Goal: Task Accomplishment & Management: Use online tool/utility

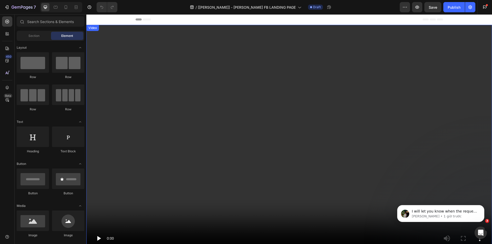
click at [202, 96] on video at bounding box center [289, 139] width 406 height 228
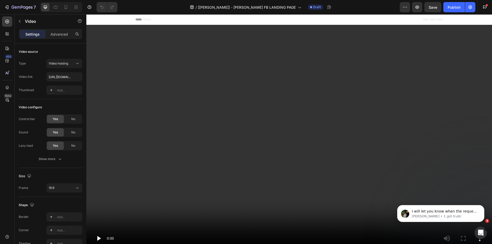
click at [254, 97] on video at bounding box center [289, 139] width 406 height 228
click at [350, 64] on video at bounding box center [289, 139] width 406 height 228
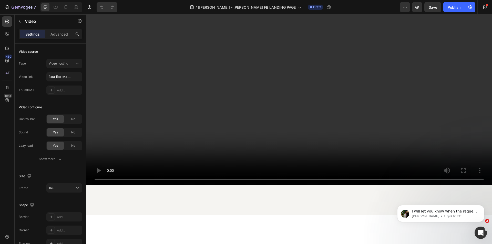
scroll to position [103, 0]
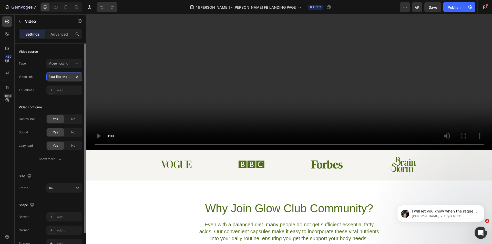
click at [67, 79] on input "[URL][DOMAIN_NAME]" at bounding box center [64, 76] width 36 height 9
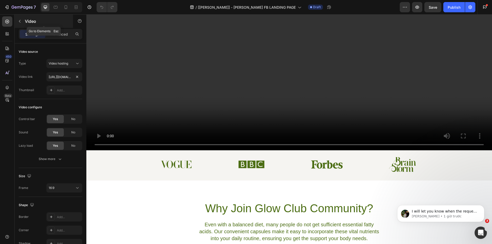
click at [16, 21] on button "button" at bounding box center [20, 21] width 8 height 8
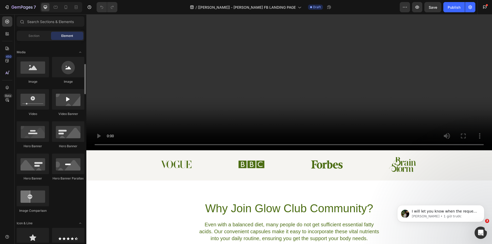
scroll to position [179, 0]
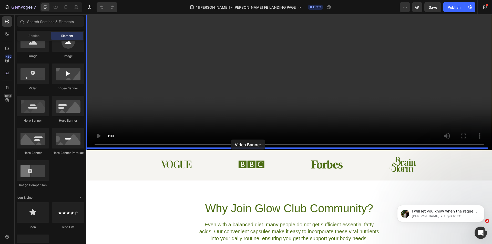
drag, startPoint x: 162, startPoint y: 97, endPoint x: 232, endPoint y: 138, distance: 80.9
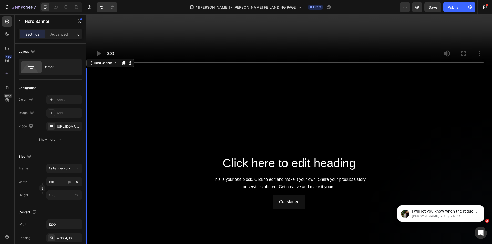
scroll to position [231, 0]
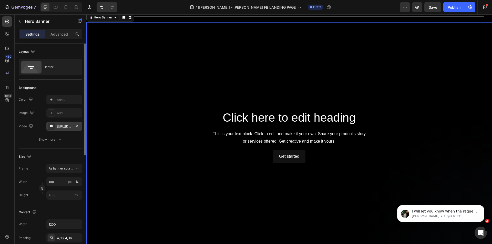
click at [68, 126] on div "[URL][DOMAIN_NAME]" at bounding box center [64, 126] width 15 height 5
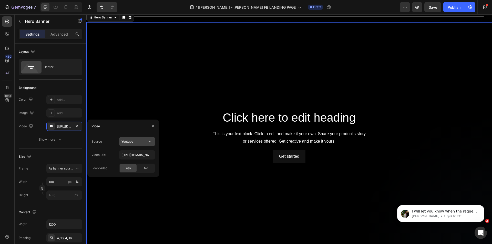
click at [142, 142] on div "Youtube" at bounding box center [134, 141] width 26 height 5
click at [145, 153] on p "Video hosting" at bounding box center [135, 154] width 29 height 5
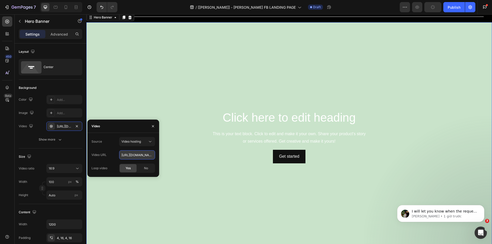
click at [138, 156] on input "[URL][DOMAIN_NAME]" at bounding box center [137, 154] width 36 height 9
paste input "edd92008a69649a198ecacd0ee334256"
type input "[URL][DOMAIN_NAME]"
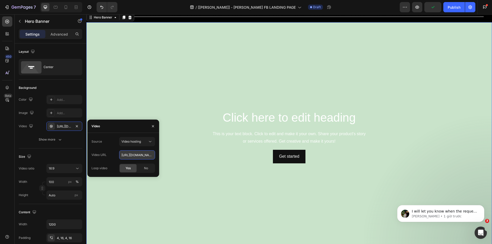
scroll to position [0, 90]
click at [179, 150] on div "Get started Button" at bounding box center [289, 157] width 299 height 14
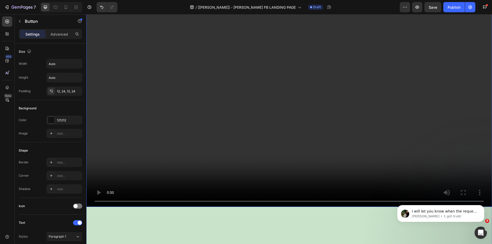
scroll to position [0, 0]
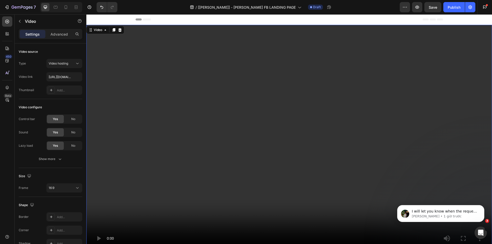
click at [208, 92] on video at bounding box center [289, 139] width 406 height 228
click at [121, 29] on icon at bounding box center [120, 30] width 4 height 4
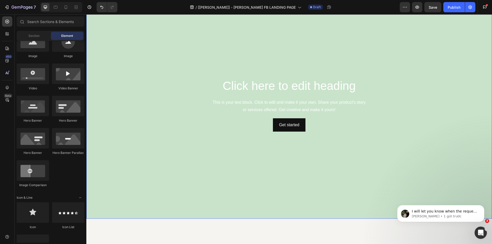
scroll to position [103, 0]
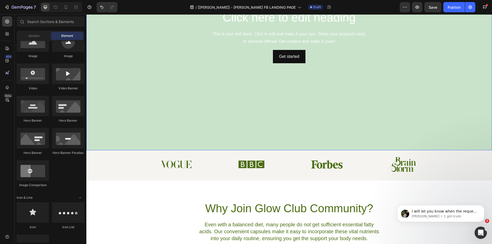
click at [125, 107] on video "Background Image" at bounding box center [289, 36] width 406 height 228
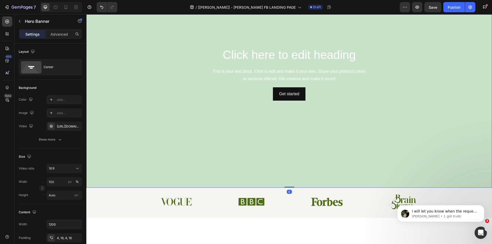
scroll to position [26, 0]
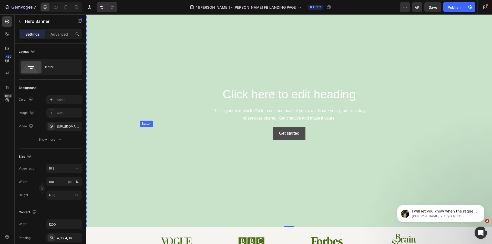
click at [282, 138] on button "Get started" at bounding box center [289, 134] width 33 height 14
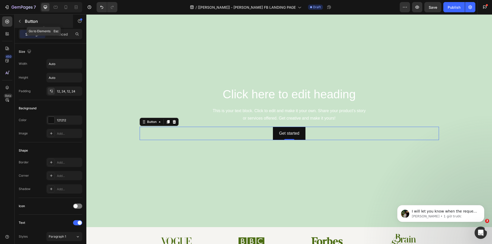
click at [21, 18] on button "button" at bounding box center [20, 21] width 8 height 8
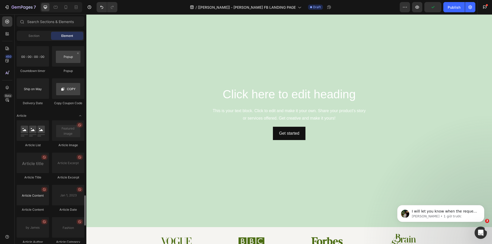
scroll to position [1138, 0]
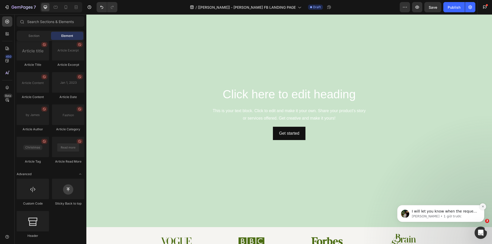
click at [480, 206] on button "Dismiss notification" at bounding box center [482, 206] width 7 height 7
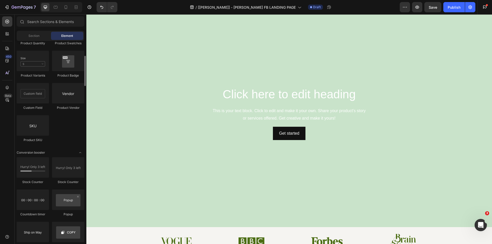
scroll to position [753, 0]
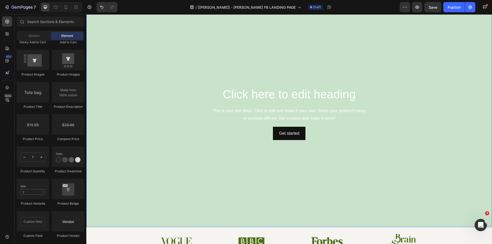
click at [383, 187] on video "Background Image" at bounding box center [289, 113] width 406 height 228
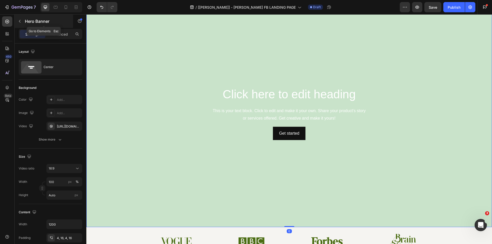
click at [15, 20] on div "Hero Banner" at bounding box center [44, 21] width 58 height 13
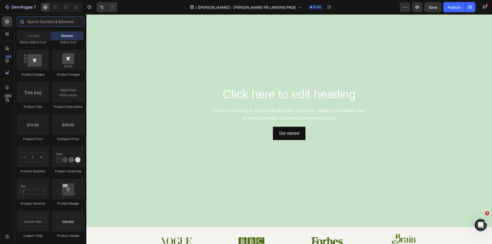
click at [40, 24] on input "text" at bounding box center [51, 21] width 68 height 10
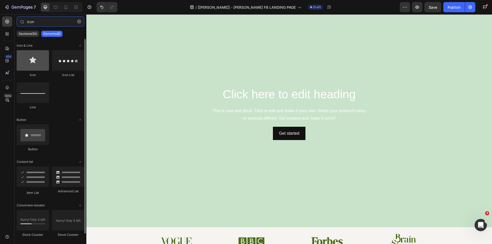
type input "icon"
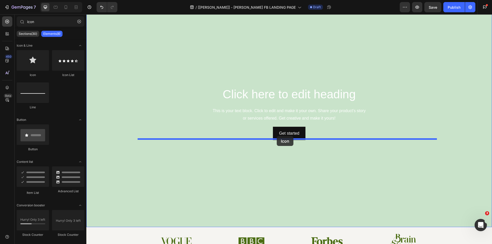
drag, startPoint x: 125, startPoint y: 76, endPoint x: 277, endPoint y: 136, distance: 163.1
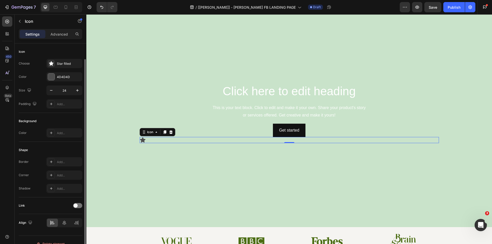
scroll to position [8, 0]
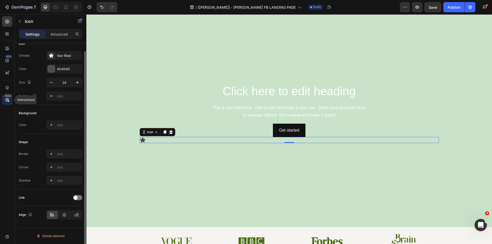
click at [9, 100] on icon at bounding box center [7, 99] width 5 height 5
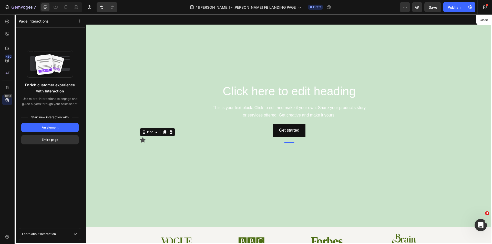
click at [163, 119] on div at bounding box center [289, 129] width 406 height 230
click at [141, 140] on div at bounding box center [289, 129] width 406 height 230
click at [8, 150] on div "450 Beta" at bounding box center [7, 124] width 10 height 216
click at [148, 130] on div at bounding box center [289, 129] width 406 height 230
click at [53, 177] on div "Enrich customer experience with Interaction Use micro-interactions to engage an…" at bounding box center [49, 137] width 57 height 182
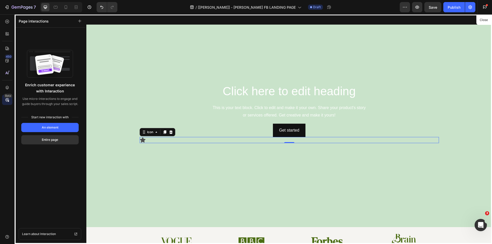
click at [142, 140] on div at bounding box center [289, 129] width 406 height 230
click at [9, 34] on icon at bounding box center [7, 33] width 5 height 5
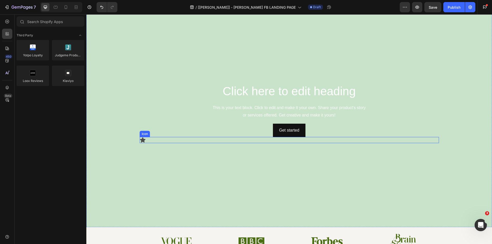
click at [142, 139] on icon at bounding box center [142, 140] width 5 height 5
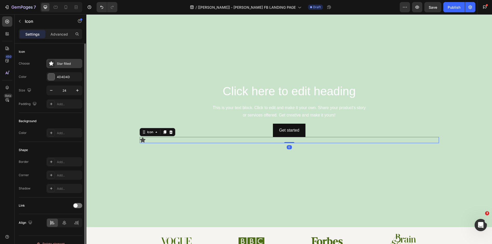
click at [64, 64] on div "Star filled" at bounding box center [69, 64] width 24 height 5
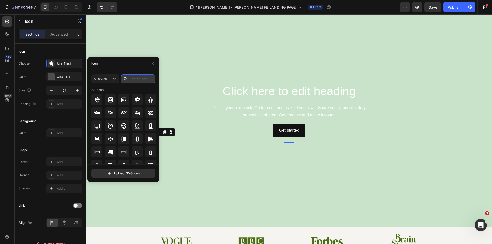
click at [137, 81] on input "text" at bounding box center [138, 78] width 34 height 9
type input "sound"
click at [111, 128] on icon at bounding box center [110, 125] width 5 height 5
click at [193, 158] on video "Background Image" at bounding box center [289, 113] width 406 height 228
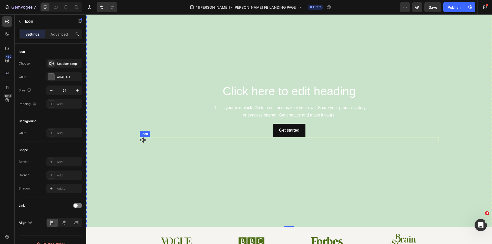
click at [140, 140] on icon at bounding box center [142, 140] width 5 height 5
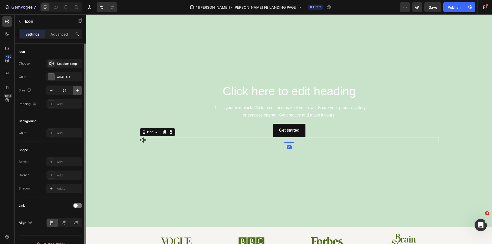
click at [80, 91] on button "button" at bounding box center [77, 90] width 9 height 9
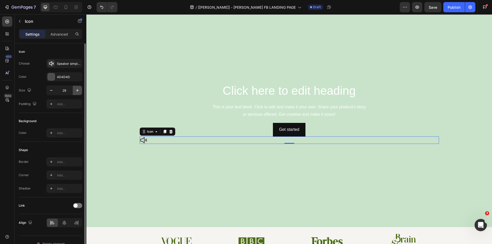
click at [80, 91] on button "button" at bounding box center [77, 90] width 9 height 9
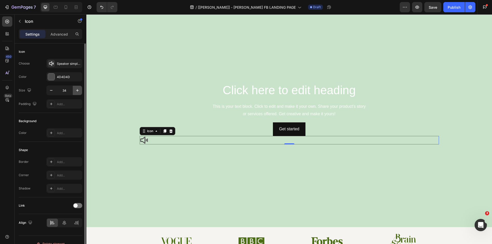
click at [80, 91] on button "button" at bounding box center [77, 90] width 9 height 9
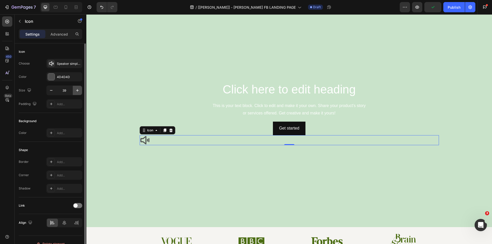
click at [80, 91] on button "button" at bounding box center [77, 90] width 9 height 9
type input "40"
click at [143, 128] on icon at bounding box center [144, 130] width 4 height 4
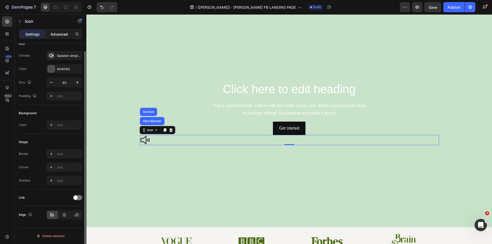
click at [62, 35] on p "Advanced" at bounding box center [58, 34] width 17 height 5
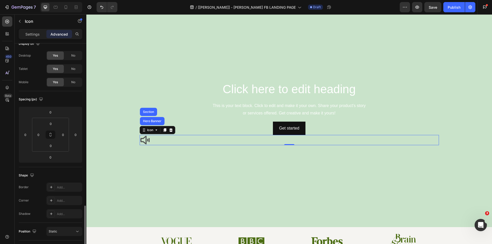
scroll to position [101, 0]
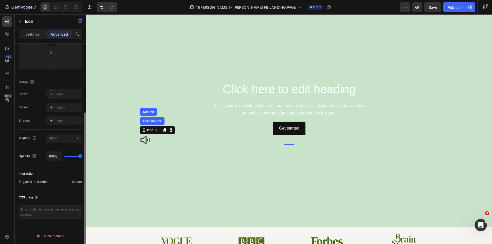
click at [77, 181] on div "Create" at bounding box center [77, 182] width 10 height 5
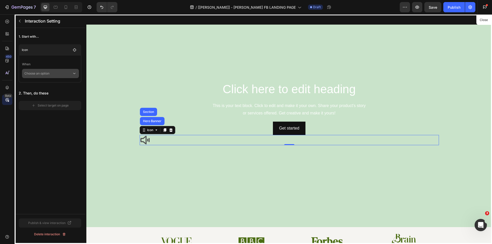
click at [53, 74] on p "Choose an option" at bounding box center [48, 73] width 48 height 9
click at [47, 89] on p "Click on element" at bounding box center [47, 87] width 24 height 5
click at [29, 82] on span "Reverse Interaction" at bounding box center [43, 82] width 28 height 5
checkbox input "true"
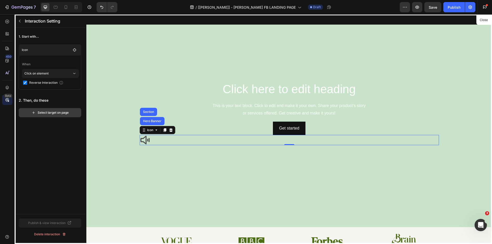
click at [42, 114] on div "Select target on page" at bounding box center [50, 112] width 37 height 5
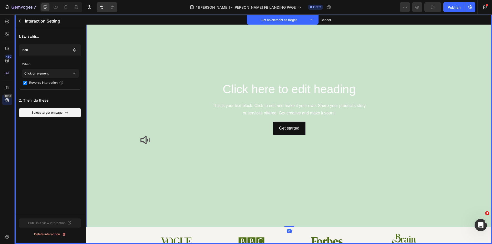
click at [221, 60] on video "Background Image" at bounding box center [289, 113] width 406 height 228
click at [267, 18] on p "Set an element as target" at bounding box center [279, 19] width 56 height 5
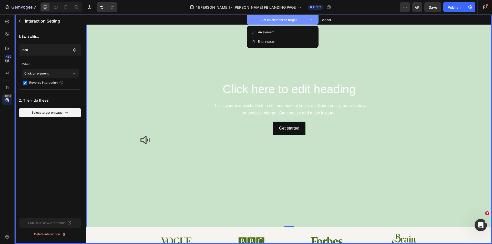
click at [273, 19] on p "Set an element as target" at bounding box center [279, 19] width 56 height 5
click at [202, 46] on video "Background Image" at bounding box center [289, 113] width 406 height 228
click at [7, 33] on icon at bounding box center [7, 33] width 5 height 5
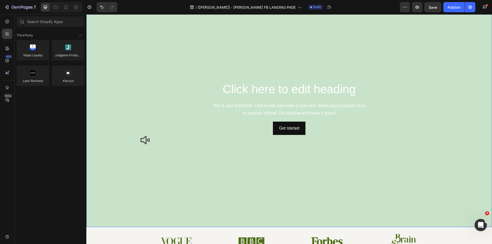
click at [140, 59] on video "Background Image" at bounding box center [289, 113] width 406 height 228
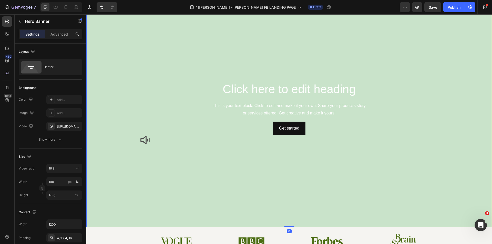
click at [269, 66] on video "Background Image" at bounding box center [289, 113] width 406 height 228
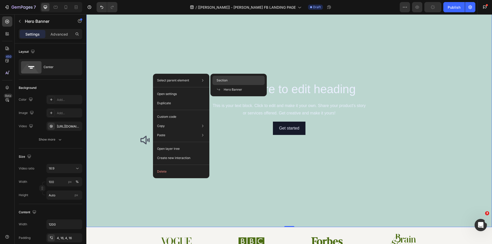
click at [222, 79] on span "Section" at bounding box center [222, 80] width 11 height 5
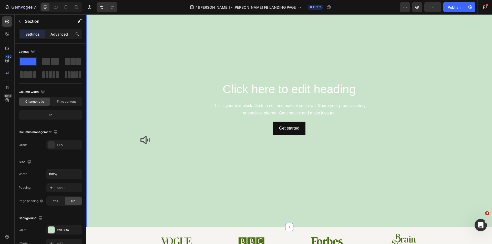
click at [59, 35] on p "Advanced" at bounding box center [58, 34] width 17 height 5
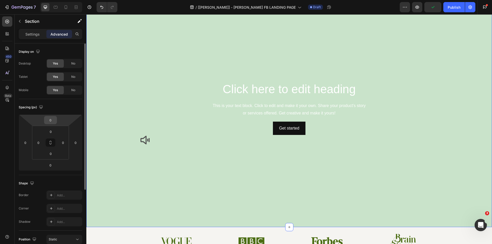
click at [49, 122] on input "0" at bounding box center [50, 120] width 10 height 8
click at [49, 120] on input "0" at bounding box center [50, 120] width 10 height 8
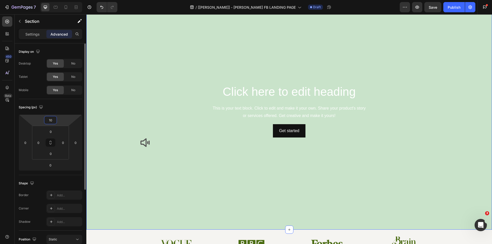
type input "100"
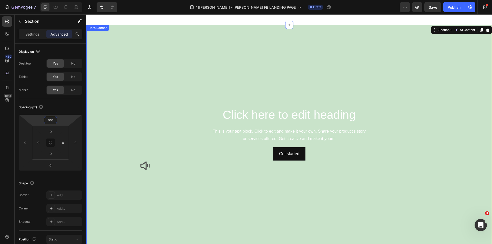
click at [196, 98] on video "Background Image" at bounding box center [289, 139] width 406 height 228
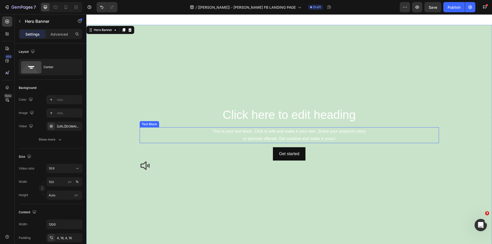
click at [141, 124] on div "Text Block" at bounding box center [149, 124] width 17 height 5
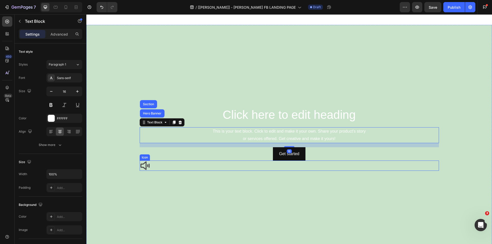
click at [146, 165] on icon at bounding box center [144, 165] width 9 height 9
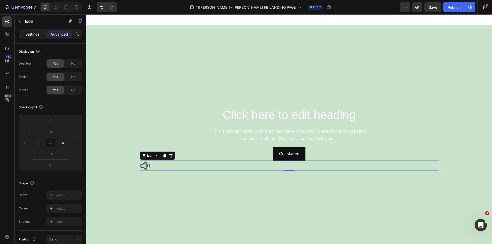
click at [29, 31] on div "Settings" at bounding box center [33, 34] width 26 height 8
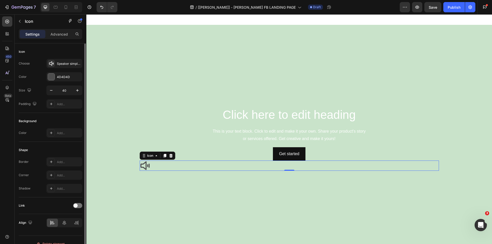
scroll to position [8, 0]
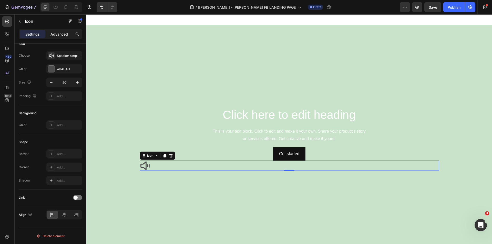
click at [62, 34] on p "Advanced" at bounding box center [58, 34] width 17 height 5
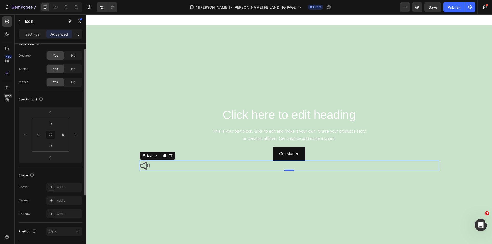
scroll to position [101, 0]
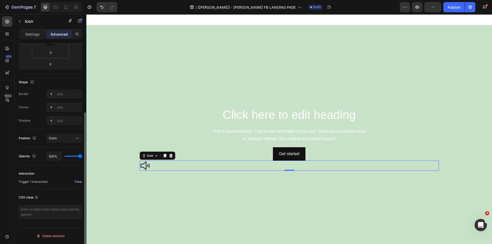
click at [77, 182] on div "View" at bounding box center [78, 182] width 7 height 5
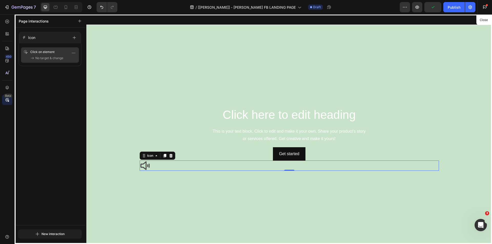
click at [46, 53] on p "Click on element" at bounding box center [46, 51] width 32 height 5
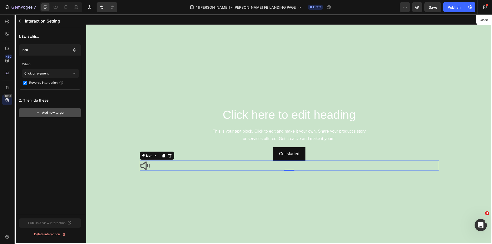
click at [57, 113] on div "Add new target" at bounding box center [50, 112] width 28 height 5
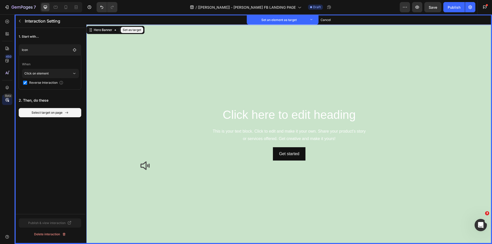
click at [304, 35] on video "Background Image" at bounding box center [289, 139] width 406 height 228
click at [134, 30] on button "Set as target" at bounding box center [132, 30] width 23 height 6
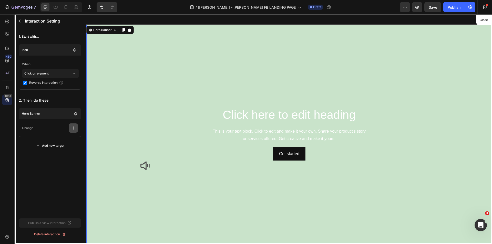
click at [74, 130] on icon "button" at bounding box center [73, 128] width 5 height 5
click at [128, 28] on div at bounding box center [289, 129] width 406 height 230
click at [4, 142] on div "450 Beta" at bounding box center [7, 124] width 10 height 216
click at [8, 36] on icon at bounding box center [7, 33] width 5 height 5
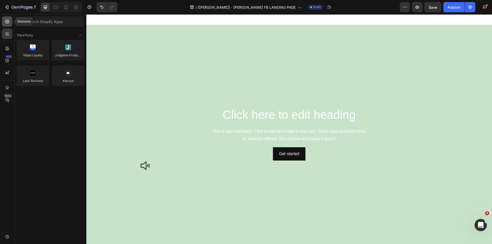
click at [7, 20] on icon at bounding box center [7, 22] width 4 height 4
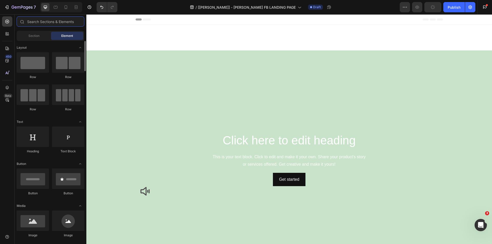
scroll to position [154, 0]
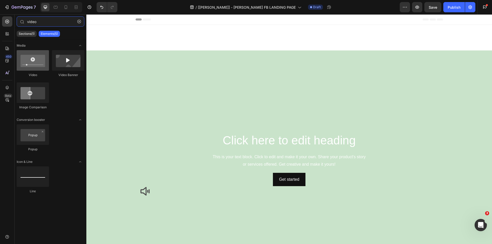
type input "video"
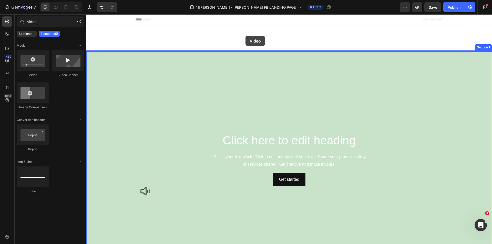
drag, startPoint x: 124, startPoint y: 78, endPoint x: 245, endPoint y: 36, distance: 128.9
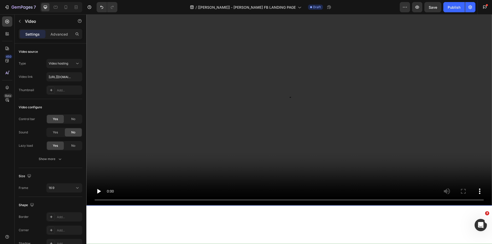
scroll to position [51, 0]
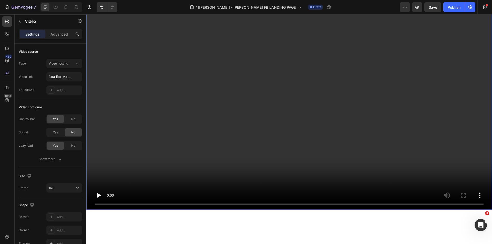
click at [122, 93] on video at bounding box center [289, 96] width 406 height 228
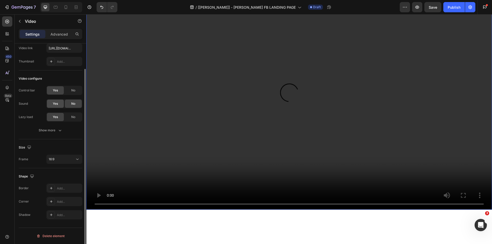
scroll to position [0, 0]
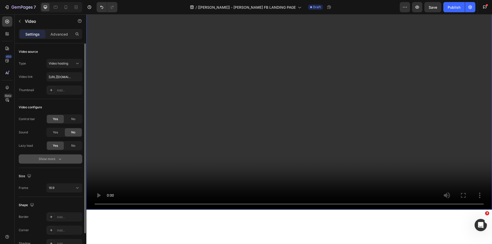
click at [63, 159] on button "Show more" at bounding box center [51, 159] width 64 height 9
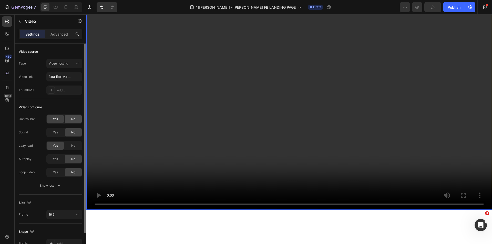
click at [75, 119] on span "No" at bounding box center [73, 119] width 4 height 5
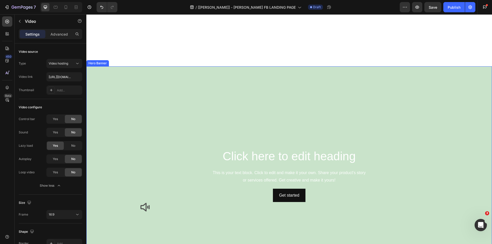
scroll to position [359, 0]
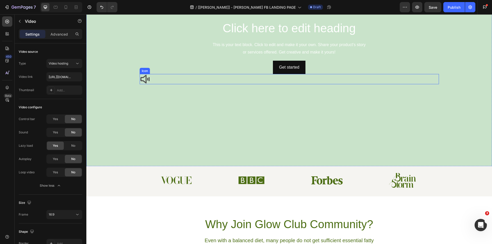
click at [143, 80] on icon at bounding box center [145, 79] width 10 height 10
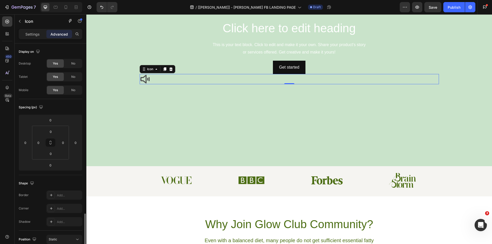
scroll to position [101, 0]
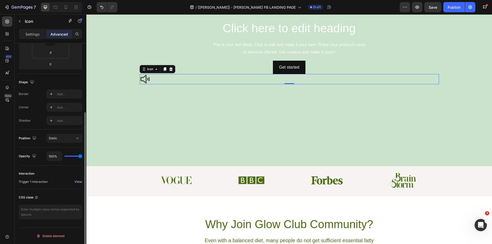
click at [77, 181] on div "View" at bounding box center [78, 182] width 7 height 5
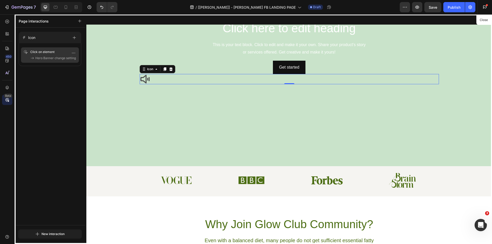
click at [43, 59] on span "Hero Banner change setting" at bounding box center [55, 58] width 40 height 5
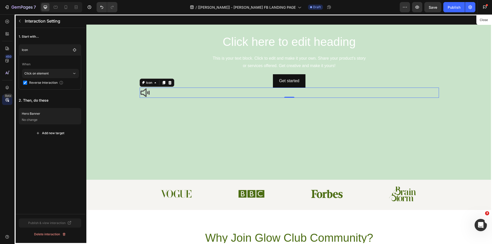
scroll to position [333, 0]
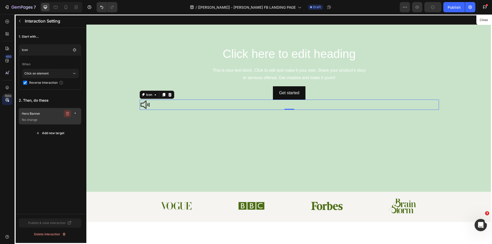
click at [67, 112] on icon "button" at bounding box center [67, 114] width 3 height 4
click at [71, 114] on div "Delete" at bounding box center [71, 113] width 9 height 5
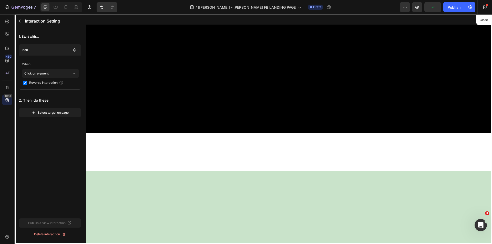
scroll to position [0, 0]
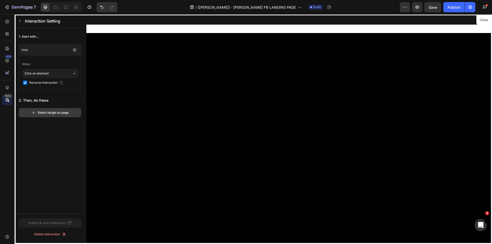
click at [45, 113] on div "Select target on page" at bounding box center [50, 112] width 37 height 5
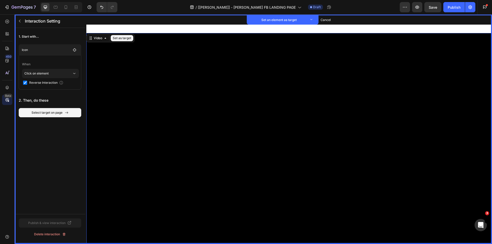
click at [221, 62] on video at bounding box center [289, 147] width 406 height 228
click at [126, 38] on button "Set as target" at bounding box center [122, 38] width 23 height 6
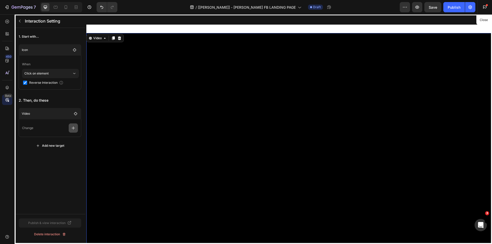
click at [75, 130] on icon "button" at bounding box center [73, 128] width 5 height 5
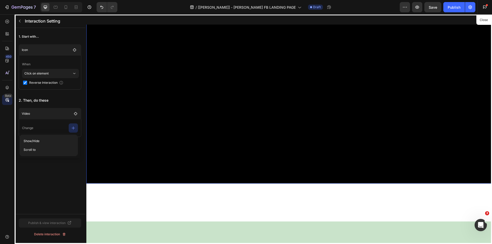
scroll to position [77, 0]
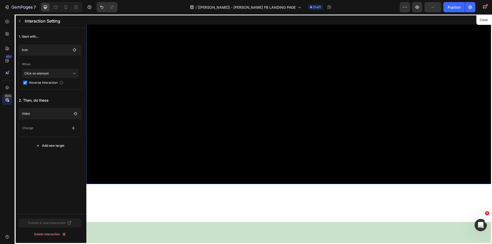
click at [155, 147] on div at bounding box center [289, 129] width 406 height 230
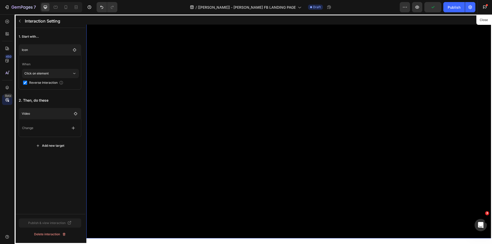
scroll to position [0, 0]
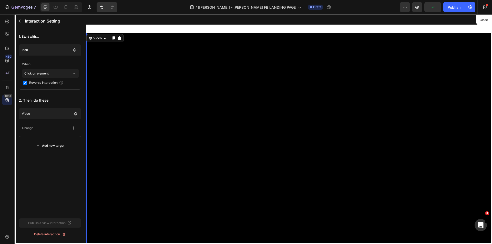
click at [120, 38] on div at bounding box center [289, 129] width 406 height 230
click at [415, 57] on div at bounding box center [289, 129] width 406 height 230
click at [18, 19] on icon "button" at bounding box center [20, 21] width 4 height 4
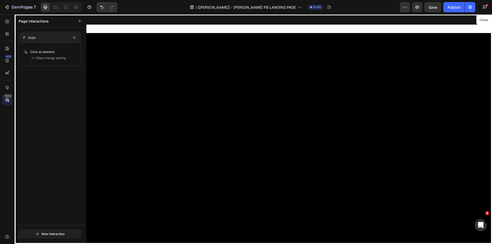
click at [152, 88] on div at bounding box center [289, 129] width 406 height 230
click at [75, 52] on icon "button" at bounding box center [73, 53] width 4 height 4
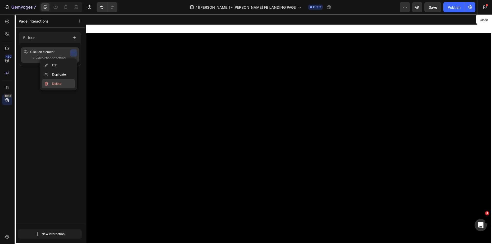
click at [59, 82] on span "Delete" at bounding box center [56, 83] width 9 height 5
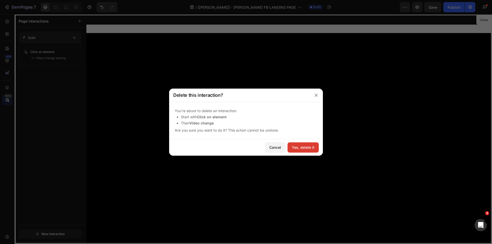
drag, startPoint x: 308, startPoint y: 146, endPoint x: 216, endPoint y: 129, distance: 92.9
click at [308, 146] on div "Yes, delete it" at bounding box center [303, 147] width 23 height 5
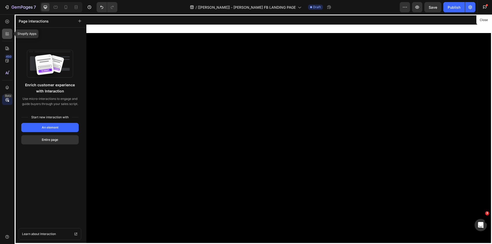
click at [5, 33] on icon at bounding box center [7, 33] width 5 height 5
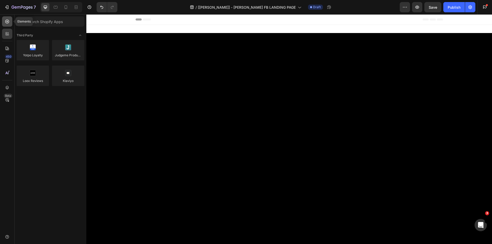
click at [6, 23] on icon at bounding box center [7, 21] width 5 height 5
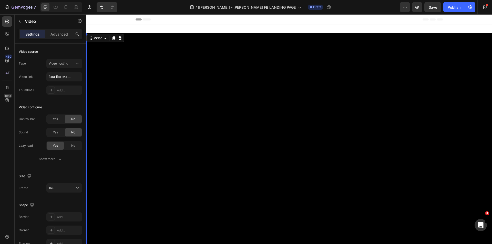
click at [176, 55] on video at bounding box center [289, 147] width 406 height 228
click at [117, 37] on div at bounding box center [114, 38] width 6 height 6
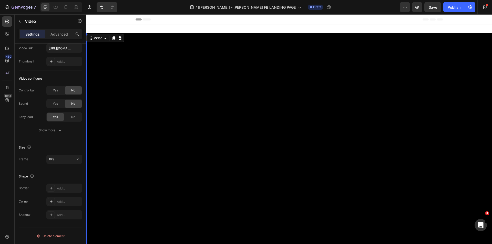
click at [151, 58] on video at bounding box center [289, 147] width 406 height 228
click at [118, 38] on icon at bounding box center [120, 38] width 4 height 4
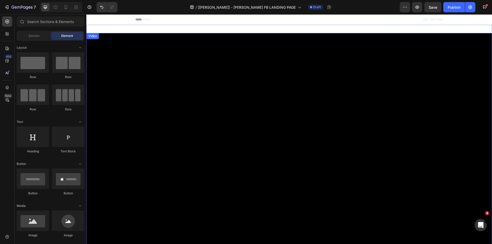
click at [205, 70] on video at bounding box center [289, 147] width 406 height 228
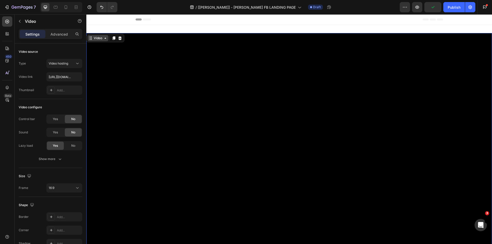
click at [95, 40] on div "Video" at bounding box center [98, 38] width 11 height 5
click at [96, 40] on div "Video" at bounding box center [98, 38] width 11 height 5
click at [104, 29] on div "Video 16 Section 1" at bounding box center [289, 149] width 406 height 249
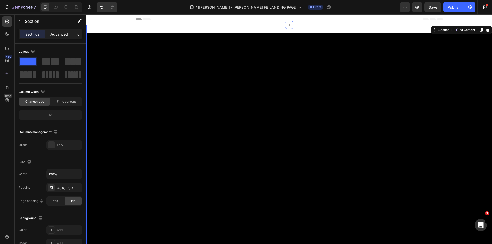
click at [59, 35] on p "Advanced" at bounding box center [58, 34] width 17 height 5
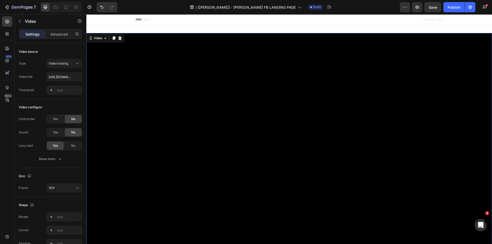
click at [133, 49] on video at bounding box center [289, 147] width 406 height 228
click at [103, 39] on icon at bounding box center [105, 38] width 4 height 4
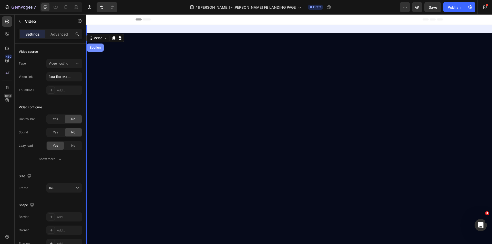
click at [96, 47] on div "Section" at bounding box center [95, 47] width 13 height 3
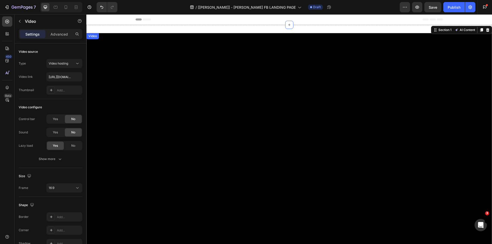
click at [103, 45] on video at bounding box center [289, 147] width 406 height 228
click at [62, 33] on p "Advanced" at bounding box center [58, 34] width 17 height 5
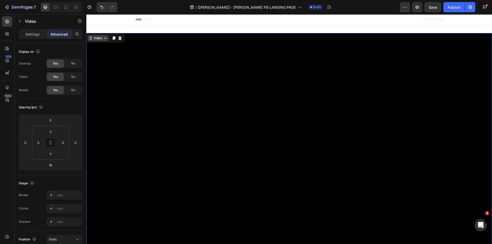
click at [99, 36] on div "Video" at bounding box center [98, 38] width 11 height 5
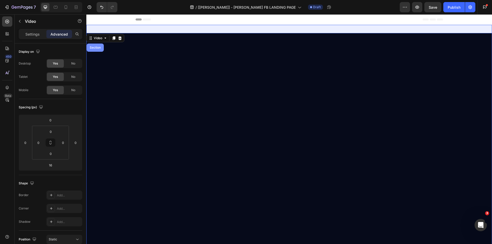
click at [96, 46] on div "Section" at bounding box center [95, 47] width 13 height 3
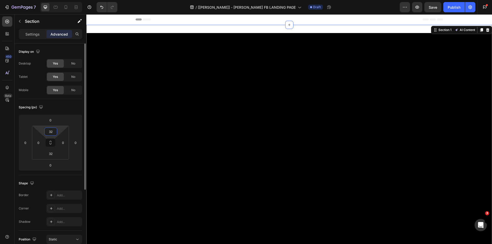
click at [53, 132] on input "32" at bounding box center [51, 132] width 10 height 8
type input "0"
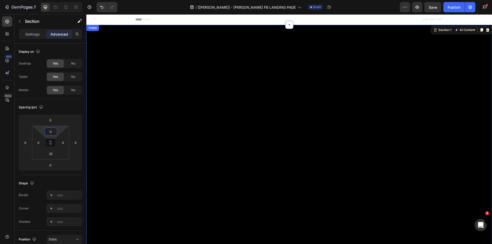
scroll to position [154, 0]
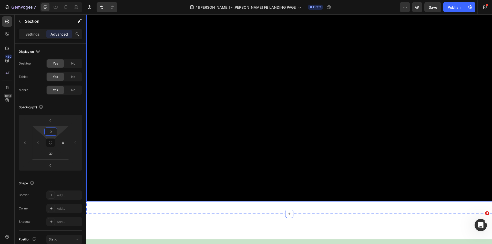
click at [223, 113] on video at bounding box center [289, 88] width 406 height 228
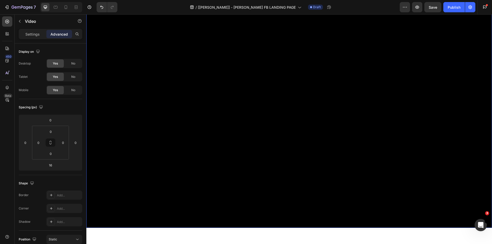
scroll to position [0, 0]
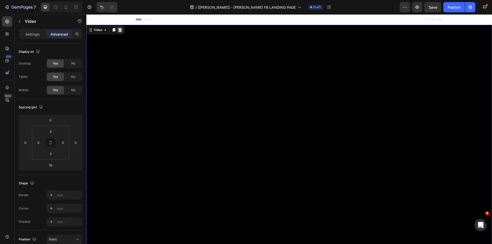
click at [117, 30] on div at bounding box center [120, 30] width 6 height 6
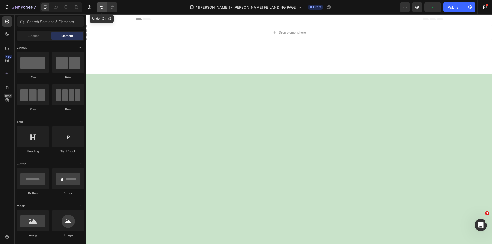
click at [105, 8] on button "Undo/Redo" at bounding box center [102, 7] width 10 height 10
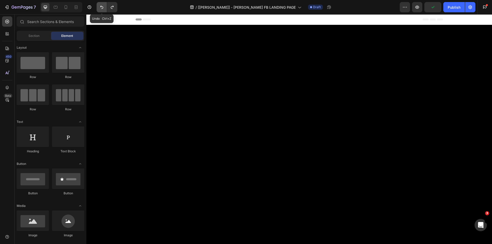
click at [105, 8] on button "Undo/Redo" at bounding box center [102, 7] width 10 height 10
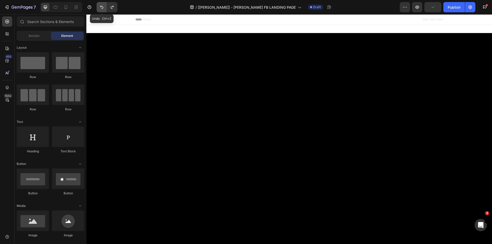
click at [105, 8] on button "Undo/Redo" at bounding box center [102, 7] width 10 height 10
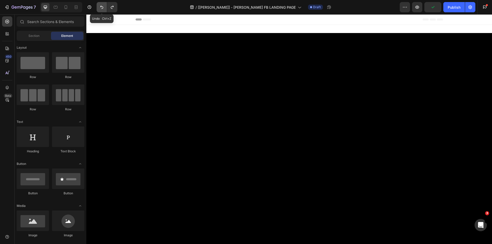
click at [105, 8] on button "Undo/Redo" at bounding box center [102, 7] width 10 height 10
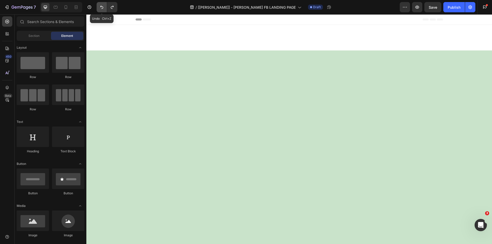
click at [105, 8] on button "Undo/Redo" at bounding box center [102, 7] width 10 height 10
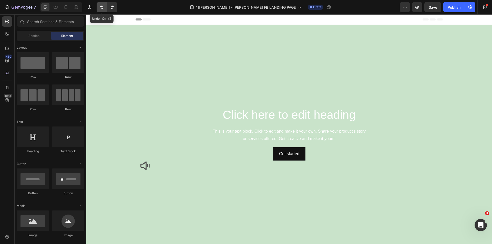
click at [105, 8] on button "Undo/Redo" at bounding box center [102, 7] width 10 height 10
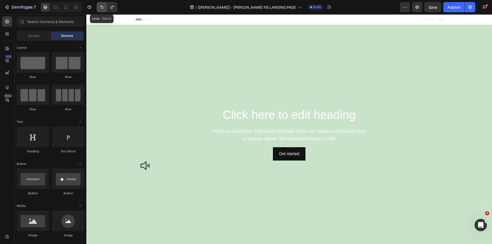
click at [105, 8] on button "Undo/Redo" at bounding box center [102, 7] width 10 height 10
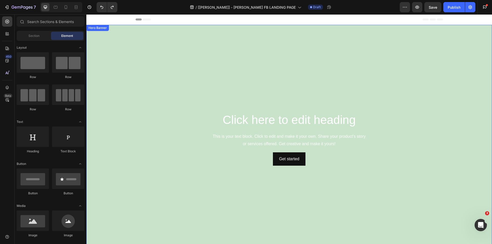
click at [141, 50] on video "Background Image" at bounding box center [289, 139] width 406 height 228
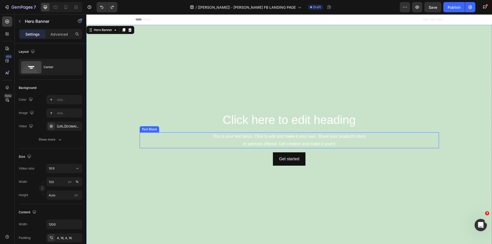
click at [289, 132] on div "This is your text block. Click to edit and make it your own. Share your product…" at bounding box center [289, 140] width 299 height 16
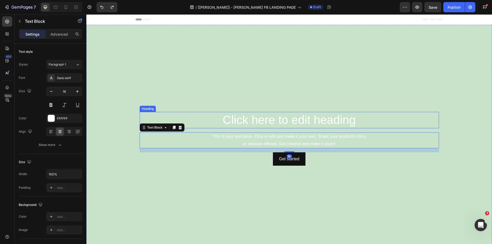
click at [281, 122] on h2 "Click here to edit heading" at bounding box center [289, 120] width 299 height 16
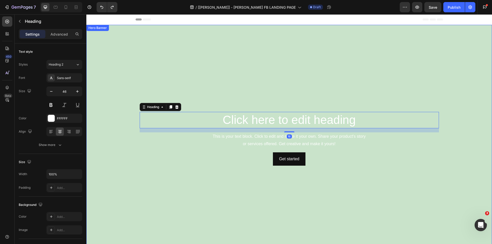
click at [154, 62] on video "Background Image" at bounding box center [289, 139] width 406 height 228
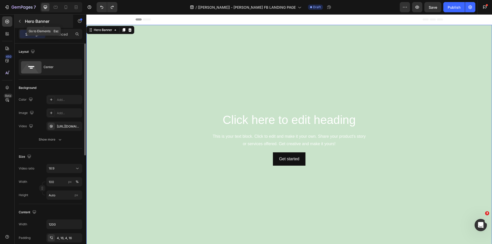
click at [20, 19] on icon "button" at bounding box center [20, 21] width 4 height 4
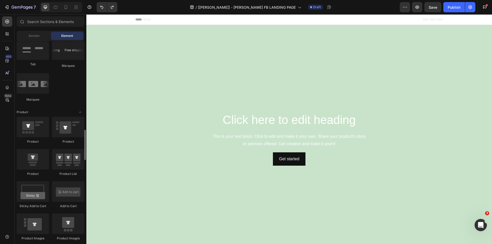
scroll to position [410, 0]
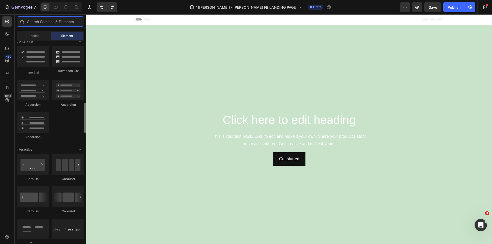
click at [32, 22] on input "text" at bounding box center [51, 21] width 68 height 10
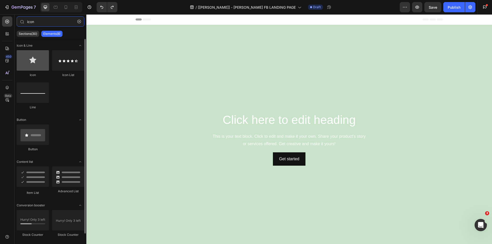
type input "icon"
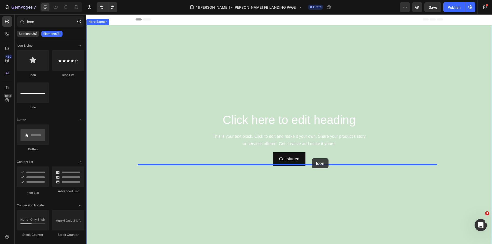
drag, startPoint x: 117, startPoint y: 76, endPoint x: 312, endPoint y: 158, distance: 211.9
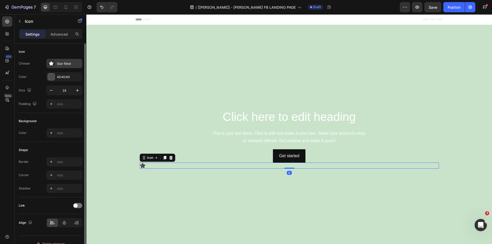
click at [48, 64] on div at bounding box center [51, 63] width 7 height 7
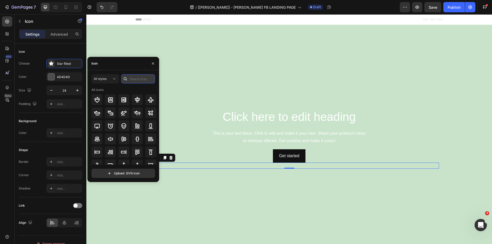
click at [135, 80] on input "text" at bounding box center [138, 78] width 34 height 9
type input "sound"
click at [136, 115] on icon at bounding box center [138, 112] width 6 height 5
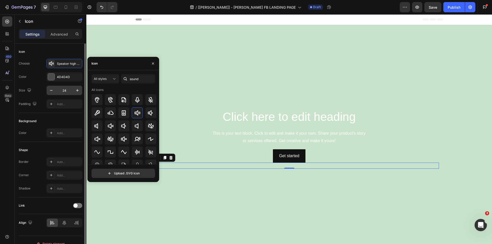
click at [71, 91] on input "24" at bounding box center [64, 90] width 17 height 9
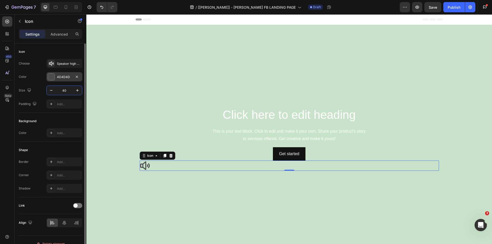
type input "40"
click at [51, 78] on div at bounding box center [51, 77] width 7 height 7
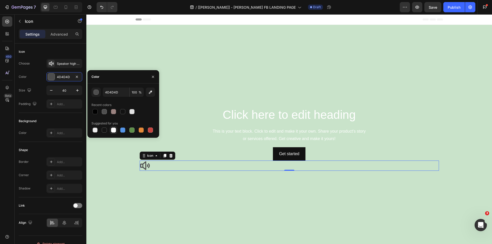
click at [113, 129] on div at bounding box center [113, 130] width 5 height 5
type input "FFFFFF"
click at [206, 101] on video "Background Image" at bounding box center [289, 139] width 406 height 228
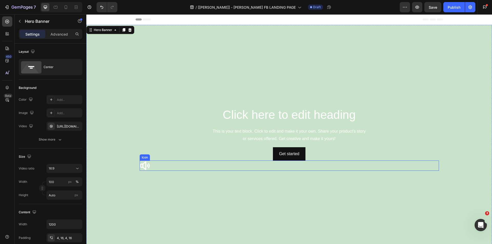
click at [148, 165] on div "Icon" at bounding box center [289, 166] width 299 height 10
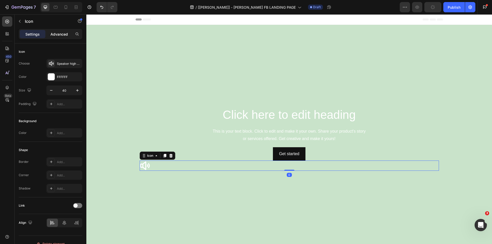
click at [54, 32] on p "Advanced" at bounding box center [58, 34] width 17 height 5
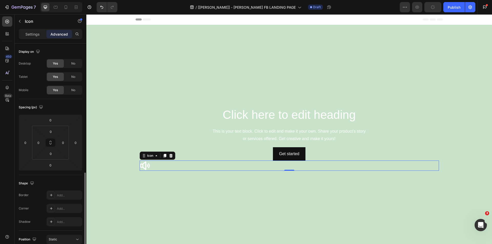
scroll to position [77, 0]
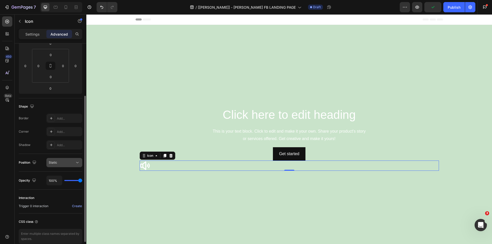
click at [72, 162] on div "Static" at bounding box center [62, 162] width 26 height 5
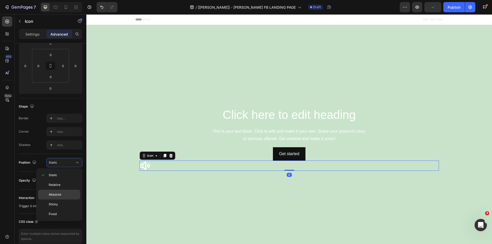
click at [63, 195] on p "Absolute" at bounding box center [63, 194] width 29 height 5
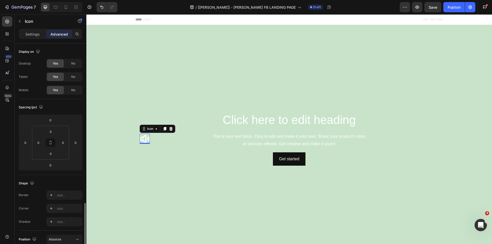
scroll to position [103, 0]
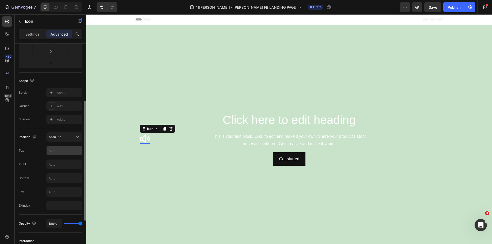
click at [57, 153] on input "text" at bounding box center [64, 150] width 35 height 9
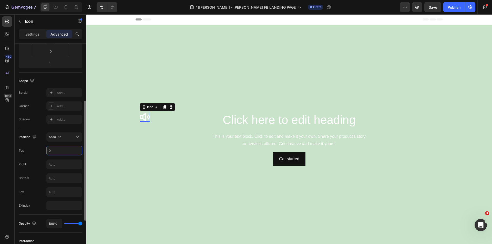
type input "0"
click at [35, 151] on div "Top 0" at bounding box center [51, 151] width 64 height 10
click at [61, 178] on input "text" at bounding box center [64, 178] width 35 height 9
click at [54, 165] on input "text" at bounding box center [64, 164] width 35 height 9
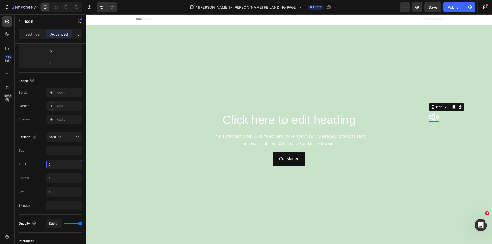
type input "0"
click at [429, 115] on icon at bounding box center [434, 117] width 10 height 10
click at [328, 112] on h2 "Click here to edit heading" at bounding box center [289, 120] width 299 height 16
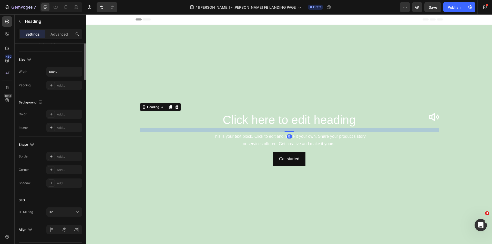
scroll to position [0, 0]
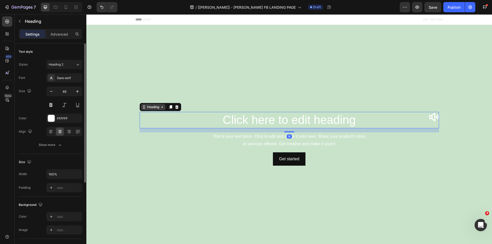
click at [156, 108] on div "Heading" at bounding box center [153, 107] width 24 height 6
click at [155, 109] on div "Heading Hero Banner Section" at bounding box center [161, 107] width 42 height 8
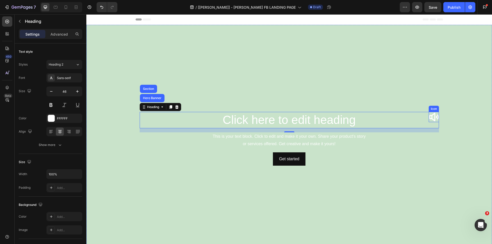
click at [433, 115] on icon at bounding box center [434, 117] width 10 height 9
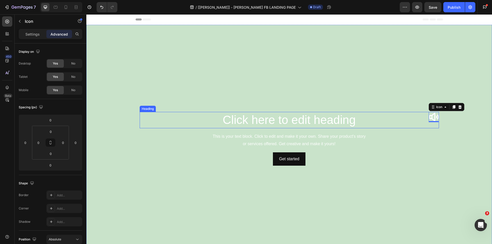
click at [303, 127] on div "Click here to edit heading Heading" at bounding box center [289, 120] width 299 height 16
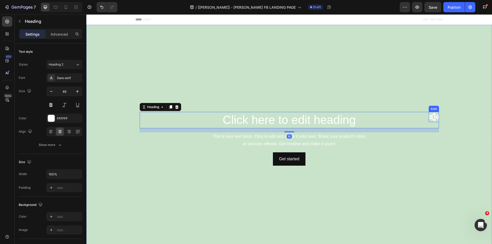
click at [429, 117] on icon at bounding box center [434, 117] width 10 height 9
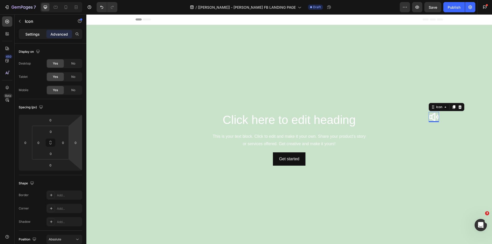
click at [36, 32] on p "Settings" at bounding box center [32, 34] width 14 height 5
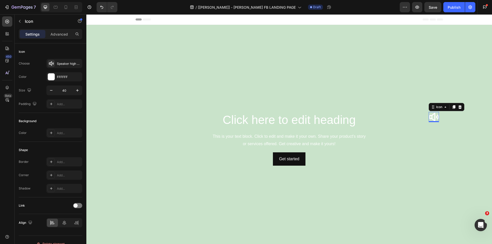
click at [429, 117] on icon at bounding box center [434, 117] width 10 height 9
click at [322, 116] on h2 "Click here to edit heading" at bounding box center [289, 120] width 299 height 16
click at [433, 118] on icon at bounding box center [434, 117] width 10 height 9
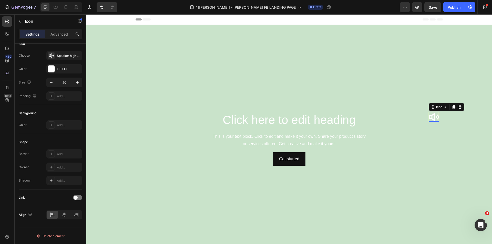
click at [431, 117] on icon at bounding box center [434, 117] width 10 height 10
drag, startPoint x: 432, startPoint y: 130, endPoint x: 429, endPoint y: 130, distance: 2.8
click at [431, 130] on div "Click here to edit heading Heading This is your text block. Click to edit and m…" at bounding box center [289, 139] width 299 height 54
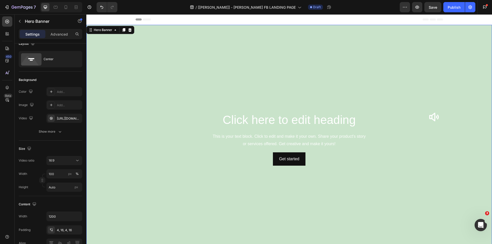
scroll to position [0, 0]
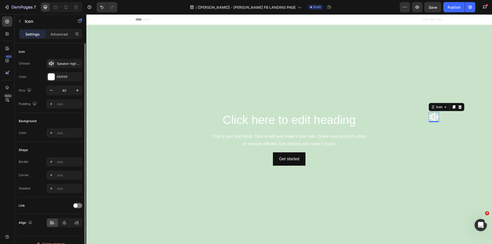
click at [434, 119] on div "Icon 0" at bounding box center [434, 117] width 10 height 10
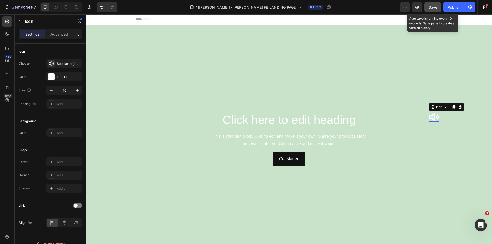
click at [432, 10] on div "Save" at bounding box center [433, 7] width 8 height 5
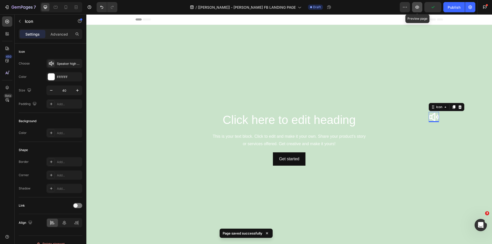
click at [416, 10] on button "button" at bounding box center [417, 7] width 10 height 10
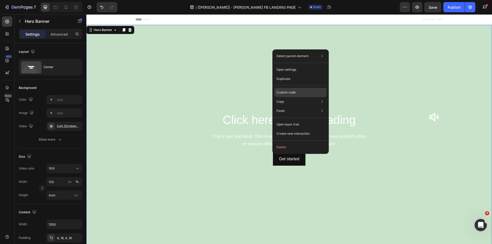
click at [288, 106] on div "Custom code" at bounding box center [300, 110] width 52 height 9
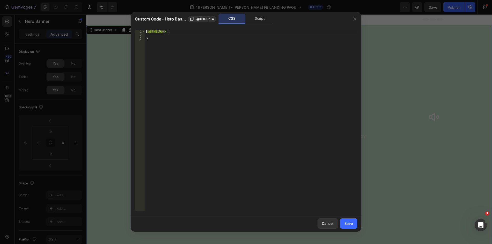
drag, startPoint x: 165, startPoint y: 31, endPoint x: 109, endPoint y: 31, distance: 55.4
click at [109, 31] on div "Custom Code - Hero Banner .gBlHEl0p-X CSS Script .gBlHEl0p-X { 1 2 3 .gBlHEl0p-…" at bounding box center [246, 122] width 492 height 244
click at [263, 19] on div "Script" at bounding box center [259, 19] width 27 height 10
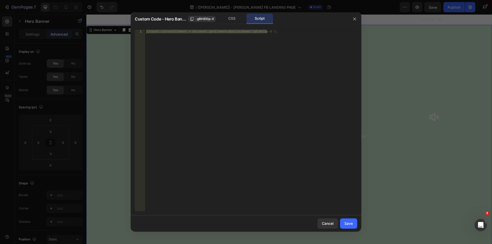
type textarea "//const currentElement = document.getElementsByClassName('gBlHEl0p-X');"
click at [199, 49] on div "//const currentElement = document.getElementsByClassName('gBlHEl0p-X');" at bounding box center [251, 121] width 212 height 182
drag, startPoint x: 276, startPoint y: 30, endPoint x: 137, endPoint y: 30, distance: 139.4
click at [137, 30] on div "//const currentElement = document.getElementsByClassName('gBlHEl0p-X'); 1 //con…" at bounding box center [246, 121] width 222 height 182
click at [227, 19] on div "CSS" at bounding box center [232, 19] width 27 height 10
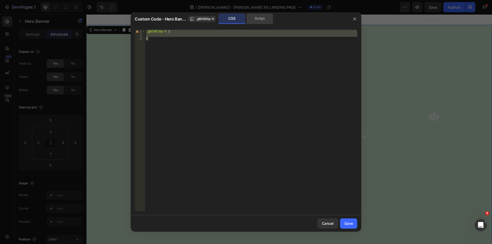
click at [259, 20] on div "Script" at bounding box center [259, 19] width 27 height 10
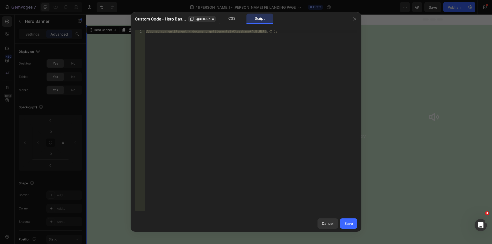
click at [278, 29] on div "//const currentElement = document.getElementsByClassName('gBlHEl0p-X'); 1 //con…" at bounding box center [246, 121] width 231 height 190
click at [281, 31] on div "//const currentElement = document.getElementsByClassName('gBlHEl0p-X');" at bounding box center [251, 121] width 212 height 182
drag, startPoint x: 286, startPoint y: 31, endPoint x: 149, endPoint y: 33, distance: 137.1
click at [149, 33] on div "//const currentElement = document.getElementsByClassName('gBlHEl0p-X');" at bounding box center [251, 124] width 212 height 189
click at [356, 16] on button "button" at bounding box center [355, 19] width 8 height 8
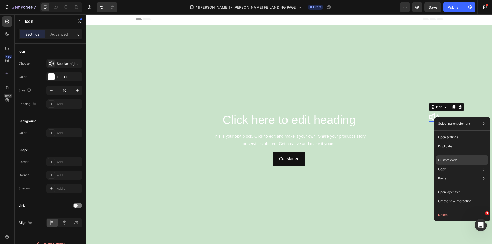
click at [448, 158] on p "Custom code" at bounding box center [447, 160] width 19 height 5
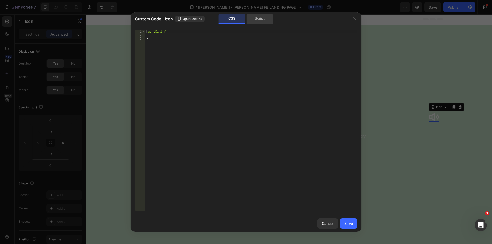
click at [262, 20] on div "Script" at bounding box center [259, 19] width 27 height 10
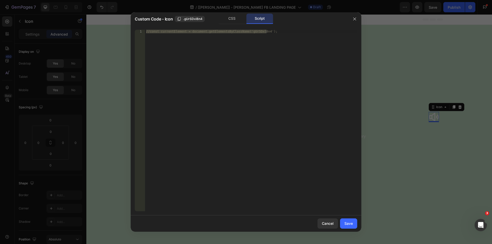
type textarea "//const currentElement = document.getElementsByClassName('gUrSDxl8n4');"
click at [248, 36] on div "//const currentElement = document.getElementsByClassName('gUrSDxl8n4');" at bounding box center [251, 121] width 212 height 182
click at [282, 32] on div "//const currentElement = document.getElementsByClassName('gUrSDxl8n4');" at bounding box center [251, 124] width 212 height 189
drag, startPoint x: 288, startPoint y: 31, endPoint x: 151, endPoint y: 32, distance: 136.6
click at [151, 32] on div "//const currentElement = document.getElementsByClassName('gUrSDxl8n4');" at bounding box center [251, 124] width 212 height 189
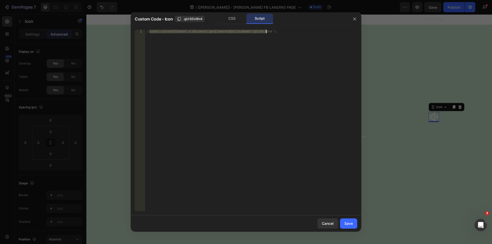
drag, startPoint x: 150, startPoint y: 32, endPoint x: 265, endPoint y: 32, distance: 115.8
click at [265, 32] on div "//const currentElement = document.getElementsByClassName('gUrSDxl8n4');" at bounding box center [251, 124] width 212 height 189
click at [304, 28] on div "//const currentElement = document.getElementsByClassName('gUrSDxl8n4'); 1 //con…" at bounding box center [246, 121] width 231 height 190
click at [275, 29] on div "//const currentElement = document.getElementsByClassName('gUrSDxl8n4'); 1 //con…" at bounding box center [246, 121] width 231 height 190
click at [274, 32] on div "//const currentElement = document.getElementsByClassName('gUrSDxl8n4');" at bounding box center [251, 121] width 212 height 182
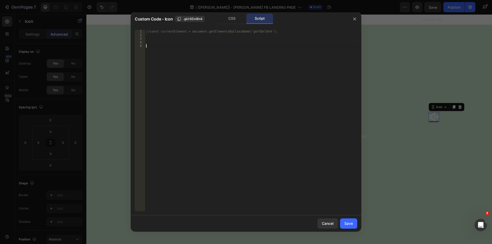
paste textarea "</script>"
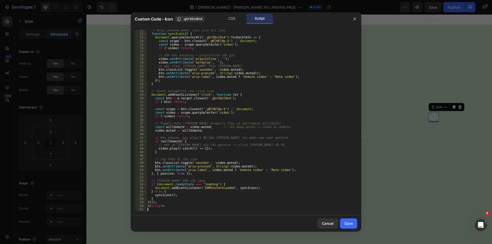
scroll to position [37, 0]
click at [177, 204] on div "// Đồng [PERSON_NAME] thái icon khi load function syncIcons ( ) { document . qu…" at bounding box center [250, 122] width 207 height 189
type textarea "</script>"
drag, startPoint x: 178, startPoint y: 205, endPoint x: 137, endPoint y: 207, distance: 41.0
click at [137, 207] on div "</script> 11 12 13 14 15 16 17 18 19 20 21 22 23 24 25 26 27 28 29 30 31 32 33 …" at bounding box center [246, 121] width 222 height 182
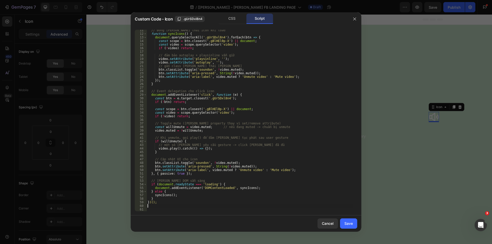
scroll to position [0, 0]
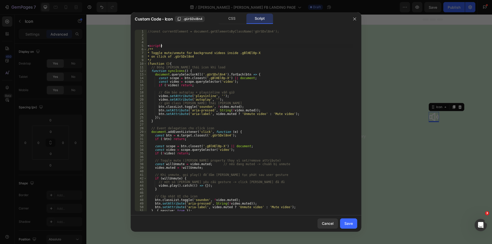
click at [169, 45] on div "//const currentElement = document.getElementsByClassName('gUrSDxl8n4'); < scrip…" at bounding box center [250, 124] width 207 height 189
click at [156, 46] on div "//const currentElement = document.getElementsByClassName('gUrSDxl8n4'); > < scr…" at bounding box center [250, 124] width 207 height 189
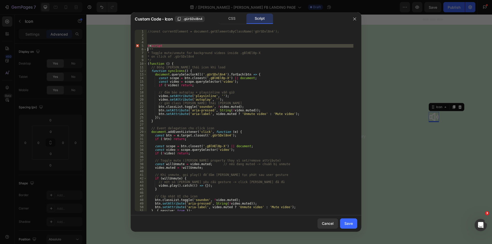
type textarea "/**"
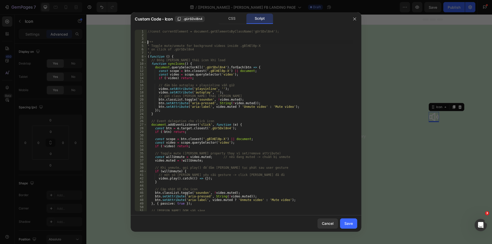
scroll to position [30, 0]
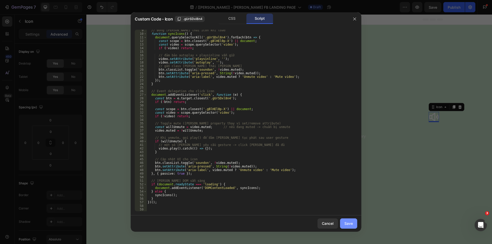
drag, startPoint x: 347, startPoint y: 222, endPoint x: 274, endPoint y: 176, distance: 86.4
click at [347, 222] on div "Save" at bounding box center [348, 223] width 8 height 5
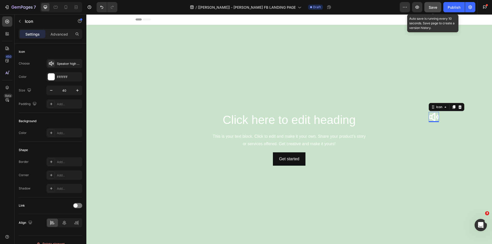
click at [434, 7] on span "Save" at bounding box center [433, 7] width 8 height 4
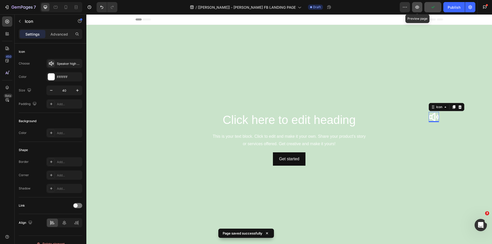
click at [417, 9] on icon "button" at bounding box center [417, 7] width 5 height 5
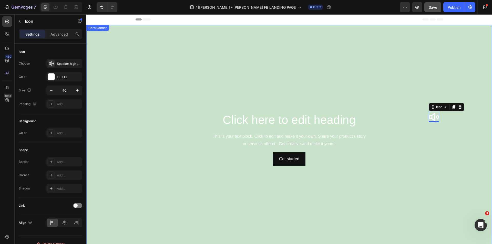
click at [135, 62] on video "Background Image" at bounding box center [289, 139] width 406 height 228
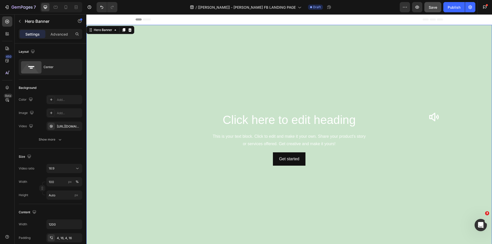
click at [240, 63] on video "Background Image" at bounding box center [289, 139] width 406 height 228
click at [19, 21] on icon "button" at bounding box center [20, 21] width 4 height 4
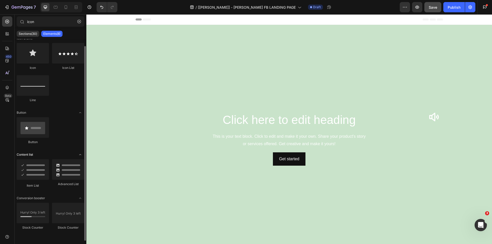
scroll to position [0, 0]
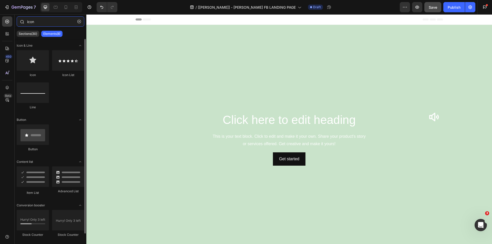
click at [45, 23] on input "icon" at bounding box center [51, 21] width 68 height 10
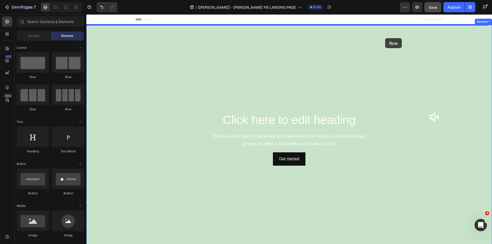
drag, startPoint x: 152, startPoint y: 84, endPoint x: 385, endPoint y: 38, distance: 237.8
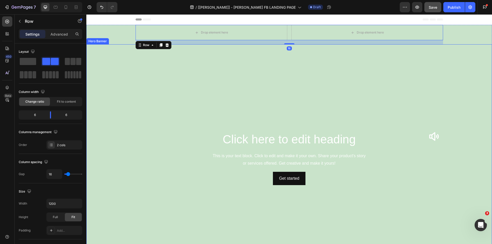
click at [194, 73] on video "Background Image" at bounding box center [289, 158] width 406 height 228
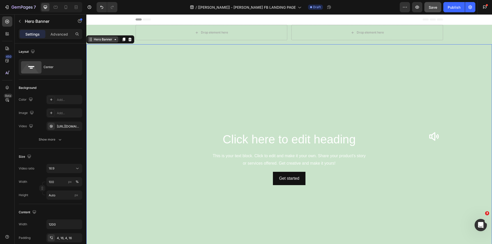
click at [103, 40] on div "Hero Banner" at bounding box center [103, 39] width 21 height 5
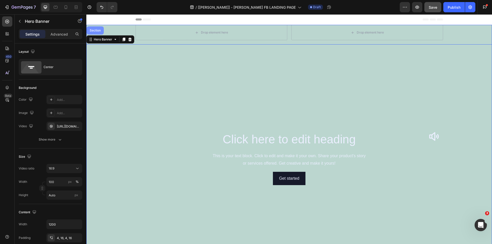
click at [98, 32] on div "Section" at bounding box center [95, 30] width 13 height 3
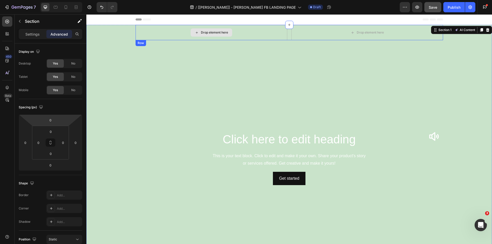
click at [285, 37] on div "Drop element here" at bounding box center [212, 32] width 152 height 15
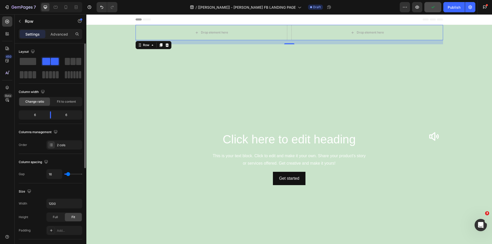
click at [54, 38] on div "Settings Advanced" at bounding box center [51, 34] width 64 height 10
click at [56, 36] on p "Advanced" at bounding box center [58, 34] width 17 height 5
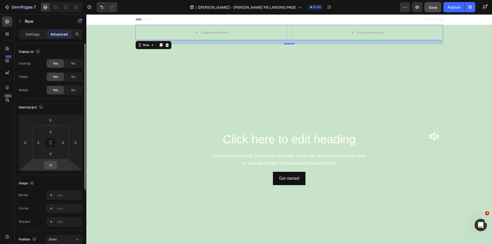
click at [53, 167] on input "16" at bounding box center [50, 165] width 10 height 8
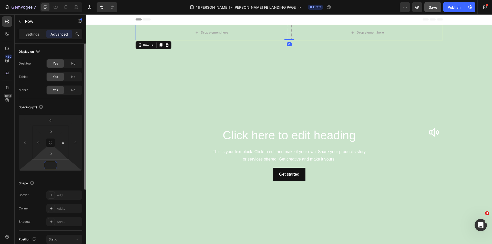
type input "0"
click at [320, 132] on h2 "Click here to edit heading" at bounding box center [289, 135] width 299 height 16
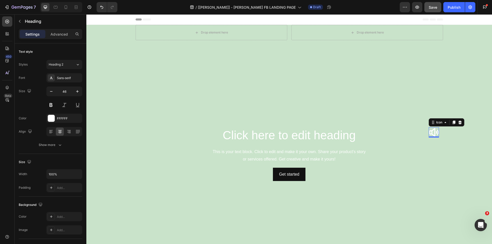
click at [429, 131] on icon at bounding box center [434, 132] width 10 height 10
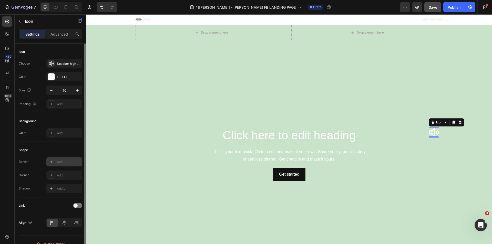
scroll to position [8, 0]
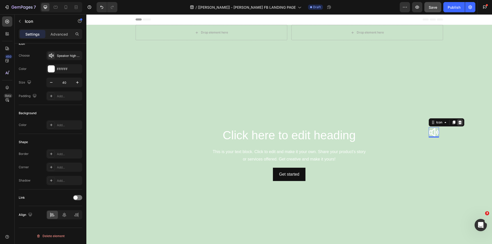
click at [460, 120] on icon at bounding box center [460, 122] width 4 height 4
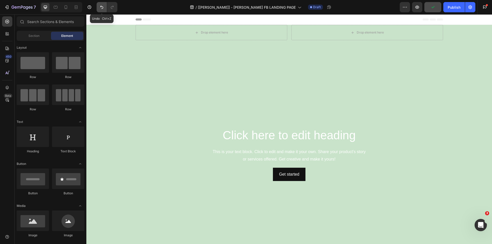
click at [104, 10] on button "Undo/Redo" at bounding box center [102, 7] width 10 height 10
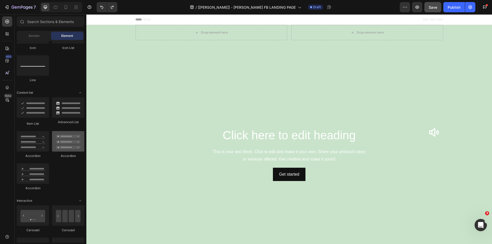
scroll to position [256, 0]
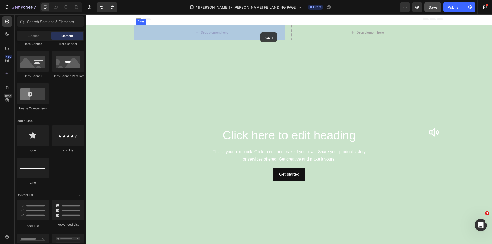
drag, startPoint x: 144, startPoint y: 105, endPoint x: 260, endPoint y: 32, distance: 137.4
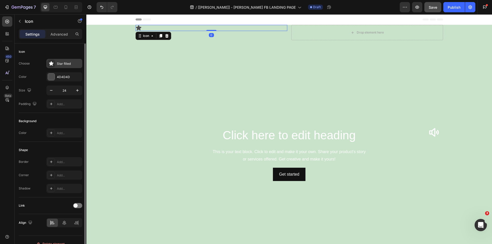
click at [64, 64] on div "Star filled" at bounding box center [69, 64] width 24 height 5
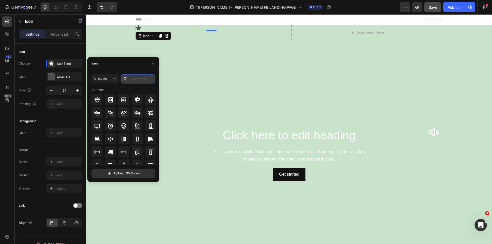
click at [135, 78] on input "text" at bounding box center [138, 78] width 34 height 9
type input "sound"
click at [135, 112] on icon at bounding box center [137, 113] width 6 height 6
click at [153, 27] on div "Icon 0" at bounding box center [212, 28] width 152 height 6
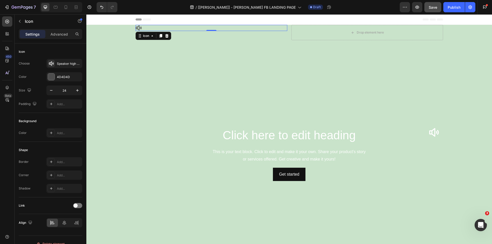
click at [137, 29] on icon at bounding box center [139, 28] width 6 height 6
click at [52, 76] on div at bounding box center [51, 77] width 7 height 7
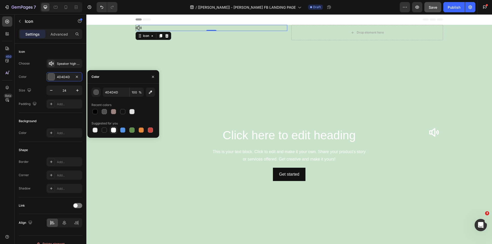
click at [113, 130] on div at bounding box center [113, 130] width 5 height 5
type input "FFFFFF"
click at [71, 95] on div "Choose Speaker high bold Color FFFFFF Size 24 Padding Add..." at bounding box center [51, 84] width 64 height 50
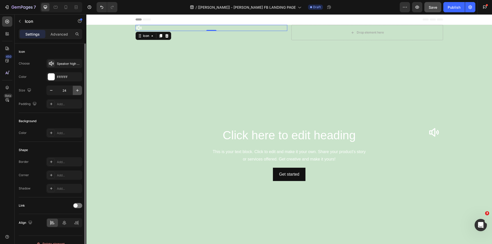
click at [76, 91] on icon "button" at bounding box center [77, 90] width 5 height 5
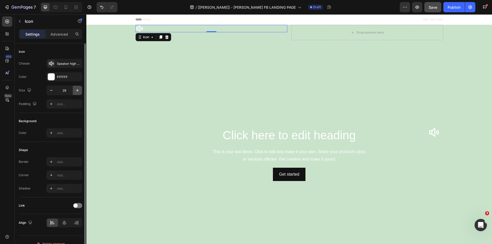
click at [76, 91] on icon "button" at bounding box center [77, 90] width 5 height 5
click at [52, 90] on icon "button" at bounding box center [51, 90] width 5 height 5
click at [79, 91] on icon "button" at bounding box center [77, 90] width 5 height 5
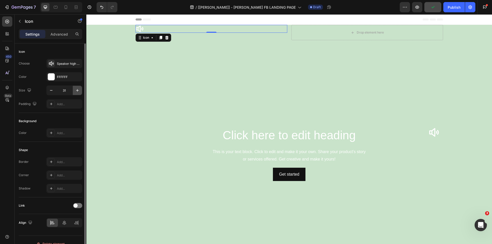
type input "32"
click at [39, 79] on div "Color FFFFFF" at bounding box center [51, 76] width 64 height 9
click at [58, 33] on p "Advanced" at bounding box center [58, 34] width 17 height 5
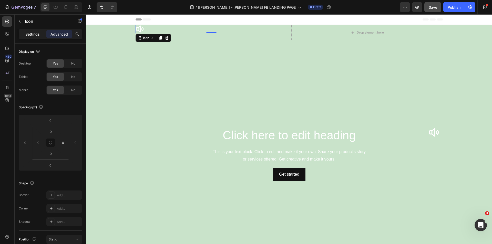
click at [34, 34] on p "Settings" at bounding box center [32, 34] width 14 height 5
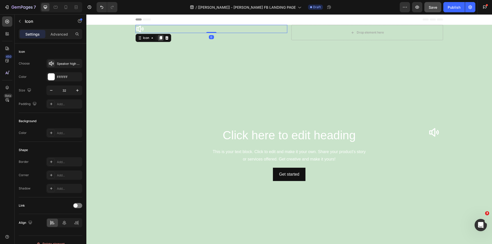
click at [160, 37] on icon at bounding box center [161, 38] width 4 height 4
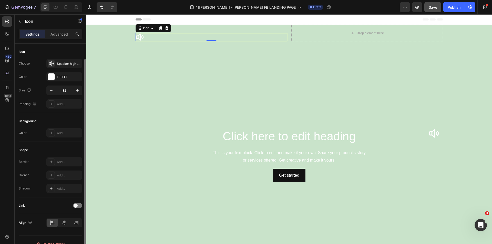
scroll to position [8, 0]
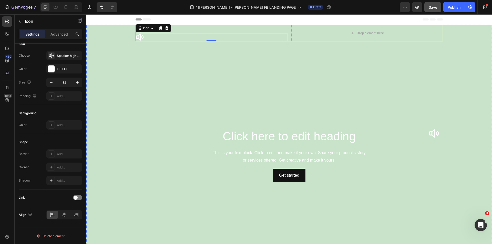
click at [288, 29] on div "Icon Icon 0 Drop element here Row" at bounding box center [290, 33] width 308 height 16
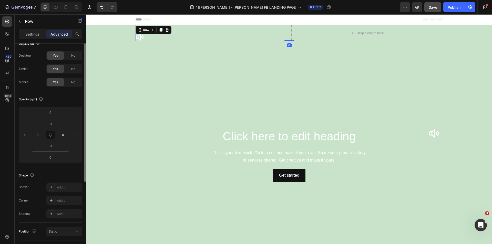
scroll to position [0, 0]
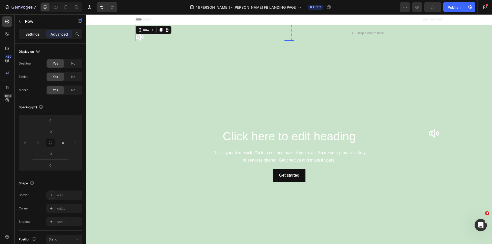
click at [35, 35] on p "Settings" at bounding box center [32, 34] width 14 height 5
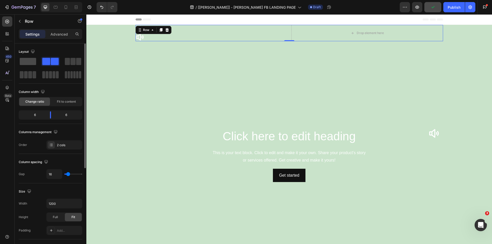
click at [31, 62] on span at bounding box center [28, 61] width 16 height 7
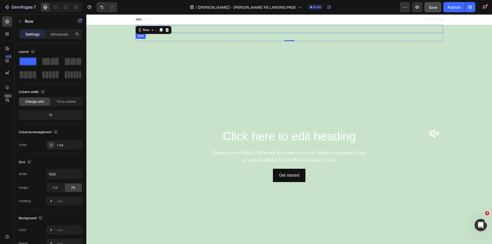
click at [217, 31] on div "Icon" at bounding box center [290, 29] width 308 height 8
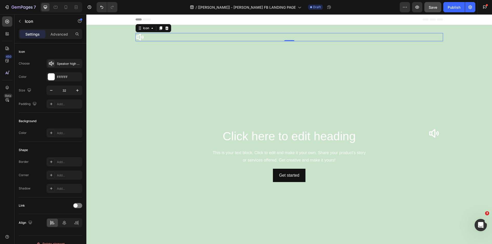
click at [194, 38] on div "Icon 0" at bounding box center [290, 37] width 308 height 8
click at [52, 64] on icon at bounding box center [51, 63] width 5 height 5
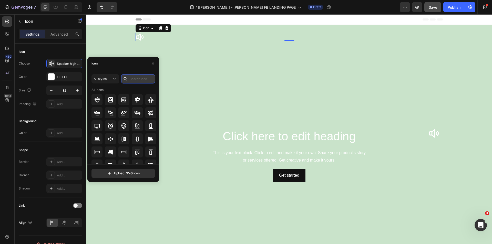
click at [136, 79] on input "text" at bounding box center [138, 78] width 34 height 9
type input "sound"
click at [93, 127] on div at bounding box center [96, 125] width 11 height 11
click at [103, 33] on div "Icon Icon 0 Row Click here to edit heading Heading This is your text block. Cli…" at bounding box center [289, 147] width 406 height 244
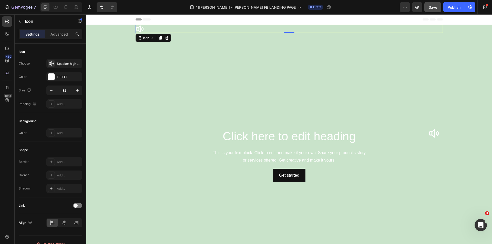
click at [142, 31] on div "Icon 0" at bounding box center [290, 29] width 308 height 8
click at [187, 39] on div "Icon 0" at bounding box center [290, 37] width 308 height 8
click at [144, 30] on div "Icon" at bounding box center [146, 28] width 18 height 6
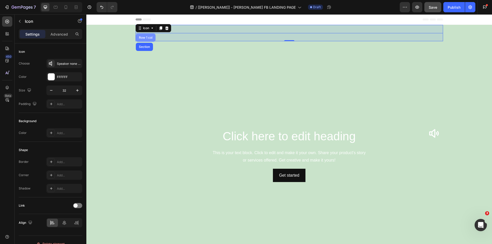
click at [146, 36] on div "Row 1 col" at bounding box center [146, 38] width 20 height 8
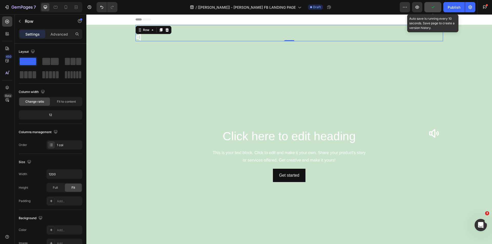
click at [434, 12] on button "button" at bounding box center [432, 7] width 17 height 10
click at [432, 9] on span "Save" at bounding box center [433, 7] width 8 height 4
click at [434, 6] on span "Save" at bounding box center [433, 7] width 8 height 4
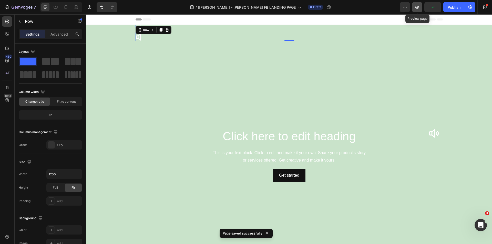
click at [415, 7] on icon "button" at bounding box center [417, 7] width 5 height 5
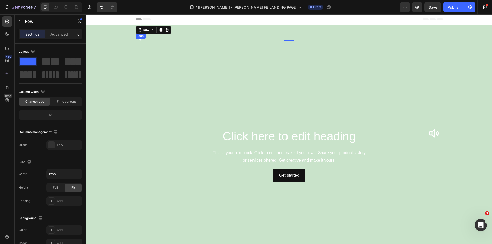
click at [200, 33] on div "Icon" at bounding box center [290, 29] width 308 height 8
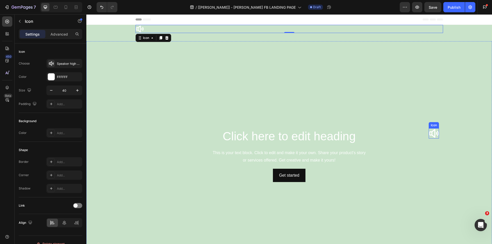
click at [433, 135] on icon at bounding box center [434, 133] width 10 height 9
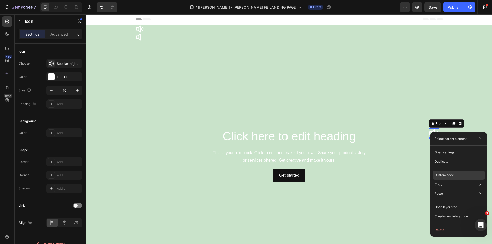
click at [445, 189] on div "Custom code" at bounding box center [459, 193] width 52 height 9
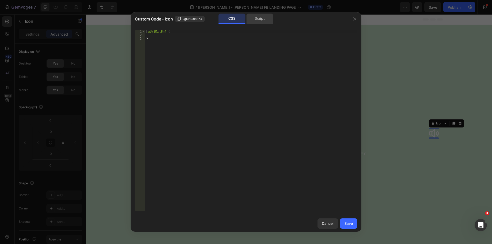
click at [254, 17] on div "Script" at bounding box center [259, 19] width 27 height 10
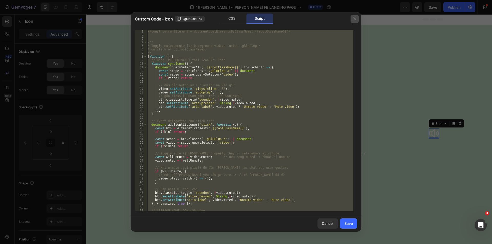
drag, startPoint x: 355, startPoint y: 21, endPoint x: 268, endPoint y: 6, distance: 88.1
click at [355, 21] on icon "button" at bounding box center [355, 19] width 4 height 4
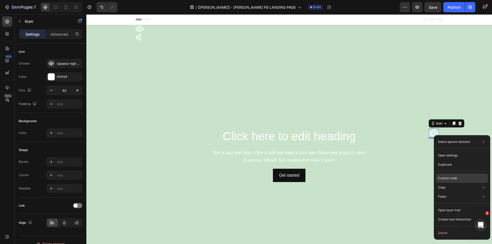
click at [450, 176] on p "Custom code" at bounding box center [447, 178] width 19 height 5
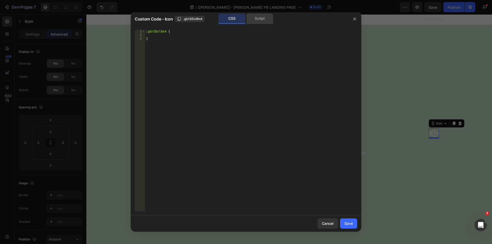
click at [255, 21] on div "Script" at bounding box center [259, 19] width 27 height 10
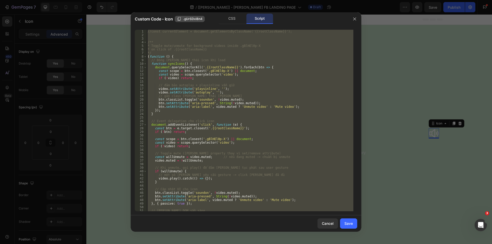
click at [194, 19] on span ".gUrSDxl8n4" at bounding box center [192, 19] width 19 height 5
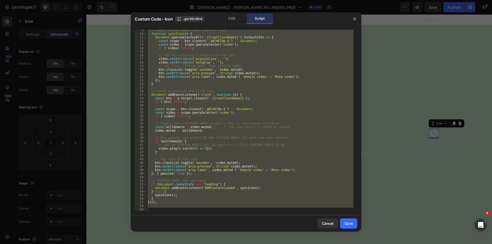
scroll to position [30, 0]
click at [346, 225] on div "Save" at bounding box center [348, 223] width 8 height 5
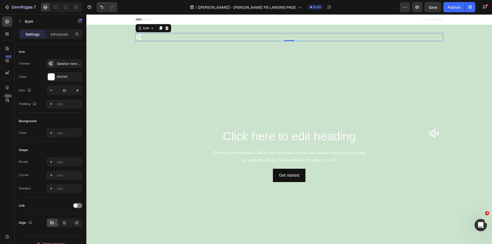
click at [139, 37] on icon at bounding box center [140, 37] width 8 height 8
click at [199, 29] on div "Icon 0" at bounding box center [290, 29] width 308 height 8
click at [199, 38] on div "Icon" at bounding box center [290, 37] width 308 height 8
click at [190, 29] on div "Icon 0" at bounding box center [290, 29] width 308 height 8
click at [191, 36] on div "Icon 0" at bounding box center [290, 37] width 308 height 8
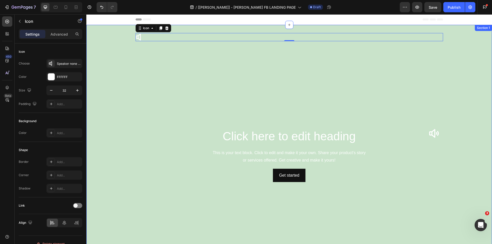
click at [115, 37] on div "Icon Icon 0 Row Click here to edit heading Heading This is your text block. Cli…" at bounding box center [289, 147] width 406 height 244
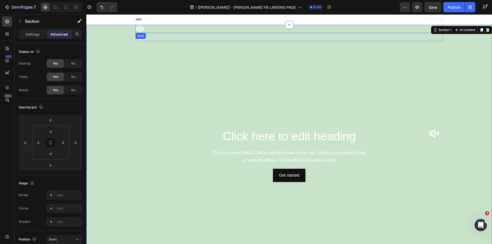
click at [201, 31] on div "Icon" at bounding box center [290, 29] width 308 height 8
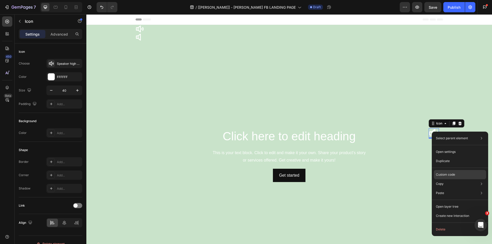
click at [445, 174] on p "Custom code" at bounding box center [445, 174] width 19 height 5
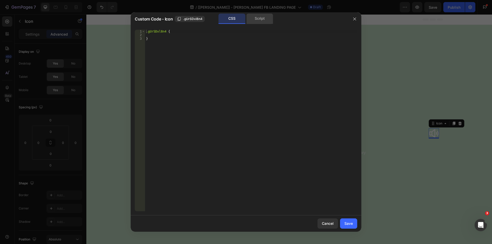
click at [262, 19] on div "Script" at bounding box center [259, 19] width 27 height 10
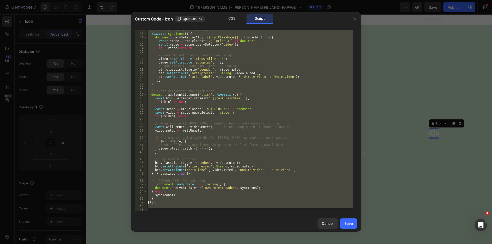
click at [163, 201] on div "// Đồng [PERSON_NAME] thái icon khi load function syncIcons ( ) { document . qu…" at bounding box center [250, 121] width 207 height 182
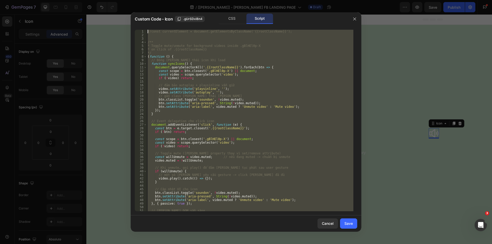
scroll to position [0, 0]
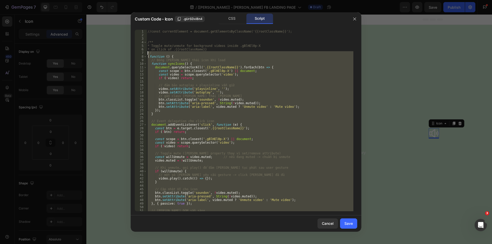
drag, startPoint x: 165, startPoint y: 203, endPoint x: 123, endPoint y: 54, distance: 154.3
click at [123, 54] on div "Custom Code - Icon .gUrSDxl8n4 CSS Script })(); 1 2 3 4 5 6 7 8 9 10 11 12 13 1…" at bounding box center [246, 122] width 492 height 244
drag, startPoint x: 160, startPoint y: 58, endPoint x: 154, endPoint y: 55, distance: 6.1
click at [160, 57] on div "//const currentElement = document.getElementsByClassName('{{rootClassName}}'); …" at bounding box center [250, 121] width 207 height 182
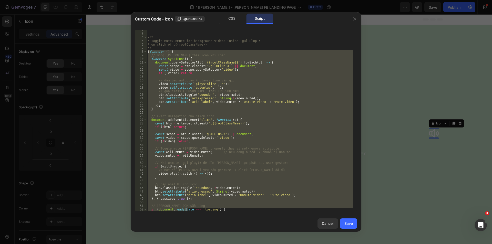
scroll to position [30, 0]
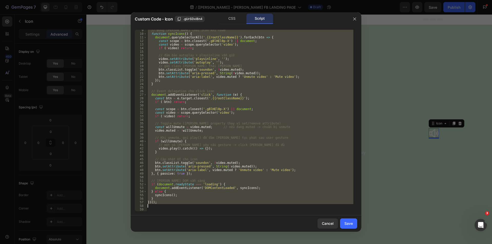
drag, startPoint x: 148, startPoint y: 56, endPoint x: 186, endPoint y: 205, distance: 153.9
click at [186, 205] on div "// Đồng [PERSON_NAME] thái icon khi load function syncIcons ( ) { document . qu…" at bounding box center [250, 122] width 207 height 189
type textarea "})();"
click at [354, 15] on button "button" at bounding box center [355, 19] width 8 height 8
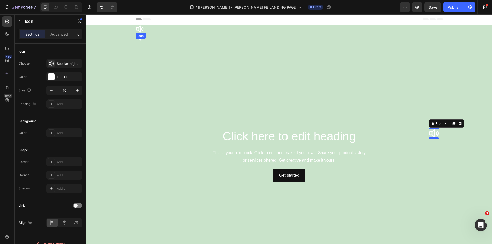
click at [142, 33] on div "Icon Icon" at bounding box center [290, 33] width 308 height 16
click at [146, 35] on div "Icon" at bounding box center [146, 38] width 18 height 6
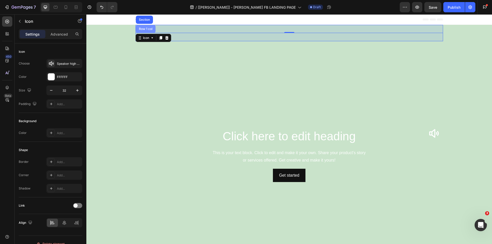
click at [146, 29] on div "Row 1 col" at bounding box center [146, 28] width 16 height 3
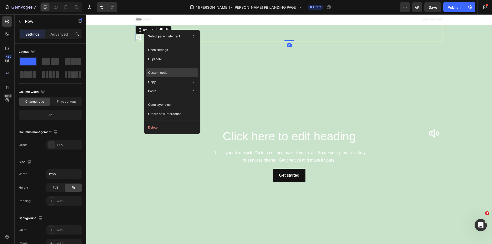
click at [170, 87] on div "Custom code" at bounding box center [172, 91] width 52 height 9
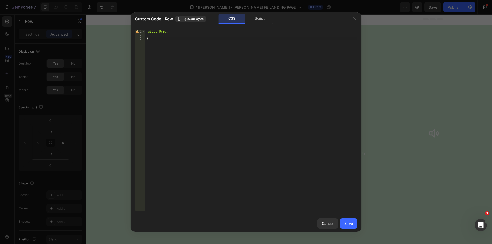
click at [165, 41] on div ".g2QJcTUy9c { }" at bounding box center [251, 124] width 212 height 189
click at [258, 16] on div "Script" at bounding box center [259, 19] width 27 height 10
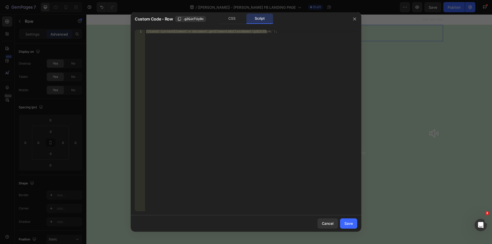
type textarea "//const currentElement = document.getElementsByClassName('g2QJcTUy9c');"
click at [272, 33] on div "//const currentElement = document.getElementsByClassName('g2QJcTUy9c');" at bounding box center [251, 121] width 212 height 182
paste textarea
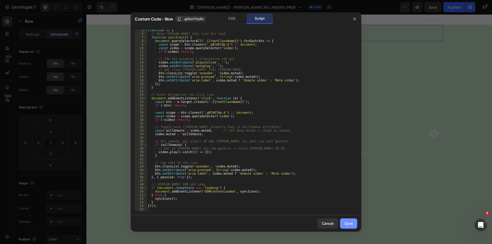
drag, startPoint x: 346, startPoint y: 229, endPoint x: 284, endPoint y: 182, distance: 76.8
click at [346, 229] on button "Save" at bounding box center [348, 224] width 17 height 10
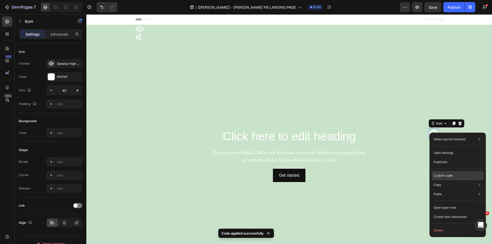
click at [439, 190] on div "Custom code" at bounding box center [458, 194] width 52 height 9
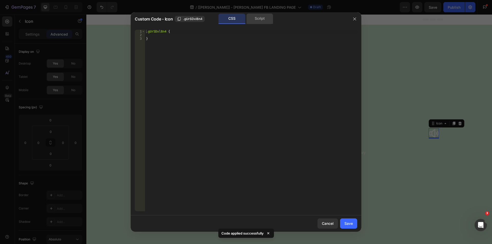
click at [258, 17] on div "Script" at bounding box center [259, 19] width 27 height 10
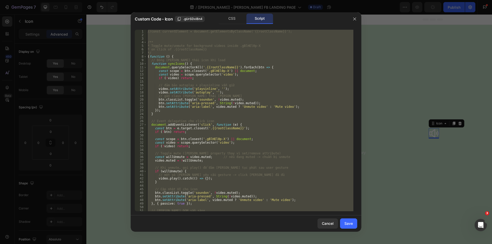
scroll to position [0, 0]
click at [214, 67] on div "//const currentElement = document.getElementsByClassName('{{rootClassName}}'); …" at bounding box center [250, 121] width 207 height 182
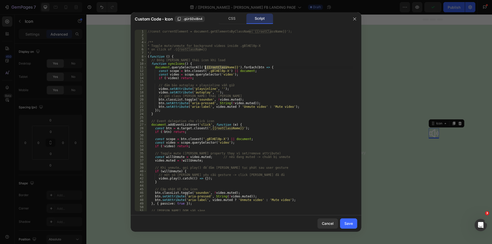
click at [214, 67] on div "//const currentElement = document.getElementsByClassName('{{rootClassName}}'); …" at bounding box center [250, 124] width 207 height 189
click at [211, 72] on div "//const currentElement = document.getElementsByClassName('{{rootClassName}}'); …" at bounding box center [250, 124] width 207 height 189
type textarea "const scope = btn.closest('.gBlHEl0p-X') || document;"
click at [211, 72] on div "//const currentElement = document.getElementsByClassName('{{rootClassName}}'); …" at bounding box center [250, 124] width 207 height 189
click at [354, 18] on icon "button" at bounding box center [355, 19] width 4 height 4
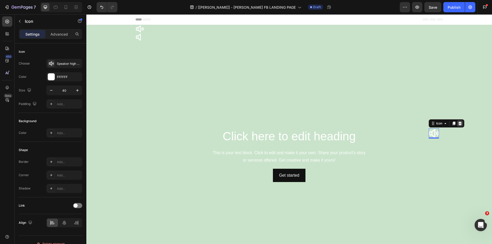
click at [459, 122] on icon at bounding box center [460, 123] width 4 height 4
click at [139, 35] on div "Icon" at bounding box center [146, 38] width 18 height 6
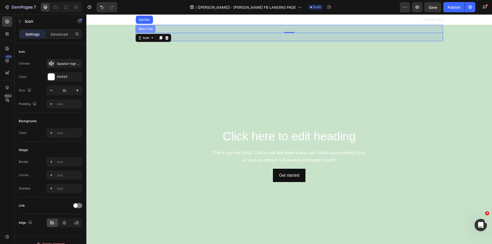
click at [144, 30] on div "Row 1 col" at bounding box center [146, 29] width 20 height 8
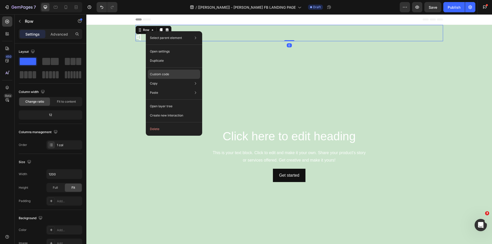
click at [162, 73] on p "Custom code" at bounding box center [159, 74] width 19 height 5
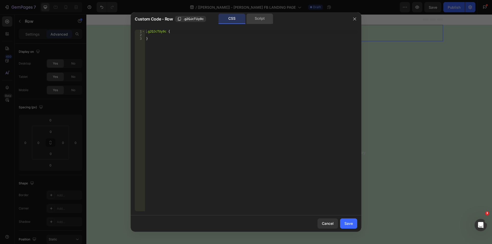
click at [261, 20] on div "Script" at bounding box center [259, 19] width 27 height 10
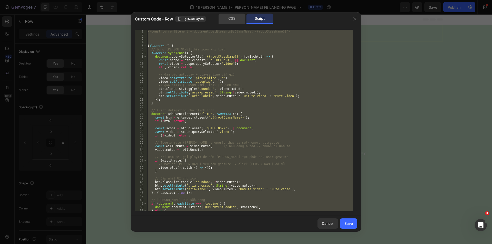
click at [234, 18] on div "CSS" at bounding box center [232, 19] width 27 height 10
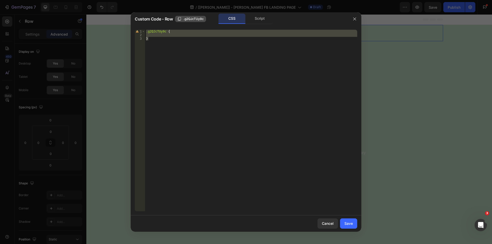
click at [180, 18] on icon "button" at bounding box center [179, 19] width 4 height 4
click at [152, 44] on div ".g2QJcTUy9c { }" at bounding box center [251, 121] width 212 height 182
type textarea "}"
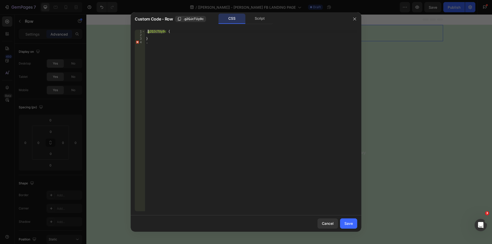
drag, startPoint x: 165, startPoint y: 31, endPoint x: 147, endPoint y: 32, distance: 18.2
click at [147, 32] on div ".g2QJcTUy9c { } ." at bounding box center [251, 124] width 212 height 189
type textarea ".g2QJcTUy9c {"
click at [159, 36] on div ".g2QJcTUy9c { } ." at bounding box center [251, 124] width 212 height 189
drag, startPoint x: 165, startPoint y: 32, endPoint x: 135, endPoint y: 31, distance: 30.2
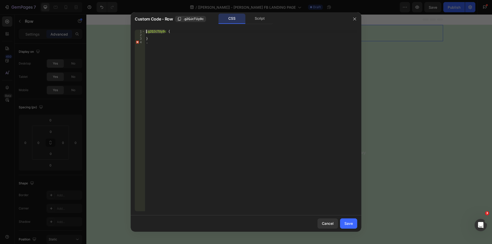
click at [135, 31] on div "1 2 3 4 .g2QJcTUy9c { } . ההההההההההההההההההההההההההההההההההההההההההההההההההההה…" at bounding box center [246, 121] width 231 height 190
click at [156, 42] on div ".g2QJcTUy9c { } ." at bounding box center [251, 124] width 212 height 189
type textarea "."
paste textarea ".g2QJcTUy9c"
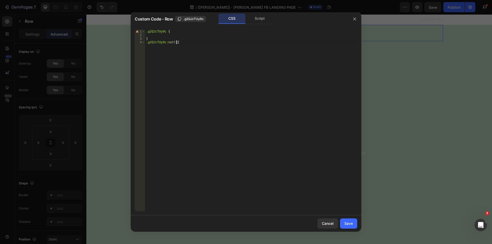
type textarea ".g2QJcTUy9c:not(){}"
click at [261, 21] on div "Script" at bounding box center [259, 19] width 27 height 10
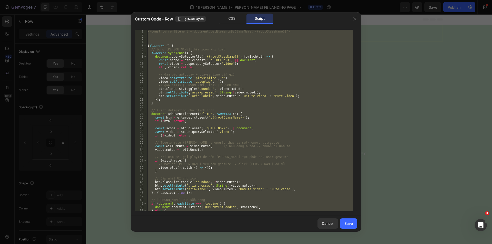
click at [201, 88] on div "//const currentElement = document.getElementsByClassName('{{rootClassName}}'); …" at bounding box center [250, 121] width 207 height 182
click at [201, 88] on div "//const currentElement = document.getElementsByClassName('{{rootClassName}}'); …" at bounding box center [250, 124] width 207 height 189
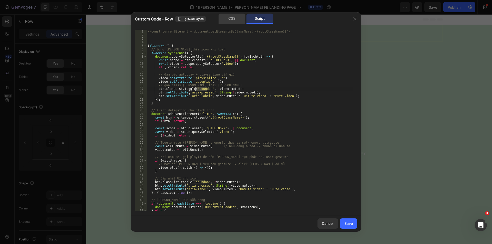
click at [232, 19] on div "CSS" at bounding box center [232, 19] width 27 height 10
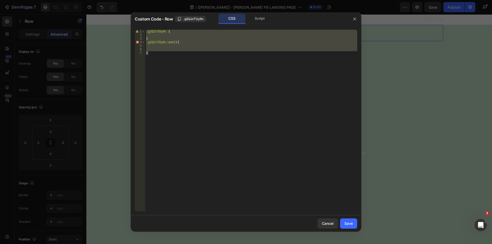
click at [162, 41] on div ".g2QJcTUy9c { } .g2QJcTUy9c :not () { }" at bounding box center [251, 121] width 212 height 182
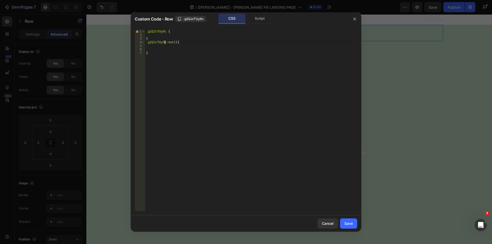
click at [165, 42] on div ".g2QJcTUy9c { } .g2QJcTUy9c :not () { }" at bounding box center [251, 124] width 212 height 189
paste textarea "soundon"
drag, startPoint x: 165, startPoint y: 42, endPoint x: 179, endPoint y: 41, distance: 14.1
click at [179, 41] on div ".g2QJcTUy9c { } .g2QJcTUy9c.soundon :not () { }" at bounding box center [251, 124] width 212 height 189
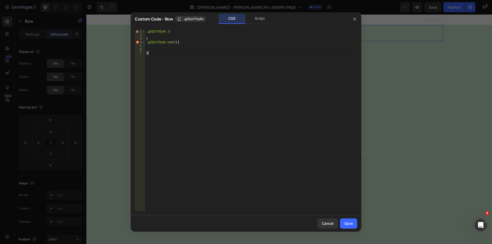
click at [153, 54] on div ".g2QJcTUy9c { } .g2QJcTUy9c :not () { }" at bounding box center [251, 124] width 212 height 189
click at [170, 43] on div ".g2QJcTUy9c { } .g2QJcTUy9c :not () { }" at bounding box center [251, 124] width 212 height 189
paste textarea ".soundon"
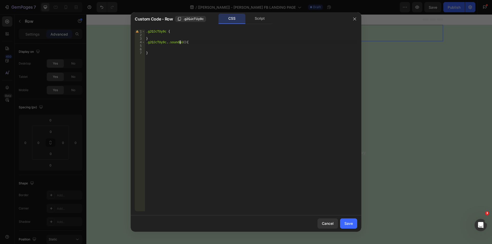
click at [168, 42] on div ".g2QJcTUy9c { } .g2QJcTUy9c . .soundon () { }" at bounding box center [251, 124] width 212 height 189
click at [181, 42] on div ".g2QJcTUy9c { } .g2QJcTUy9c.soundon () { }" at bounding box center [251, 124] width 212 height 189
click at [188, 44] on div ".g2QJcTUy9c { } .g2QJcTUy9c.soundon { }" at bounding box center [251, 124] width 212 height 189
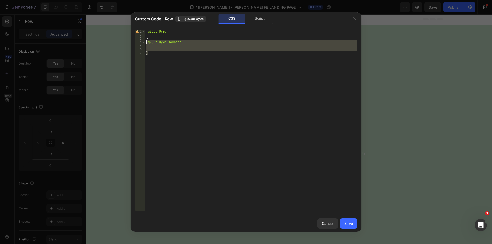
drag, startPoint x: 156, startPoint y: 58, endPoint x: 133, endPoint y: 42, distance: 28.1
click at [133, 42] on div ".g2QJcTUy9c.soundon{ 1 2 3 4 5 6 7 .g2QJcTUy9c { } .g2QJcTUy9c.soundon { } הההה…" at bounding box center [246, 121] width 231 height 190
click at [150, 43] on div ".g2QJcTUy9c { } .g2QJcTUy9c.soundon { }" at bounding box center [251, 121] width 212 height 182
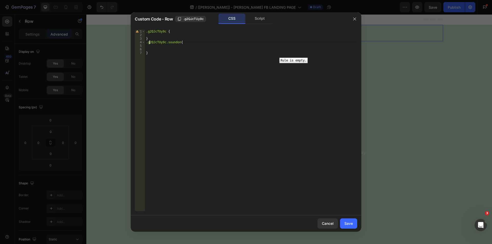
click at [145, 42] on div "4" at bounding box center [140, 42] width 10 height 4
click at [183, 43] on span "..." at bounding box center [185, 42] width 5 height 3
click at [147, 43] on div ".g2QJcTUy9c { } .g2QJcTUy9c.soundon { }" at bounding box center [251, 124] width 212 height 189
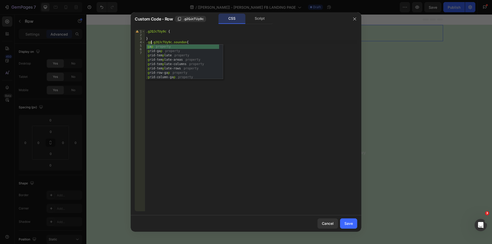
scroll to position [0, 1]
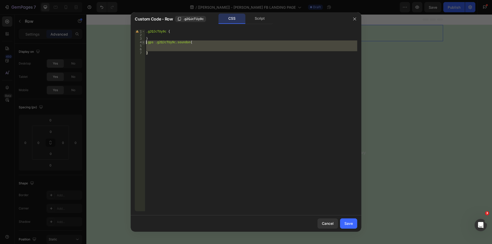
drag, startPoint x: 156, startPoint y: 53, endPoint x: 144, endPoint y: 42, distance: 16.1
click at [144, 42] on div ".gps .g2QJcTUy9c.soundon{ 1 2 3 4 5 6 7 .g2QJcTUy9c { } .gps .g2QJcTUy9c.soundo…" at bounding box center [246, 121] width 222 height 182
click at [157, 53] on div ".g2QJcTUy9c { } .gps .g2QJcTUy9c.soundon { }" at bounding box center [251, 121] width 212 height 182
type textarea "}"
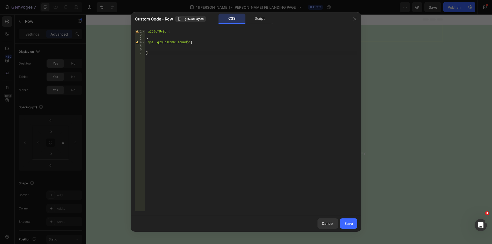
scroll to position [0, 0]
click at [149, 39] on div ".g2QJcTUy9c { } .gps .g2QJcTUy9c.soundon { }" at bounding box center [251, 124] width 212 height 189
type textarea "}"
paste textarea "}"
type textarea "}"
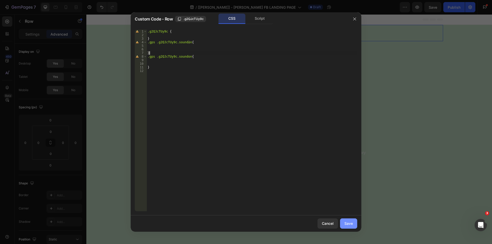
drag, startPoint x: 352, startPoint y: 226, endPoint x: 229, endPoint y: 183, distance: 130.4
click at [352, 226] on div "Save" at bounding box center [348, 223] width 8 height 5
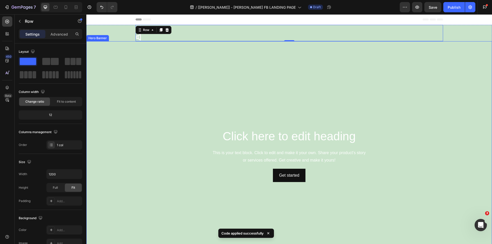
click at [112, 76] on video "Background Image" at bounding box center [289, 155] width 406 height 228
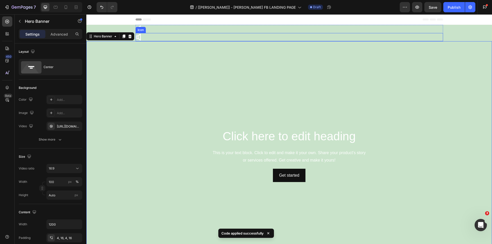
click at [153, 38] on div "Icon" at bounding box center [290, 37] width 308 height 8
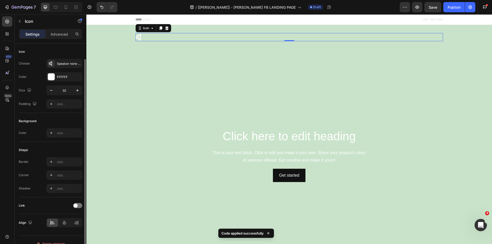
scroll to position [8, 0]
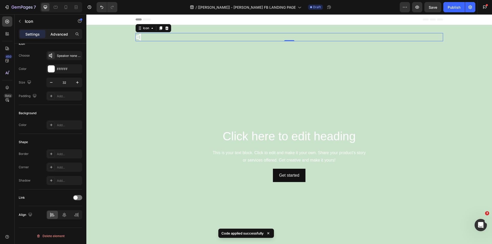
click at [61, 34] on p "Advanced" at bounding box center [58, 34] width 17 height 5
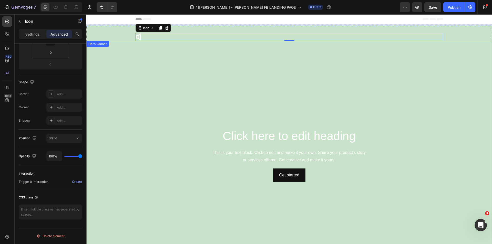
scroll to position [0, 0]
click at [179, 26] on div "Icon" at bounding box center [290, 29] width 308 height 8
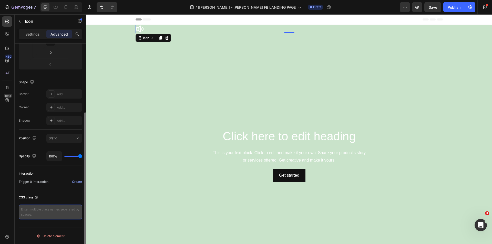
click at [26, 212] on textarea at bounding box center [51, 212] width 64 height 15
type textarea "enablesound"
drag, startPoint x: 45, startPoint y: 208, endPoint x: 18, endPoint y: 208, distance: 26.9
click at [18, 208] on div "Display on Desktop Yes No Tablet Yes No Mobile Yes No Spacing (px) 0 0 0 0 0 0 …" at bounding box center [51, 100] width 72 height 316
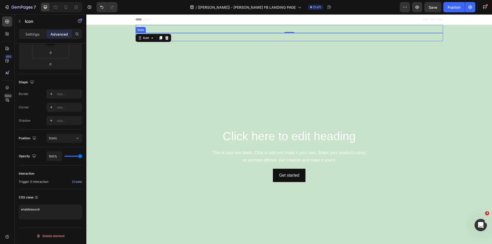
click at [193, 35] on div "Icon" at bounding box center [290, 37] width 308 height 8
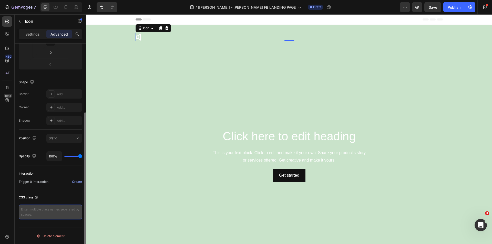
click at [28, 212] on textarea at bounding box center [51, 212] width 64 height 15
paste textarea "enablesound"
drag, startPoint x: 30, startPoint y: 209, endPoint x: 14, endPoint y: 208, distance: 16.2
click at [14, 208] on div "450 Beta Sections(30) Elements(70) Section Element Hero Section Product Detail …" at bounding box center [43, 129] width 86 height 230
click at [50, 210] on textarea "disablesound" at bounding box center [51, 212] width 64 height 15
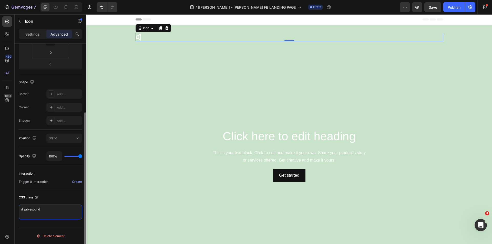
click at [50, 210] on textarea "disablesound" at bounding box center [51, 212] width 64 height 15
type textarea "disablesound"
click at [144, 37] on div "Icon 0" at bounding box center [290, 37] width 308 height 8
click at [178, 29] on div "Icon" at bounding box center [290, 29] width 308 height 8
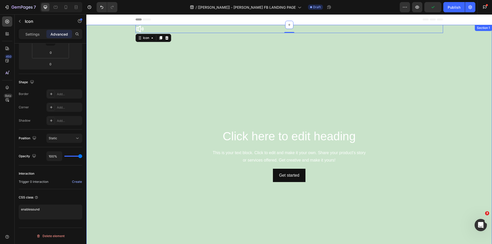
click at [117, 34] on div "Icon 0 Icon Row Click here to edit heading Heading This is your text block. Cli…" at bounding box center [289, 147] width 406 height 244
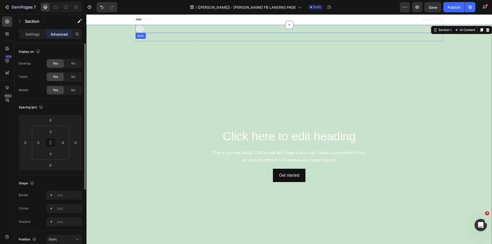
click at [180, 27] on div "Icon" at bounding box center [290, 29] width 308 height 8
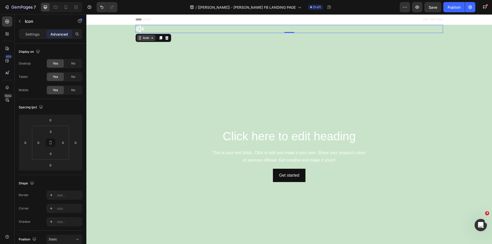
click at [138, 38] on icon at bounding box center [140, 38] width 4 height 4
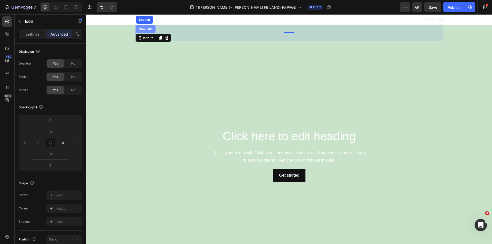
click at [144, 30] on div "Row 1 col" at bounding box center [146, 28] width 16 height 3
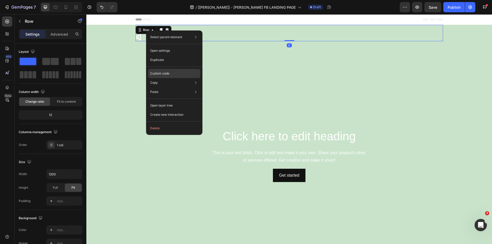
click at [167, 87] on div "Custom code" at bounding box center [174, 91] width 52 height 9
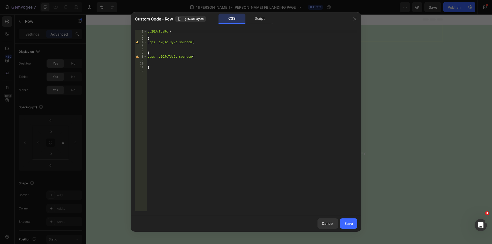
click at [187, 46] on div ".g2QJcTUy9c { } .gps .g2QJcTUy9c.soundon { } .gps .g2QJcTUy9c.soundon { }" at bounding box center [252, 124] width 211 height 189
click at [188, 42] on div ".g2QJcTUy9c { } .gps .g2QJcTUy9c.soundon { } .gps .g2QJcTUy9c.soundon { }" at bounding box center [252, 124] width 211 height 189
click at [180, 41] on div ".g2QJcTUy9c { } .gps .g2QJcTUy9c.soundon { } .gps .g2QJcTUy9c.soundon { }" at bounding box center [252, 124] width 211 height 189
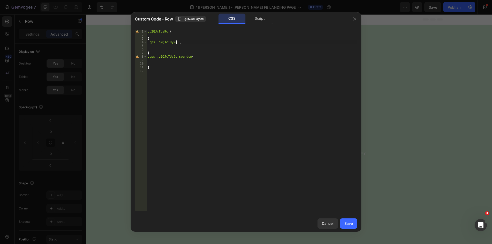
scroll to position [0, 2]
paste textarea "disablesound"
click at [188, 57] on div ".g2QJcTUy9c { } .gps .g2QJcTUy9c .disablesound { } .gps .g2QJcTUy9c.soundon { }" at bounding box center [252, 124] width 211 height 189
click at [167, 41] on div ".g2QJcTUy9c { } .gps .g2QJcTUy9c .disablesound { } .gps .g2QJcTUy9c.soundon end…" at bounding box center [252, 124] width 211 height 189
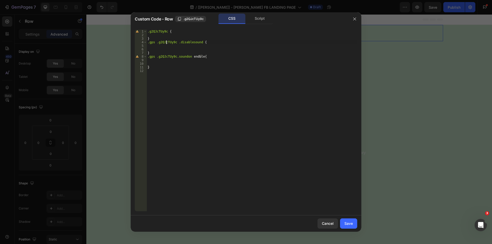
type textarea ".gps .g2QJcTUy9c .disablesound {"
click at [167, 41] on div ".g2QJcTUy9c { } .gps .g2QJcTUy9c .disablesound { } .gps .g2QJcTUy9c.soundon end…" at bounding box center [252, 124] width 211 height 189
click at [186, 43] on div ".g2QJcTUy9c { } .gps .g2QJcTUy9c .disablesound { } .gps .g2QJcTUy9c.soundon end…" at bounding box center [252, 124] width 211 height 189
click at [185, 44] on div ".g2QJcTUy9c { } .gps .g2QJcTUy9c .disablesound { } .gps .g2QJcTUy9c.soundon end…" at bounding box center [252, 124] width 211 height 189
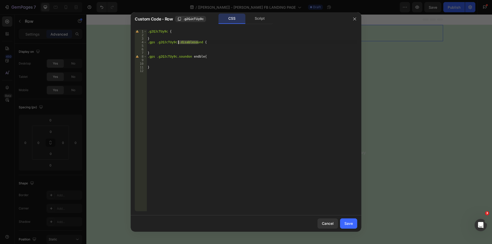
scroll to position [0, 0]
click at [163, 41] on div ".g2QJcTUy9c { } .gps .g2QJcTUy9c .disablesound { } .gps .g2QJcTUy9c.soundon end…" at bounding box center [252, 124] width 211 height 189
click at [191, 42] on div ".g2QJcTUy9c { } .gps .g2QJcTUy9c .disablesound { } .gps .g2QJcTUy9c.soundon end…" at bounding box center [252, 124] width 211 height 189
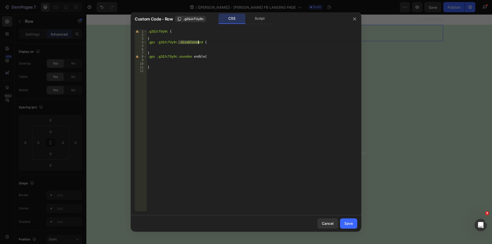
type textarea ".gps .g2QJcTUy9c .disablesound {"
click at [208, 45] on div ".g2QJcTUy9c { } .gps .g2QJcTUy9c .disablesound { } .gps .g2QJcTUy9c.soundon end…" at bounding box center [252, 124] width 211 height 189
click at [195, 56] on div ".g2QJcTUy9c { } .gps .g2QJcTUy9c .disablesound { } .gps .g2QJcTUy9c.soundon end…" at bounding box center [252, 124] width 211 height 189
drag, startPoint x: 190, startPoint y: 41, endPoint x: 198, endPoint y: 41, distance: 8.0
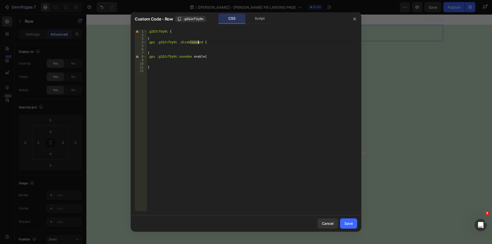
click at [198, 41] on div ".g2QJcTUy9c { } .gps .g2QJcTUy9c .disablesound { } .gps .g2QJcTUy9c.soundon ena…" at bounding box center [252, 124] width 211 height 189
click at [200, 57] on div ".g2QJcTUy9c { } .gps .g2QJcTUy9c .disablesound { } .gps .g2QJcTUy9c.soundon ena…" at bounding box center [252, 124] width 211 height 189
paste textarea "sound"
type textarea ".gps .g2QJcTUy9c.soundon enablesound{"
drag, startPoint x: 226, startPoint y: 83, endPoint x: 209, endPoint y: 73, distance: 19.3
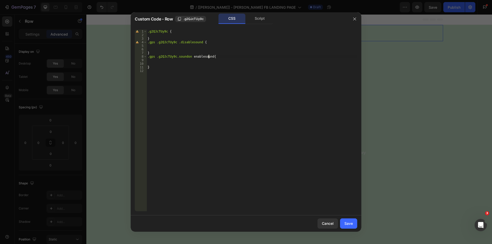
click at [226, 83] on div ".g2QJcTUy9c { } .gps .g2QJcTUy9c .disablesound { } .gps .g2QJcTUy9c.soundon ena…" at bounding box center [252, 124] width 211 height 189
click at [190, 55] on div ".g2QJcTUy9c { } .gps .g2QJcTUy9c .disablesound { } .gps .g2QJcTUy9c.soundon ena…" at bounding box center [252, 124] width 211 height 189
type textarea ".gps .g2QJcTUy9c.soundon .enablesound{"
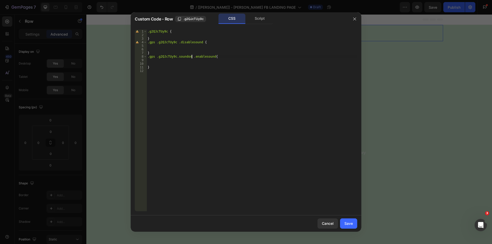
click at [214, 73] on div ".g2QJcTUy9c { } .gps .g2QJcTUy9c .disablesound { } .gps .g2QJcTUy9c.soundon .en…" at bounding box center [252, 124] width 211 height 189
click at [183, 43] on div ".g2QJcTUy9c { } .gps .g2QJcTUy9c .disablesound { } .gps .g2QJcTUy9c.soundon .en…" at bounding box center [252, 124] width 211 height 189
type textarea ".gps .g2QJcTUy9c .disablesound {"
click at [178, 49] on div ".g2QJcTUy9c { } .gps .g2QJcTUy9c .disablesound { } .gps .g2QJcTUy9c.soundon .en…" at bounding box center [252, 124] width 211 height 189
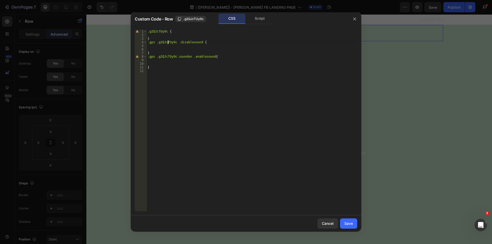
click at [167, 43] on div ".g2QJcTUy9c { } .gps .g2QJcTUy9c .disablesound { } .gps .g2QJcTUy9c.soundon .en…" at bounding box center [252, 124] width 211 height 189
type textarea ".gps .g2QJcTUy9c .disablesound {"
click at [167, 43] on div ".g2QJcTUy9c { } .gps .g2QJcTUy9c .disablesound { } .gps .g2QJcTUy9c.soundon .en…" at bounding box center [252, 124] width 211 height 189
click at [151, 43] on div ".g2QJcTUy9c { } .gps .g2QJcTUy9c .disablesound { } .gps .g2QJcTUy9c.soundon .en…" at bounding box center [252, 124] width 211 height 189
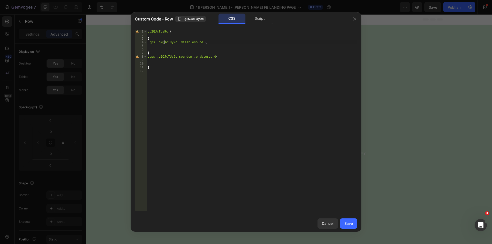
click at [164, 43] on div ".g2QJcTUy9c { } .gps .g2QJcTUy9c .disablesound { } .gps .g2QJcTUy9c.soundon .en…" at bounding box center [252, 124] width 211 height 189
click at [186, 42] on div ".g2QJcTUy9c { } .gps .g2QJcTUy9c .disablesound { } .gps .g2QJcTUy9c.soundon .en…" at bounding box center [252, 124] width 211 height 189
click at [174, 44] on div ".g2QJcTUy9c { } .gps .g2QJcTUy9c .disablesound { } .gps .g2QJcTUy9c.soundon .en…" at bounding box center [252, 124] width 211 height 189
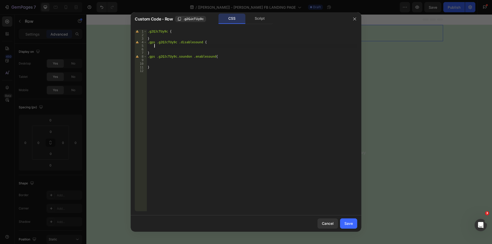
click at [167, 46] on div ".g2QJcTUy9c { } .gps .g2QJcTUy9c .disablesound { } .gps .g2QJcTUy9c.soundon .en…" at bounding box center [252, 124] width 211 height 189
click at [151, 43] on div ".g2QJcTUy9c { } .gps .g2QJcTUy9c .disablesound { } .gps .g2QJcTUy9c.soundon .en…" at bounding box center [252, 124] width 211 height 189
click at [166, 43] on div ".g2QJcTUy9c { } .gps .g2QJcTUy9c .disablesound { } .gps .g2QJcTUy9c.soundon .en…" at bounding box center [252, 124] width 211 height 189
drag, startPoint x: 166, startPoint y: 43, endPoint x: 178, endPoint y: 42, distance: 12.3
click at [167, 43] on div ".g2QJcTUy9c { } .gps .g2QJcTUy9c .disablesound { } .gps .g2QJcTUy9c.soundon .en…" at bounding box center [252, 124] width 211 height 189
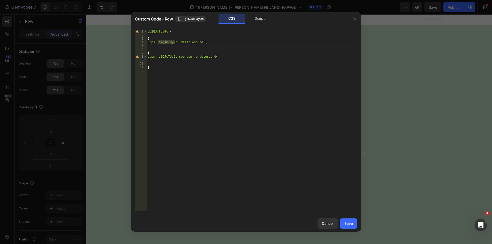
click at [185, 40] on div ".g2QJcTUy9c { } .gps .g2QJcTUy9c .disablesound { } .gps .g2QJcTUy9c.soundon .en…" at bounding box center [252, 124] width 211 height 189
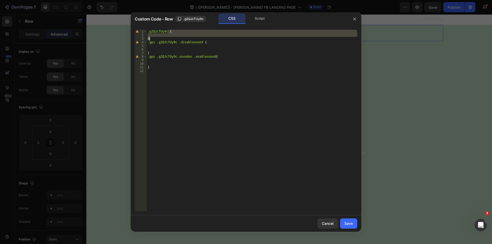
click at [184, 42] on div ".g2QJcTUy9c { } .gps .g2QJcTUy9c .disablesound { } .gps .g2QJcTUy9c.soundon .en…" at bounding box center [252, 124] width 211 height 189
type textarea ".gps .g2QJcTUy9c .disablesound {"
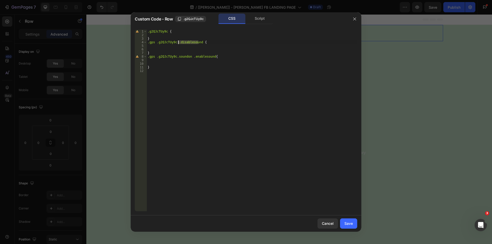
click at [184, 42] on div ".g2QJcTUy9c { } .gps .g2QJcTUy9c .disablesound { } .gps .g2QJcTUy9c.soundon .en…" at bounding box center [252, 124] width 211 height 189
click at [166, 46] on div ".g2QJcTUy9c { } .gps .g2QJcTUy9c .disablesound { } .gps .g2QJcTUy9c.soundon .en…" at bounding box center [252, 124] width 211 height 189
drag, startPoint x: 189, startPoint y: 57, endPoint x: 210, endPoint y: 56, distance: 20.3
click at [210, 56] on div ".g2QJcTUy9c { } .gps .g2QJcTUy9c .disablesound { } .gps .g2QJcTUy9c.soundon .en…" at bounding box center [252, 124] width 211 height 189
drag, startPoint x: 176, startPoint y: 42, endPoint x: 198, endPoint y: 42, distance: 21.5
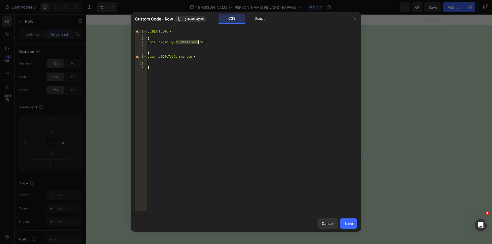
click at [198, 42] on div ".g2QJcTUy9c { } .gps .g2QJcTUy9c .disablesound { } .gps .g2QJcTUy9c.soundon { }" at bounding box center [252, 124] width 211 height 189
click at [176, 42] on div ".g2QJcTUy9c { } .gps .g2QJcTUy9c .disablesound { } .gps .g2QJcTUy9c.soundon .en…" at bounding box center [252, 124] width 211 height 189
paste textarea "enablesound."
drag, startPoint x: 198, startPoint y: 42, endPoint x: 220, endPoint y: 44, distance: 22.1
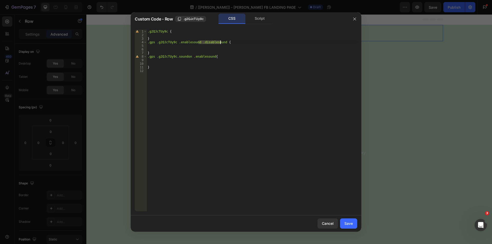
click at [220, 44] on div ".g2QJcTUy9c { } .gps .g2QJcTUy9c .enablesound .disablesound { } .gps .g2QJcTUy9…" at bounding box center [252, 124] width 211 height 189
drag, startPoint x: 189, startPoint y: 57, endPoint x: 211, endPoint y: 55, distance: 21.6
click at [211, 55] on div ".g2QJcTUy9c { } .gps .g2QJcTUy9c .enablesound { } .gps .g2QJcTUy9c.soundon .ena…" at bounding box center [252, 124] width 211 height 189
paste textarea "dis"
type textarea ".gps .g2QJcTUy9c.soundon .disablesound{"
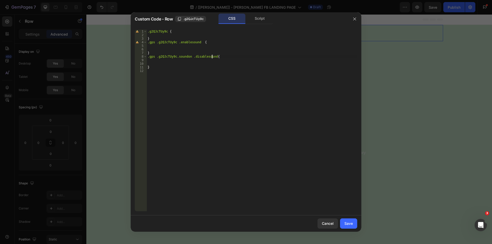
click at [167, 48] on div ".g2QJcTUy9c { } .gps .g2QJcTUy9c .enablesound { } .gps .g2QJcTUy9c.soundon .dis…" at bounding box center [252, 124] width 211 height 189
click at [176, 43] on div ".g2QJcTUy9c { } .gps .g2QJcTUy9c .enablesound { display : none !important ; } .…" at bounding box center [252, 124] width 211 height 189
click at [174, 53] on div ".g2QJcTUy9c { } .gps .g2QJcTUy9c .enablesound { display : none !important ; } .…" at bounding box center [252, 124] width 211 height 189
click at [174, 44] on div ".g2QJcTUy9c { } .gps .g2QJcTUy9c .enablesound { display : none !important ; } .…" at bounding box center [252, 124] width 211 height 189
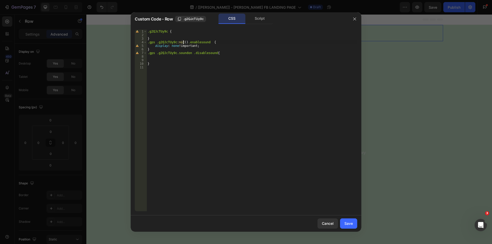
scroll to position [0, 3]
click at [176, 46] on div ".g2QJcTUy9c { } .gps .g2QJcTUy9c :not () .enablesound { display : none !importa…" at bounding box center [252, 124] width 211 height 189
drag, startPoint x: 174, startPoint y: 53, endPoint x: 188, endPoint y: 53, distance: 14.1
click at [188, 53] on div ".g2QJcTUy9c { } .gps .g2QJcTUy9c :not () .enablesound { display : none !importa…" at bounding box center [252, 124] width 211 height 189
click at [183, 42] on div ".g2QJcTUy9c { } .gps .g2QJcTUy9c :not () .enablesound { display : none !importa…" at bounding box center [252, 124] width 211 height 189
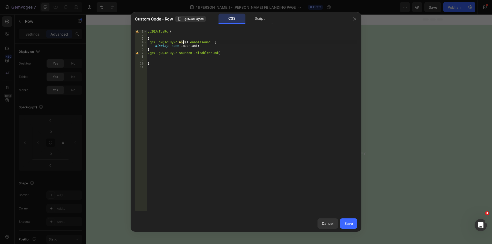
paste textarea ".soundon"
click at [185, 48] on div ".g2QJcTUy9c { } .gps .g2QJcTUy9c :not ( .soundon ) .enablesound { display : non…" at bounding box center [252, 124] width 211 height 189
click at [154, 54] on div ".g2QJcTUy9c { } .gps .g2QJcTUy9c :not ( .soundon ) .enablesound { display : non…" at bounding box center [252, 124] width 211 height 189
type textarea ".gps .g2QJcTUy9c.soundon .disablesound{"
click at [189, 54] on div ".g2QJcTUy9c { } .gps .g2QJcTUy9c :not ( .soundon ) .enablesound { display : non…" at bounding box center [252, 124] width 211 height 189
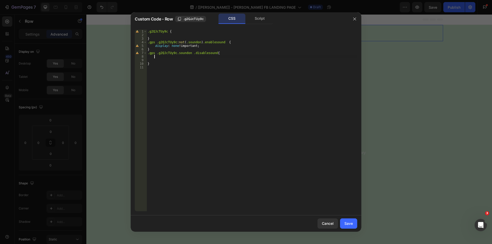
click at [212, 55] on div ".g2QJcTUy9c { } .gps .g2QJcTUy9c :not ( .soundon ) .enablesound { display : non…" at bounding box center [252, 124] width 211 height 189
drag, startPoint x: 200, startPoint y: 45, endPoint x: 153, endPoint y: 46, distance: 46.4
click at [153, 46] on div ".g2QJcTUy9c { } .gps .g2QJcTUy9c :not ( .soundon ) .enablesound { display : non…" at bounding box center [252, 124] width 211 height 189
type textarea "display: none !important;"
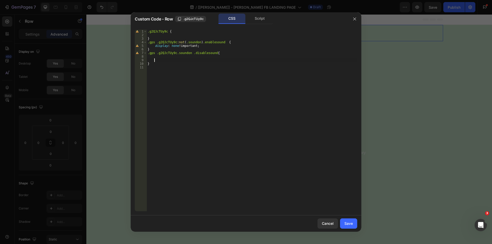
click at [158, 59] on div ".g2QJcTUy9c { } .gps .g2QJcTUy9c :not ( .soundon ) .enablesound { display : non…" at bounding box center [252, 124] width 211 height 189
paste textarea "display: none !important;"
type textarea "display: none !important;"
click at [160, 55] on div ".g2QJcTUy9c { } .gps .g2QJcTUy9c :not ( .soundon ) .enablesound { display : non…" at bounding box center [252, 124] width 211 height 189
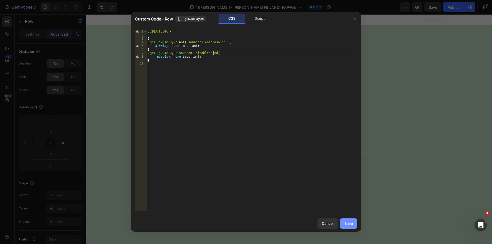
type textarea ".gps .g2QJcTUy9c.soundon .disablesound{"
click at [346, 226] on div "Save" at bounding box center [348, 223] width 8 height 5
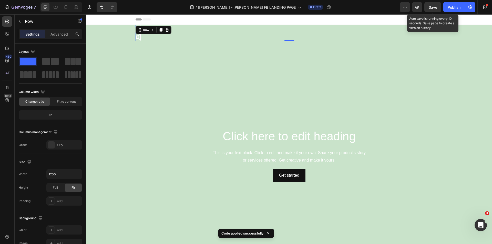
click at [431, 8] on span "Save" at bounding box center [433, 7] width 8 height 4
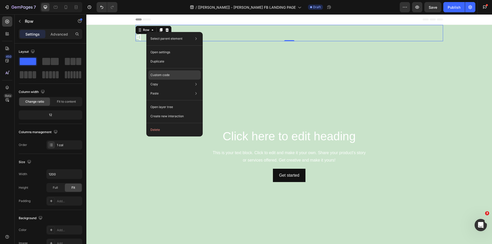
click at [175, 89] on div "Custom code" at bounding box center [174, 93] width 52 height 9
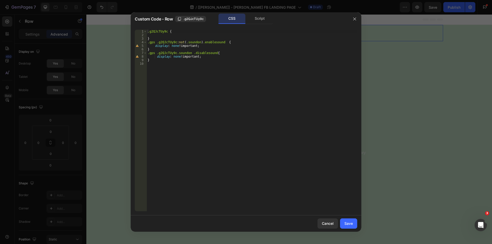
type textarea ".gps .g2QJcTUy9c:not(.soundon) .enablesound {"
click at [165, 42] on div ".g2QJcTUy9c { } .gps .g2QJcTUy9c :not ( .soundon ) .enablesound { display : non…" at bounding box center [252, 124] width 211 height 189
click at [178, 41] on div ".g2QJcTUy9c { } .gps .g2QJcTUy9c :not ( .soundon ) .enablesound { display : non…" at bounding box center [252, 124] width 211 height 189
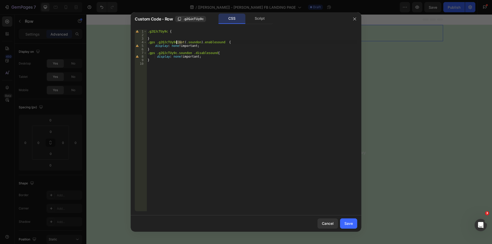
click at [189, 41] on div ".g2QJcTUy9c { } .gps .g2QJcTUy9c :not ( .soundon ) .enablesound { display : non…" at bounding box center [252, 124] width 211 height 189
click at [189, 42] on div ".g2QJcTUy9c { } .gps .g2QJcTUy9c :not ( .soundon ) .enablesound { display : non…" at bounding box center [252, 124] width 211 height 189
click at [178, 42] on div ".g2QJcTUy9c { } .gps .g2QJcTUy9c :not ( .soundon ) .enablesound { display : non…" at bounding box center [252, 124] width 211 height 189
click at [350, 226] on div "Save" at bounding box center [348, 223] width 8 height 5
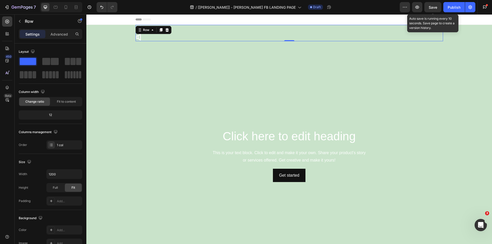
click at [432, 6] on span "Save" at bounding box center [433, 7] width 8 height 4
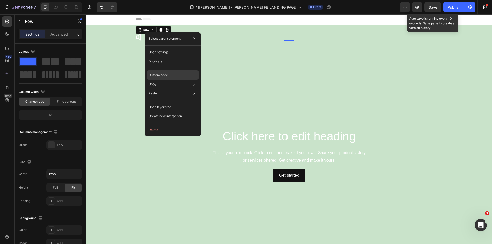
click at [170, 89] on div "Custom code" at bounding box center [173, 93] width 52 height 9
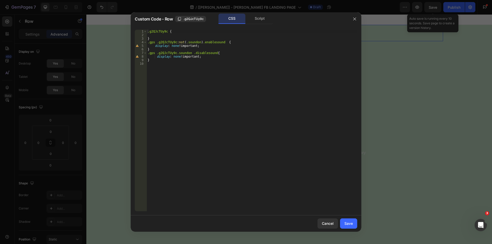
click at [184, 53] on div ".g2QJcTUy9c { } .gps .g2QJcTUy9c :not ( .soundon ) .enablesound { display : non…" at bounding box center [252, 124] width 211 height 189
click at [201, 55] on div ".g2QJcTUy9c { } .gps .g2QJcTUy9c :not ( .soundon ) .enablesound { display : non…" at bounding box center [252, 124] width 211 height 189
click at [168, 42] on div ".g2QJcTUy9c { } .gps .g2QJcTUy9c :not ( .soundon ) .enablesound { display : non…" at bounding box center [252, 124] width 211 height 189
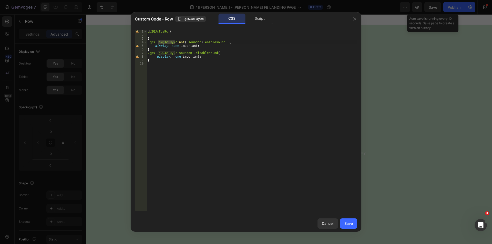
click at [168, 42] on div ".g2QJcTUy9c { } .gps .g2QJcTUy9c :not ( .soundon ) .enablesound { display : non…" at bounding box center [252, 124] width 211 height 189
click at [192, 42] on div ".g2QJcTUy9c { } .gps .g2QJcTUy9c :not ( .soundon ) .enablesound { display : non…" at bounding box center [252, 124] width 211 height 189
click at [163, 42] on div ".g2QJcTUy9c { } .gps .g2QJcTUy9c :not ( .soundon ) .enablesound { display : non…" at bounding box center [252, 124] width 211 height 189
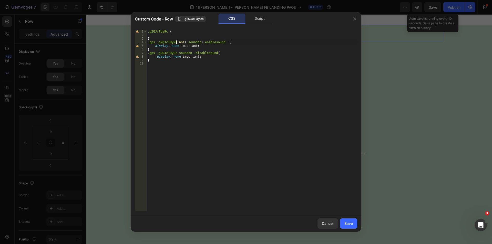
click at [177, 42] on div ".g2QJcTUy9c { } .gps .g2QJcTUy9c :not ( .soundon ) .enablesound { display : non…" at bounding box center [252, 124] width 211 height 189
click at [188, 42] on div ".g2QJcTUy9c { } .gps .g2QJcTUy9c :not ( .soundon ) .enablesound { display : non…" at bounding box center [252, 124] width 211 height 189
click at [212, 43] on div ".g2QJcTUy9c { } .gps .g2QJcTUy9c :not ( .soundon ) .enablesound { display : non…" at bounding box center [252, 124] width 211 height 189
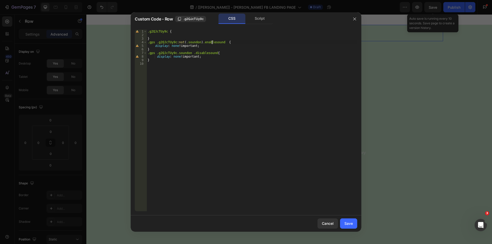
click at [212, 43] on div ".g2QJcTUy9c { } .gps .g2QJcTUy9c :not ( .soundon ) .enablesound { display : non…" at bounding box center [252, 124] width 211 height 189
click at [200, 53] on div ".g2QJcTUy9c { } .gps .g2QJcTUy9c :not ( .soundon ) .enablesound { display : non…" at bounding box center [252, 124] width 211 height 189
type textarea ".gps .g2QJcTUy9c.soundon .disablesound{"
click at [200, 53] on div ".g2QJcTUy9c { } .gps .g2QJcTUy9c :not ( .soundon ) .enablesound { display : non…" at bounding box center [252, 124] width 211 height 189
drag, startPoint x: 346, startPoint y: 226, endPoint x: 370, endPoint y: 98, distance: 130.2
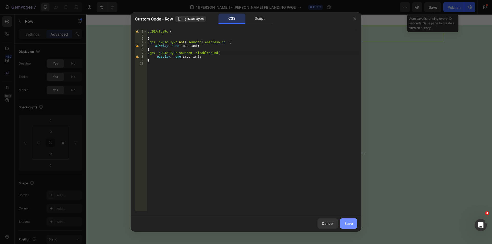
click at [346, 226] on div "Save" at bounding box center [348, 223] width 8 height 5
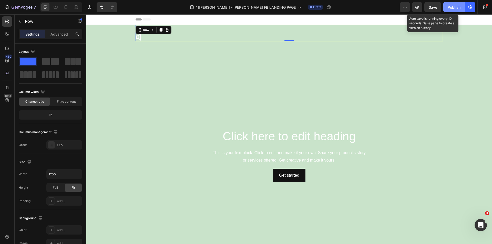
click at [455, 7] on div "Publish" at bounding box center [454, 7] width 13 height 5
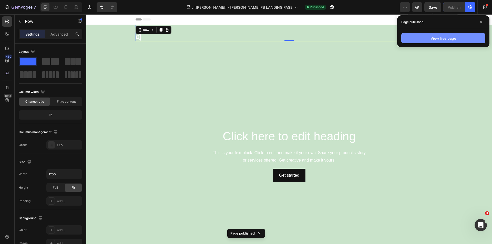
click at [446, 41] on button "View live page" at bounding box center [443, 38] width 84 height 10
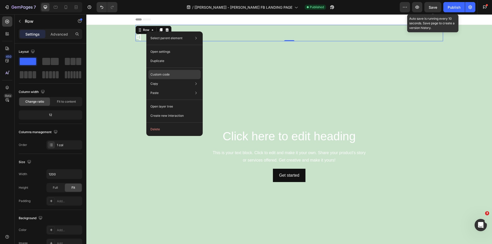
click at [166, 73] on p "Custom code" at bounding box center [159, 74] width 19 height 5
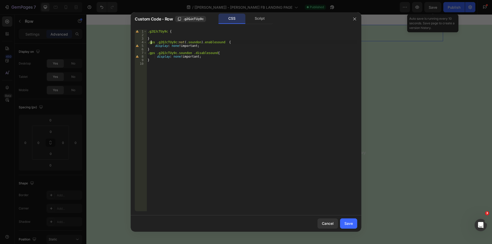
click at [151, 43] on div ".g2QJcTUy9c { } .gps .g2QJcTUy9c :not ( .soundon ) .enablesound { display : non…" at bounding box center [252, 124] width 211 height 189
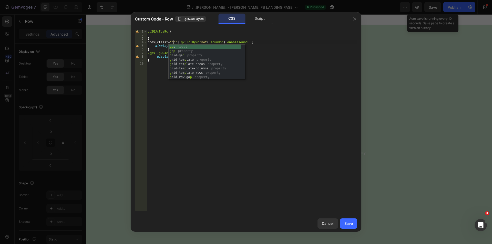
scroll to position [0, 2]
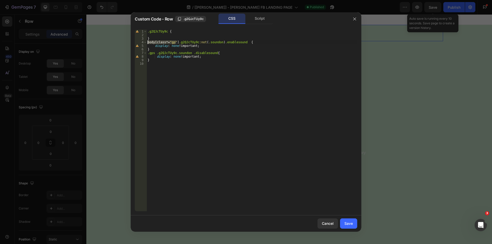
drag, startPoint x: 177, startPoint y: 42, endPoint x: 139, endPoint y: 43, distance: 37.9
click at [139, 43] on div "body[class*="gp"] .g2QJcTUy9c:not(.soundon) .enablesound { 1 2 3 4 5 6 7 8 9 10…" at bounding box center [246, 121] width 222 height 182
drag, startPoint x: 154, startPoint y: 52, endPoint x: 141, endPoint y: 52, distance: 12.3
click at [141, 52] on div "body[class*="gp"] .g2QJcTUy9c:not(.soundon) .enablesound { 1 2 3 4 5 6 7 8 9 10…" at bounding box center [246, 121] width 222 height 182
paste textarea "body[class*="gp"]"
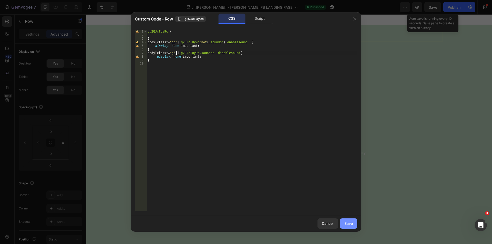
type textarea "body[class*="gp"] .g2QJcTUy9c.soundon .disablesound{"
drag, startPoint x: 347, startPoint y: 224, endPoint x: 267, endPoint y: 194, distance: 86.2
click at [347, 224] on div "Save" at bounding box center [348, 223] width 8 height 5
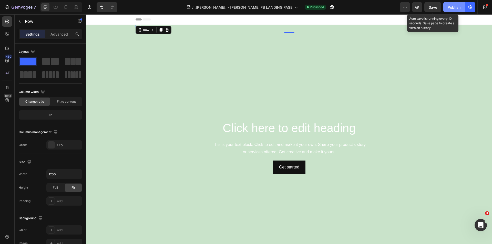
click at [451, 7] on div "Publish" at bounding box center [454, 7] width 13 height 5
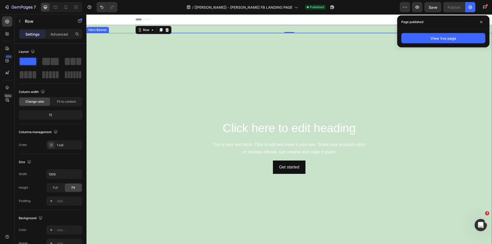
click at [203, 31] on div "Icon" at bounding box center [290, 29] width 308 height 8
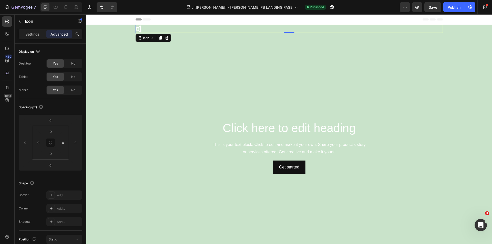
click at [168, 27] on div "Icon 0" at bounding box center [290, 29] width 308 height 8
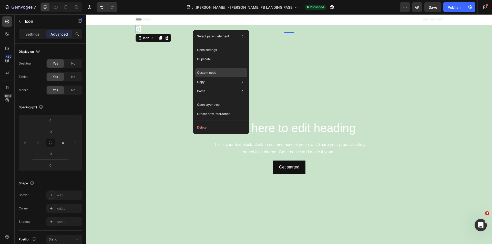
click at [214, 73] on p "Custom code" at bounding box center [206, 72] width 19 height 5
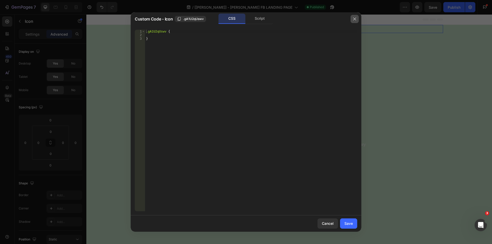
click at [354, 17] on icon "button" at bounding box center [355, 19] width 4 height 4
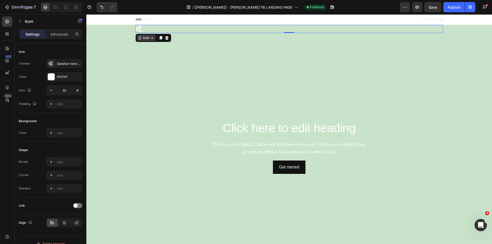
click at [142, 38] on div "Icon" at bounding box center [146, 38] width 8 height 0
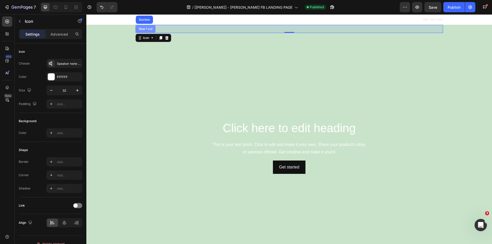
click at [148, 27] on div "Row 1 col" at bounding box center [146, 28] width 16 height 3
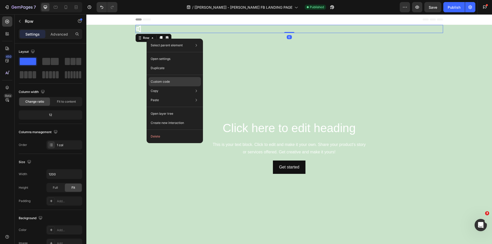
click at [173, 96] on div "Custom code" at bounding box center [175, 100] width 52 height 9
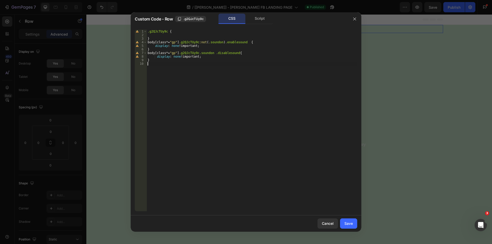
click at [177, 72] on div ".g2QJcTUy9c { } body [ class *= " gp " ] .g2QJcTUy9c :not ( .soundon ) .enables…" at bounding box center [252, 124] width 211 height 189
click at [178, 69] on div ".g2QJcTUy9c { } body [ class *= " gp " ] .g2QJcTUy9c :not ( .soundon ) .enables…" at bounding box center [252, 124] width 211 height 189
type textarea "#storefront{}"
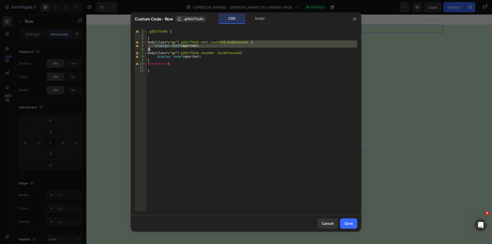
drag, startPoint x: 221, startPoint y: 42, endPoint x: 257, endPoint y: 48, distance: 36.7
click at [257, 48] on div ".g2QJcTUy9c { } body [ class *= " gp " ] .g2QJcTUy9c :not ( .soundon ) .enables…" at bounding box center [252, 124] width 211 height 189
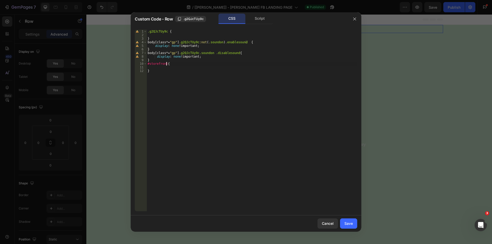
click at [166, 63] on div ".g2QJcTUy9c { } body [ class *= " gp " ] .g2QJcTUy9c :not ( .soundon ) .enables…" at bounding box center [252, 124] width 211 height 189
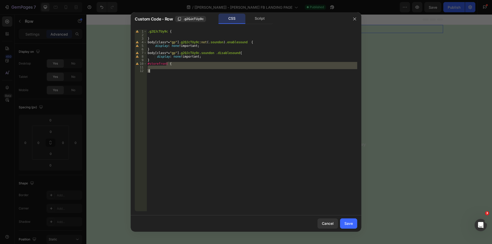
drag, startPoint x: 167, startPoint y: 64, endPoint x: 177, endPoint y: 74, distance: 14.1
click at [177, 74] on div ".g2QJcTUy9c { } body [ class *= " gp " ] .g2QJcTUy9c :not ( .soundon ) .enables…" at bounding box center [252, 124] width 211 height 189
paste textarea
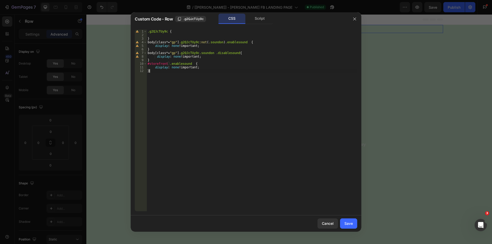
scroll to position [0, 0]
click at [173, 68] on div ".g2QJcTUy9c { } body [ class *= " gp " ] .g2QJcTUy9c :not ( .soundon ) .enables…" at bounding box center [252, 124] width 211 height 189
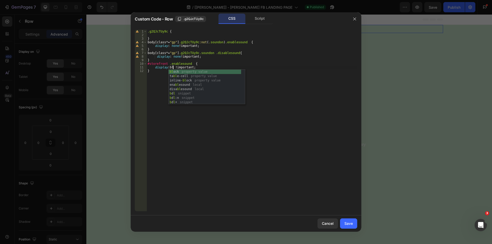
scroll to position [0, 2]
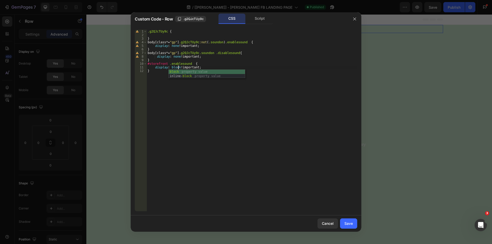
click at [151, 84] on div ".g2QJcTUy9c { } body [ class *= " gp " ] .g2QJcTUy9c :not ( .soundon ) .enables…" at bounding box center [252, 124] width 211 height 189
drag, startPoint x: 188, startPoint y: 64, endPoint x: 146, endPoint y: 64, distance: 41.8
click at [146, 64] on div "} 1 2 3 4 5 6 7 8 9 10 11 12 .g2QJcTUy9c { } body [ class *= " gp " ] .g2QJcTUy…" at bounding box center [246, 121] width 222 height 182
click at [153, 60] on div ".g2QJcTUy9c { } body [ class *= " gp " ] .g2QJcTUy9c :not ( .soundon ) .enables…" at bounding box center [252, 124] width 211 height 189
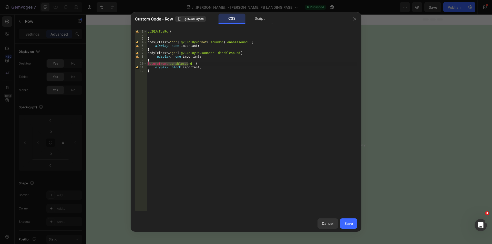
type textarea "}"
type textarea "\"
paste textarea "#storefront .enablesound"
click at [223, 51] on div ".g2QJcTUy9c { } body [ class *= " gp " ] .g2QJcTUy9c :not ( .soundon ) .enables…" at bounding box center [252, 124] width 211 height 189
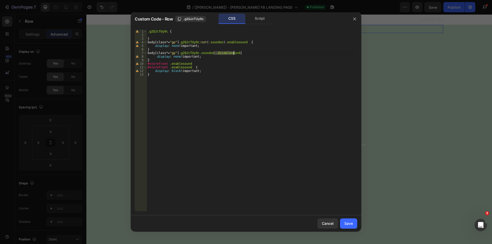
click at [182, 63] on div ".g2QJcTUy9c { } body [ class *= " gp " ] .g2QJcTUy9c :not ( .soundon ) .enables…" at bounding box center [252, 124] width 211 height 189
paste textarea "dis"
type textarea "#storefront .disablesound,"
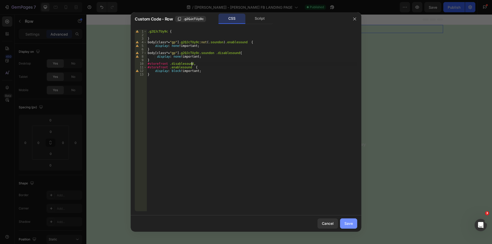
click at [347, 225] on div "Save" at bounding box center [348, 223] width 8 height 5
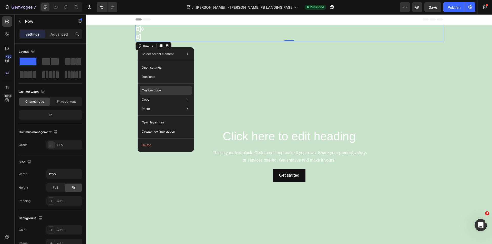
click at [157, 90] on p "Custom code" at bounding box center [151, 90] width 19 height 5
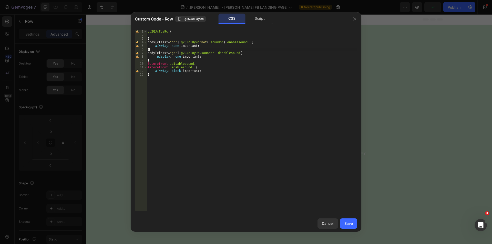
click at [150, 51] on div ".g2QJcTUy9c { } body [ class *= " gp " ] .g2QJcTUy9c :not ( .soundon ) .enables…" at bounding box center [252, 124] width 211 height 189
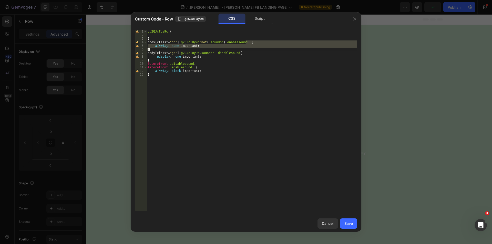
click at [150, 51] on div ".g2QJcTUy9c { } body [ class *= " gp " ] .g2QJcTUy9c :not ( .soundon ) .enables…" at bounding box center [252, 124] width 211 height 189
click at [163, 53] on div ".g2QJcTUy9c { } body [ class *= " gp " ] .g2QJcTUy9c :not ( .soundon ) .enables…" at bounding box center [252, 124] width 211 height 189
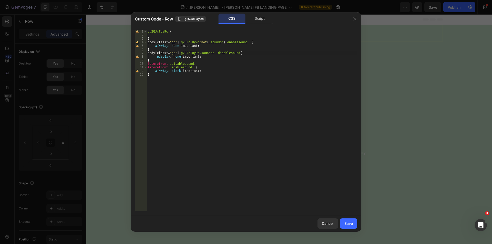
click at [163, 53] on div ".g2QJcTUy9c { } body [ class *= " gp " ] .g2QJcTUy9c :not ( .soundon ) .enables…" at bounding box center [252, 124] width 211 height 189
click at [171, 56] on div ".g2QJcTUy9c { } body [ class *= " gp " ] .g2QJcTUy9c :not ( .soundon ) .enables…" at bounding box center [252, 124] width 211 height 189
click at [174, 60] on div ".g2QJcTUy9c { } body [ class *= " gp " ] .g2QJcTUy9c :not ( .soundon ) .enables…" at bounding box center [252, 124] width 211 height 189
type textarea "}"
click at [349, 226] on div "Save" at bounding box center [348, 223] width 8 height 5
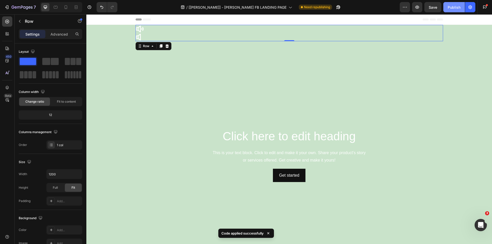
click at [449, 10] on button "Publish" at bounding box center [454, 7] width 22 height 10
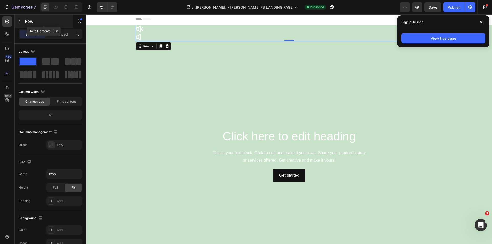
click at [20, 21] on icon "button" at bounding box center [20, 21] width 4 height 4
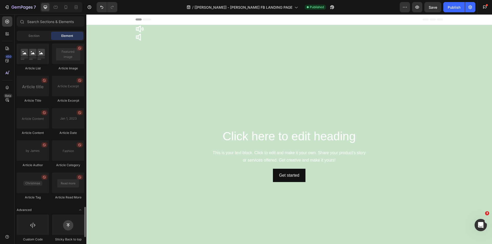
scroll to position [1138, 0]
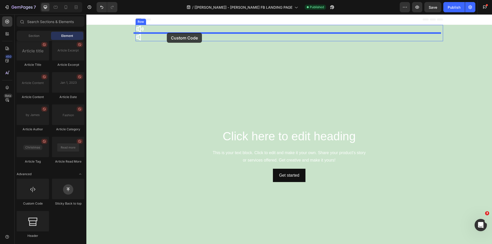
drag, startPoint x: 127, startPoint y: 205, endPoint x: 167, endPoint y: 33, distance: 177.0
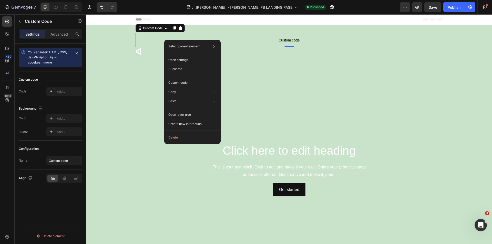
click at [120, 38] on div "Icon Custom code Custom Code 0 Icon Row Click here to edit heading Heading This…" at bounding box center [289, 154] width 406 height 259
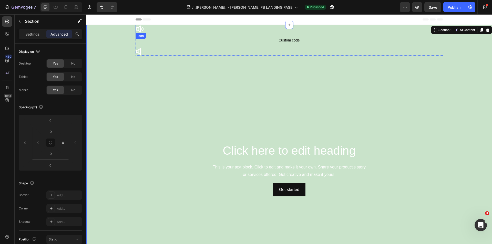
click at [165, 28] on div "Icon" at bounding box center [290, 29] width 308 height 8
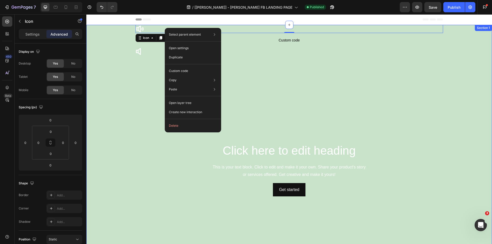
click at [118, 41] on div "Icon 0 Custom code Custom Code Icon Row Click here to edit heading Heading This…" at bounding box center [289, 154] width 406 height 259
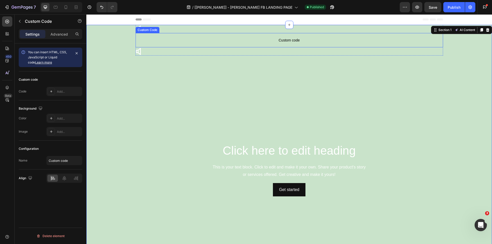
drag, startPoint x: 292, startPoint y: 40, endPoint x: 284, endPoint y: 39, distance: 8.5
click at [290, 39] on span "Custom code" at bounding box center [290, 40] width 308 height 6
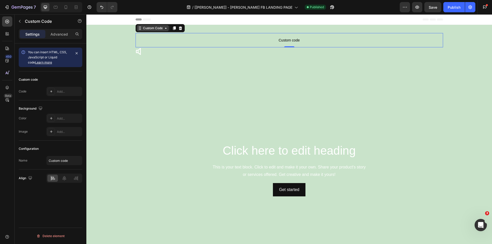
click at [148, 29] on div "Custom Code" at bounding box center [153, 28] width 22 height 5
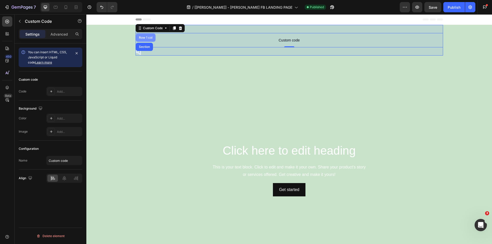
click at [142, 36] on div "Row 1 col" at bounding box center [146, 37] width 16 height 3
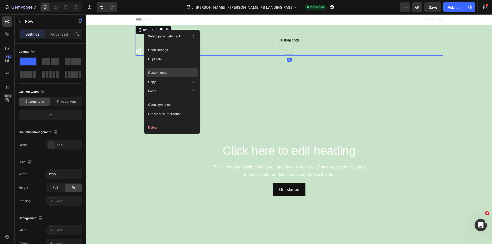
click at [157, 70] on p "Custom code" at bounding box center [157, 72] width 19 height 5
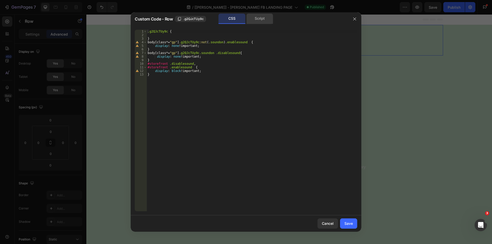
click at [257, 19] on div "Script" at bounding box center [259, 19] width 27 height 10
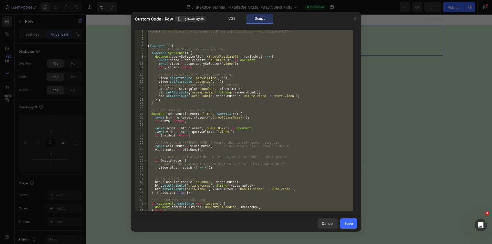
click at [150, 45] on div "//const currentElement = document.getElementsByClassName('{{rootClassName}}'); …" at bounding box center [250, 121] width 207 height 182
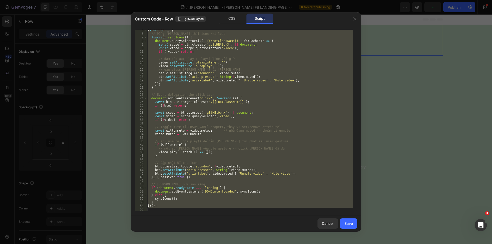
scroll to position [16, 0]
drag, startPoint x: 148, startPoint y: 45, endPoint x: 190, endPoint y: 235, distance: 194.7
click at [190, 235] on div "Custom Code - Row .g2QJcTUy9c CSS Script (function () { 5 6 7 8 9 10 11 12 13 1…" at bounding box center [246, 122] width 492 height 244
type textarea "})();"
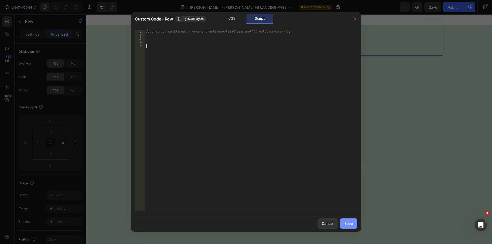
click at [349, 224] on div "Save" at bounding box center [348, 223] width 8 height 5
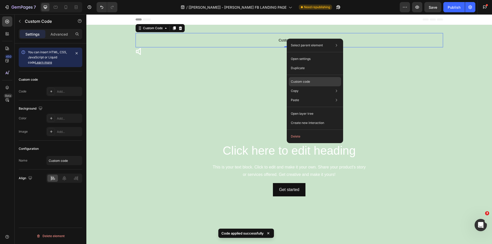
click at [308, 83] on p "Custom code" at bounding box center [300, 81] width 19 height 5
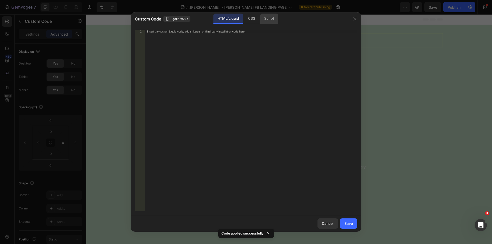
click at [269, 22] on div "Script" at bounding box center [269, 19] width 18 height 10
click at [181, 35] on div "Insert the Javascript code to add interaction and animation to your content her…" at bounding box center [251, 124] width 212 height 189
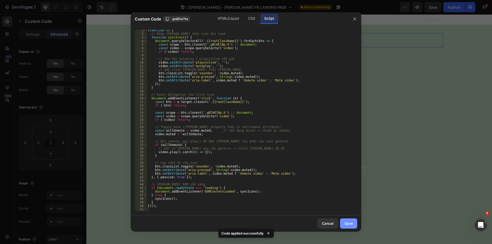
drag, startPoint x: 345, startPoint y: 222, endPoint x: 210, endPoint y: 152, distance: 152.6
click at [345, 222] on div "Save" at bounding box center [348, 223] width 8 height 5
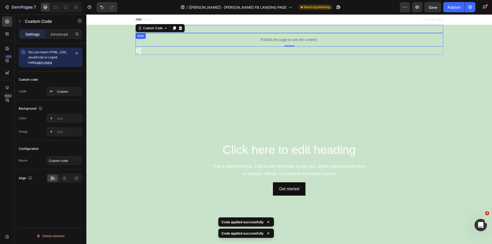
click at [222, 30] on div "Icon" at bounding box center [290, 29] width 308 height 8
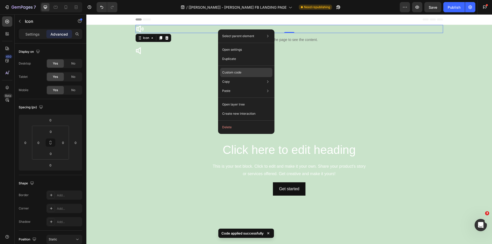
click at [242, 86] on div "Custom code" at bounding box center [246, 90] width 52 height 9
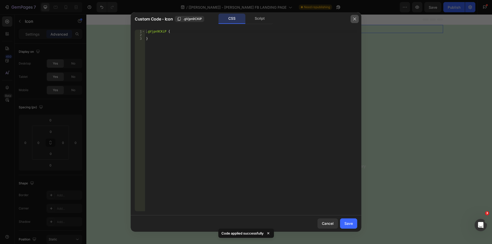
drag, startPoint x: 351, startPoint y: 15, endPoint x: 265, endPoint y: 2, distance: 87.4
click at [351, 15] on button "button" at bounding box center [355, 19] width 8 height 8
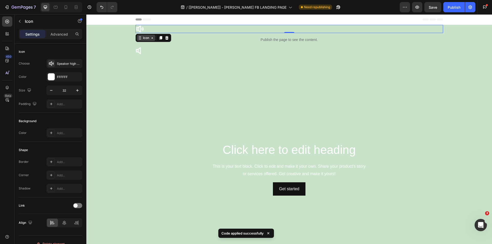
click at [142, 38] on div "Icon" at bounding box center [146, 38] width 8 height 0
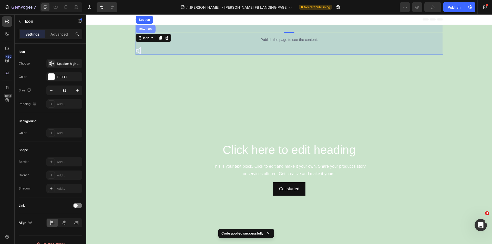
click at [147, 27] on div "Row 1 col" at bounding box center [146, 28] width 16 height 3
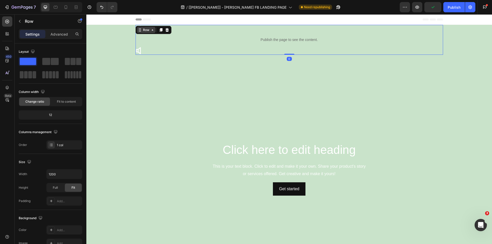
drag, startPoint x: 146, startPoint y: 28, endPoint x: 253, endPoint y: 59, distance: 111.8
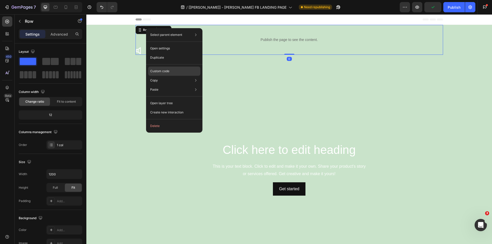
click at [166, 72] on p "Custom code" at bounding box center [159, 71] width 19 height 5
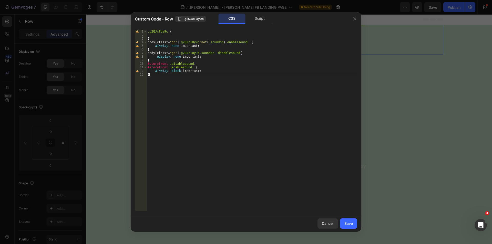
click at [160, 77] on div ".g2QJcTUy9c { } body [ class *= " gp " ] .g2QJcTUy9c :not ( .soundon ) .enables…" at bounding box center [252, 124] width 211 height 189
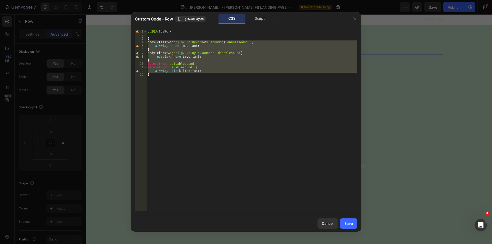
drag, startPoint x: 165, startPoint y: 77, endPoint x: 121, endPoint y: 43, distance: 55.2
click at [123, 43] on div "Custom Code - Row .g2QJcTUy9c CSS Script } 1 2 3 4 5 6 7 8 9 10 11 12 13 .g2QJc…" at bounding box center [246, 122] width 492 height 244
type textarea "body[class*="gp"] .g2QJcTUy9c:not(.soundon) .enablesound { display: none !impor…"
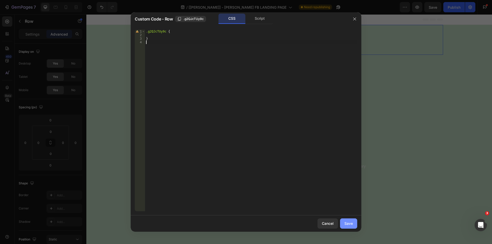
click at [344, 222] on button "Save" at bounding box center [348, 224] width 17 height 10
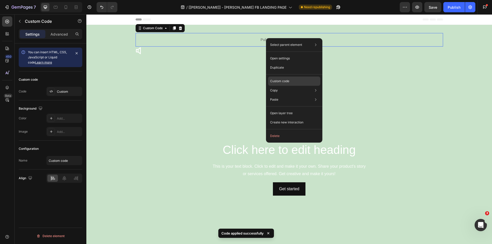
click at [279, 83] on p "Custom code" at bounding box center [279, 81] width 19 height 5
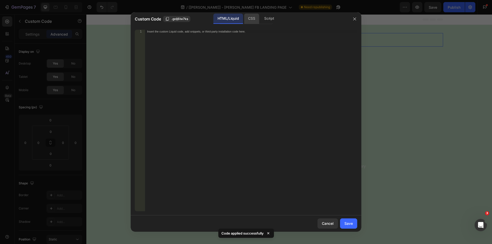
click at [260, 18] on div "CSS" at bounding box center [269, 19] width 18 height 10
click at [189, 36] on div "Insert the CSS code to style your content here." at bounding box center [251, 124] width 212 height 189
paste textarea "}"
type textarea "}"
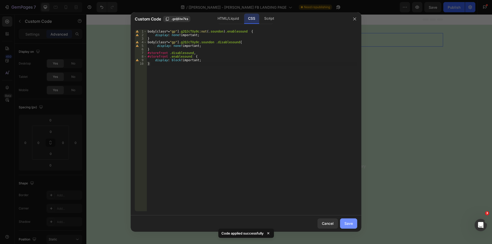
drag, startPoint x: 353, startPoint y: 225, endPoint x: 268, endPoint y: 204, distance: 87.8
click at [353, 225] on button "Save" at bounding box center [348, 224] width 17 height 10
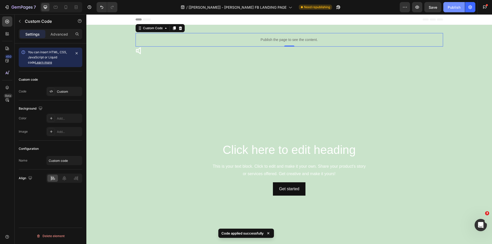
click at [448, 9] on div "Publish" at bounding box center [454, 7] width 13 height 5
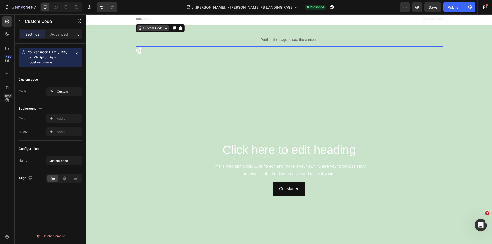
click at [154, 28] on div "Custom Code" at bounding box center [153, 28] width 22 height 5
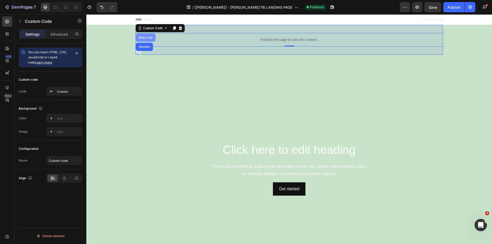
click at [148, 36] on div "Row 1 col" at bounding box center [146, 38] width 20 height 8
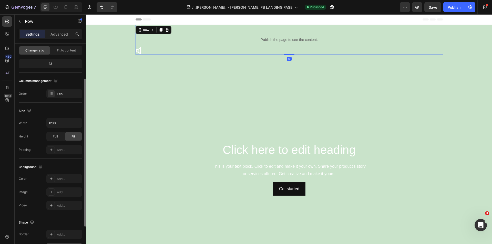
scroll to position [97, 0]
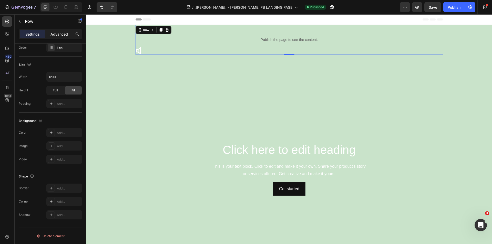
click at [59, 34] on p "Advanced" at bounding box center [58, 34] width 17 height 5
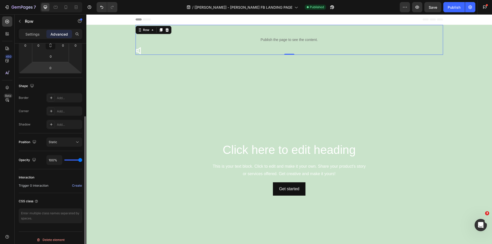
scroll to position [101, 0]
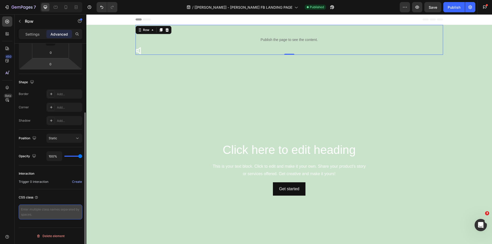
click at [36, 209] on textarea at bounding box center [51, 212] width 64 height 15
type textarea "customsound"
drag, startPoint x: 52, startPoint y: 211, endPoint x: 16, endPoint y: 211, distance: 36.1
click at [16, 211] on div "Display on Desktop Yes No Tablet Yes No Mobile Yes No Spacing (px) 0 0 0 0 0 0 …" at bounding box center [51, 100] width 72 height 316
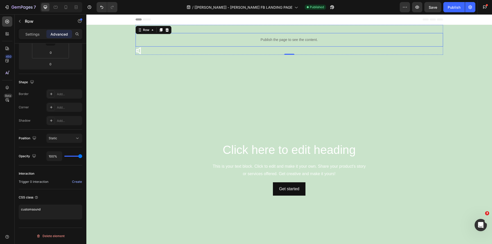
click at [264, 43] on div "Publish the page to see the content." at bounding box center [290, 40] width 308 height 14
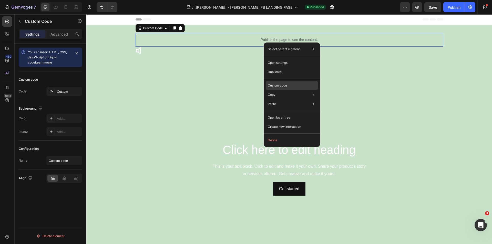
click at [283, 87] on p "Custom code" at bounding box center [277, 85] width 19 height 5
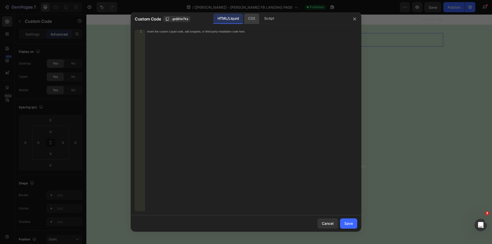
click at [260, 21] on div "CSS" at bounding box center [269, 19] width 18 height 10
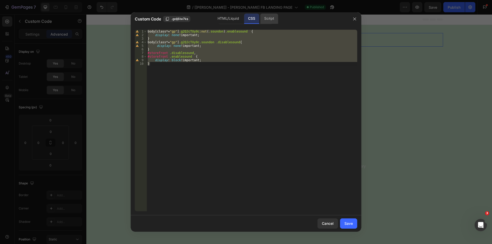
click at [268, 18] on div "Script" at bounding box center [269, 19] width 18 height 10
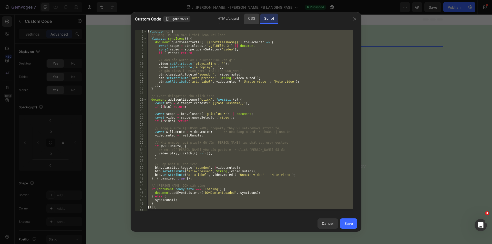
click at [251, 18] on div "CSS" at bounding box center [251, 19] width 15 height 10
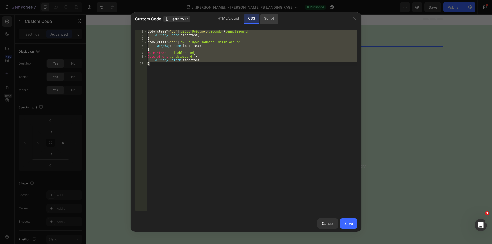
click at [274, 19] on div "Script" at bounding box center [269, 19] width 18 height 10
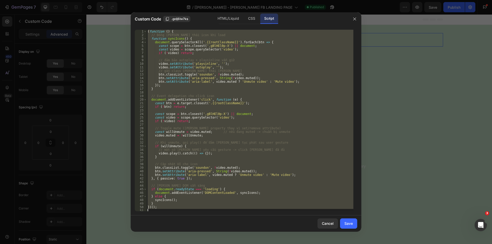
click at [213, 45] on div "( function ( ) { // Đồng [PERSON_NAME] thái icon khi load function syncIcons ( …" at bounding box center [250, 121] width 207 height 182
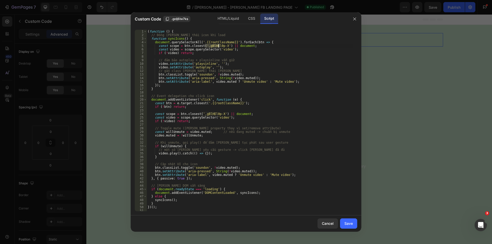
click at [213, 45] on div "( function ( ) { // Đồng [PERSON_NAME] thái icon khi load function syncIcons ( …" at bounding box center [250, 124] width 207 height 189
click at [219, 48] on div "( function ( ) { // Đồng [PERSON_NAME] thái icon khi load function syncIcons ( …" at bounding box center [250, 124] width 207 height 189
click at [213, 54] on div "( function ( ) { // Đồng [PERSON_NAME] thái icon khi load function syncIcons ( …" at bounding box center [250, 124] width 207 height 189
drag, startPoint x: 230, startPoint y: 43, endPoint x: 217, endPoint y: 53, distance: 16.6
click at [201, 43] on div "( function ( ) { // Đồng [PERSON_NAME] thái icon khi load function syncIcons ( …" at bounding box center [250, 124] width 207 height 189
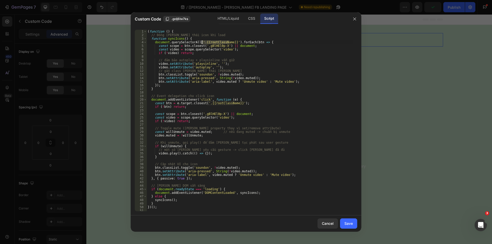
paste textarea "customsound"
click at [252, 19] on div "CSS" at bounding box center [251, 19] width 15 height 10
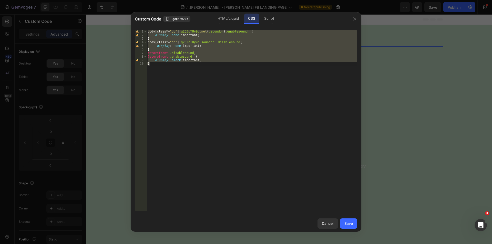
click at [185, 29] on div "document.querySelectorAll('.customsound}').forEach(btn => { 1 2 3 4 5 6 7 8 9 1…" at bounding box center [246, 121] width 231 height 190
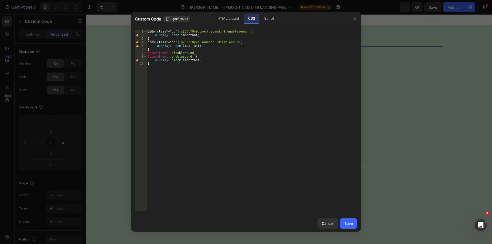
click at [186, 30] on div "body [ class *= " gp " ] .g2QJcTUy9c :not ( .soundon ) .enablesound { display :…" at bounding box center [252, 121] width 211 height 182
click at [189, 33] on div "body [ class *= " gp " ] .g2QJcTUy9c :not ( .soundon ) .enablesound { display :…" at bounding box center [252, 124] width 211 height 189
paste textarea "customsound"
click at [187, 39] on div "body [ class *= " gp " ] .customsound :not ( .soundon ) .enablesound { display …" at bounding box center [252, 124] width 211 height 189
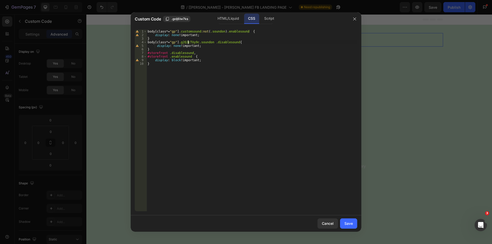
click at [188, 41] on div "body [ class *= " gp " ] .customsound :not ( .soundon ) .enablesound { display …" at bounding box center [252, 124] width 211 height 189
paste textarea "customsound"
click at [230, 67] on div "body [ class *= " gp " ] .customsound :not ( .soundon ) .enablesound { display …" at bounding box center [252, 124] width 211 height 189
type textarea "}"
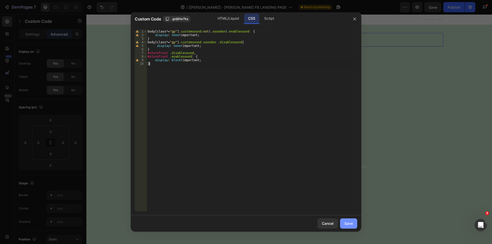
drag, startPoint x: 346, startPoint y: 219, endPoint x: 263, endPoint y: 199, distance: 86.1
click at [346, 219] on button "Save" at bounding box center [348, 224] width 17 height 10
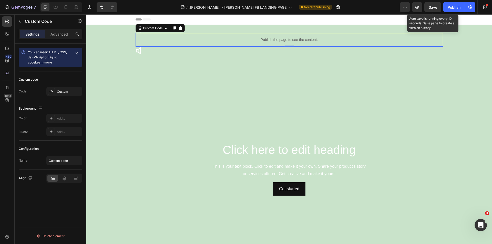
click at [434, 6] on span "Save" at bounding box center [433, 7] width 8 height 4
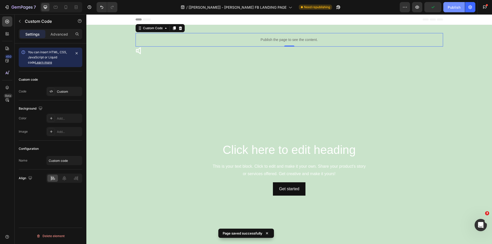
click at [448, 7] on div "Publish" at bounding box center [454, 7] width 13 height 5
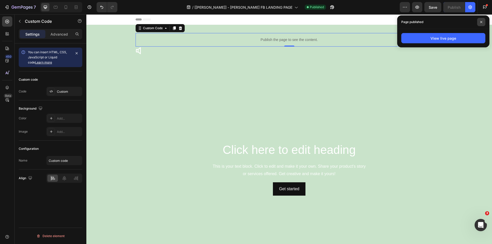
click at [481, 22] on icon at bounding box center [481, 22] width 3 height 3
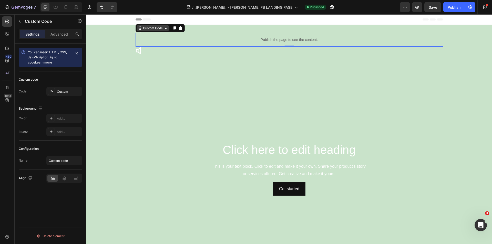
click at [155, 29] on div "Custom Code" at bounding box center [153, 28] width 22 height 5
click at [152, 29] on div "Custom Code" at bounding box center [153, 28] width 22 height 5
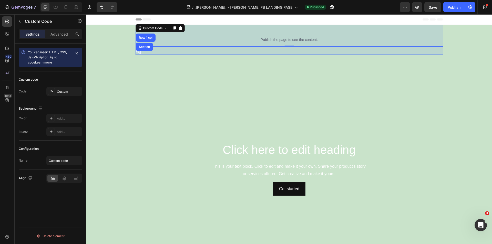
drag, startPoint x: 150, startPoint y: 34, endPoint x: 102, endPoint y: 49, distance: 49.9
click at [150, 34] on div "Row 1 col" at bounding box center [146, 38] width 20 height 8
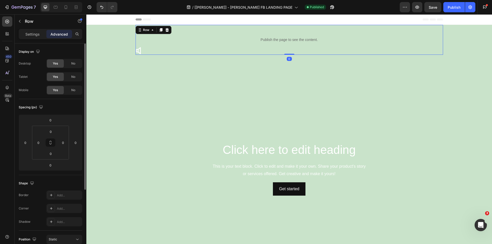
scroll to position [26, 0]
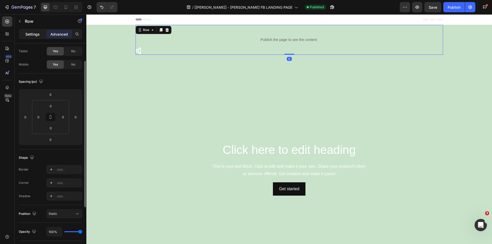
click at [22, 36] on div "Settings" at bounding box center [33, 34] width 26 height 8
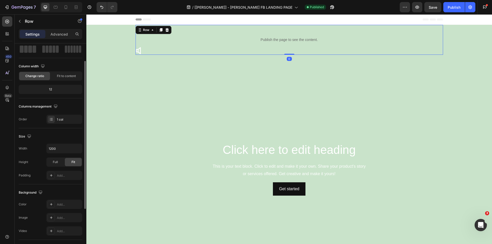
scroll to position [97, 0]
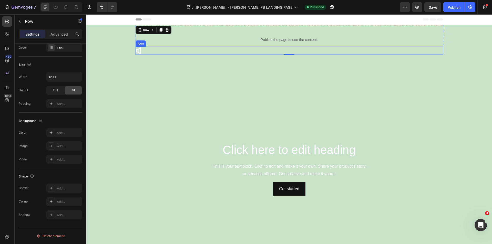
click at [141, 48] on icon at bounding box center [140, 51] width 8 height 8
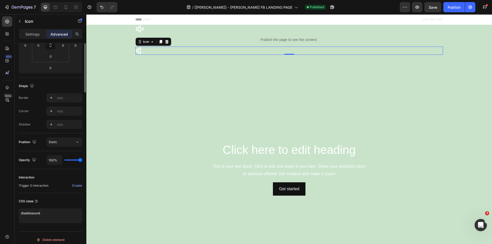
scroll to position [0, 0]
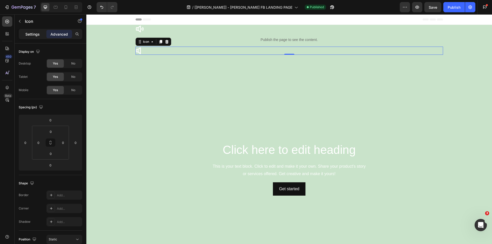
click at [27, 35] on p "Settings" at bounding box center [32, 34] width 14 height 5
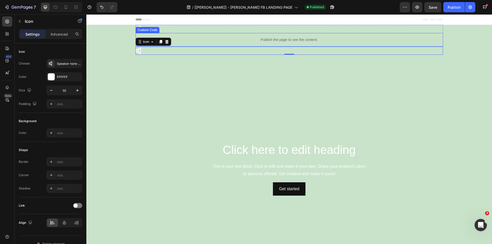
click at [197, 35] on div "Publish the page to see the content." at bounding box center [290, 40] width 308 height 14
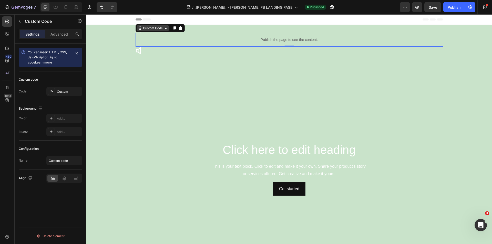
click at [150, 28] on div "Custom Code" at bounding box center [153, 28] width 22 height 5
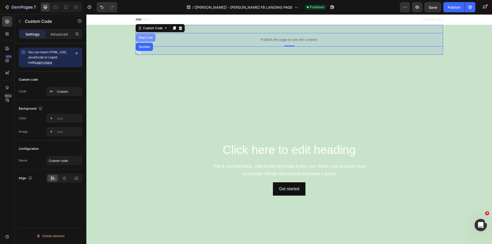
click at [148, 36] on div "Row 1 col" at bounding box center [146, 38] width 20 height 8
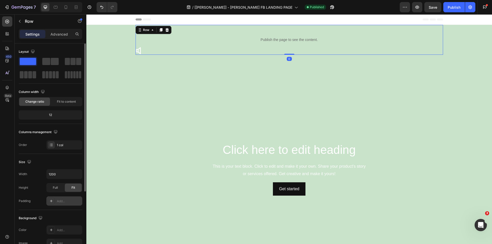
scroll to position [97, 0]
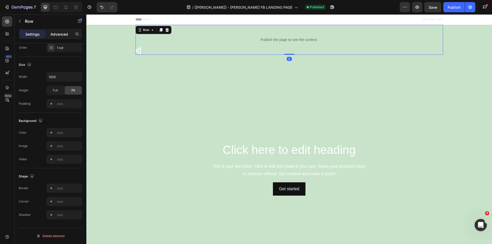
click at [62, 35] on p "Advanced" at bounding box center [58, 34] width 17 height 5
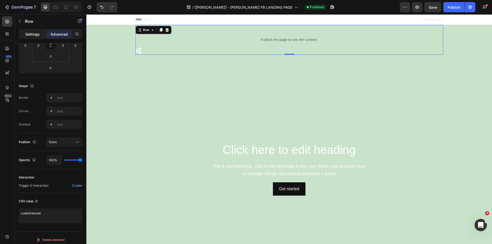
drag, startPoint x: 34, startPoint y: 38, endPoint x: 35, endPoint y: 33, distance: 4.7
click at [34, 34] on div "Settings" at bounding box center [33, 34] width 26 height 8
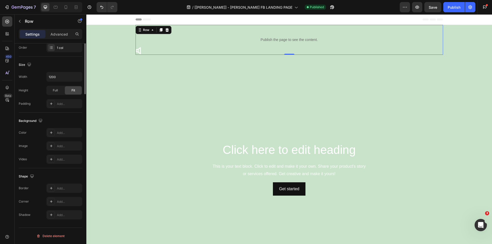
scroll to position [0, 0]
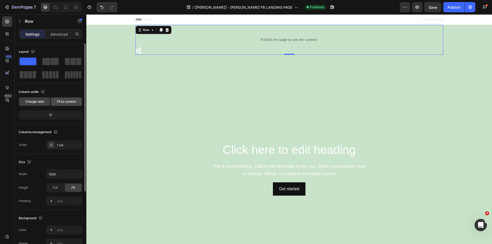
click at [69, 101] on span "Fit to content" at bounding box center [66, 101] width 19 height 5
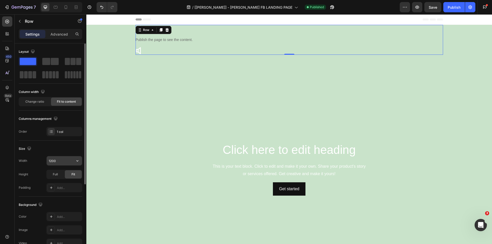
click at [69, 165] on input "1200" at bounding box center [64, 160] width 35 height 9
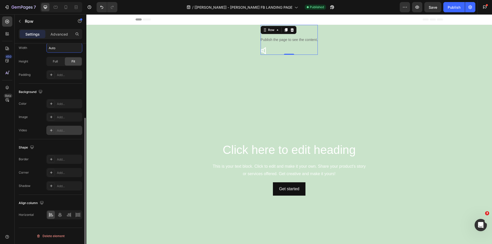
scroll to position [87, 0]
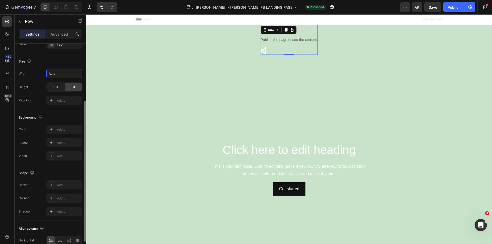
type input "Auto"
click at [64, 117] on div "Background" at bounding box center [51, 118] width 64 height 8
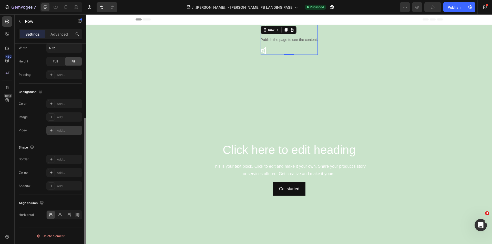
scroll to position [0, 0]
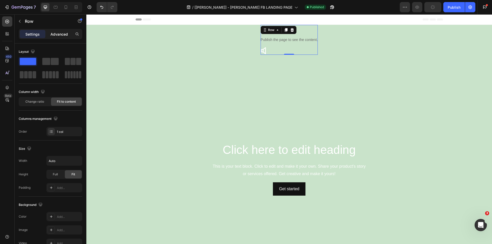
click at [60, 36] on p "Advanced" at bounding box center [58, 34] width 17 height 5
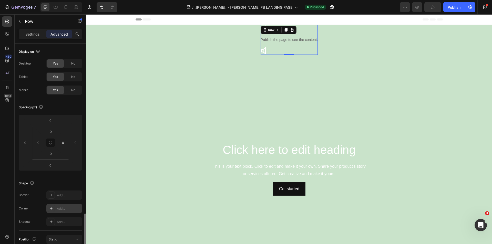
scroll to position [101, 0]
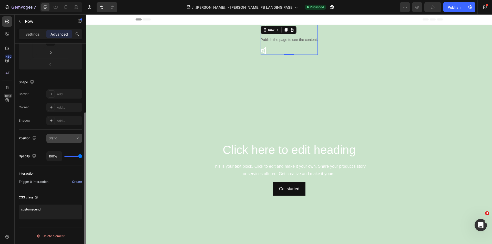
click at [77, 138] on icon at bounding box center [77, 138] width 5 height 5
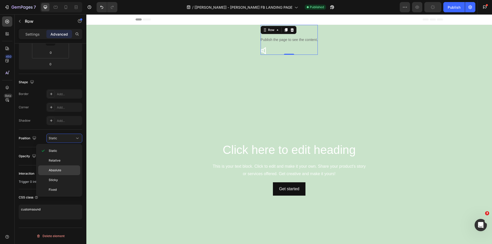
click at [69, 172] on p "Absolute" at bounding box center [63, 170] width 29 height 5
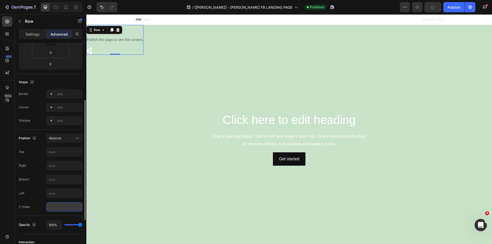
click at [68, 208] on input "number" at bounding box center [64, 206] width 36 height 9
click at [66, 205] on input "2" at bounding box center [64, 206] width 36 height 9
drag, startPoint x: 63, startPoint y: 205, endPoint x: 33, endPoint y: 205, distance: 29.2
click at [34, 205] on div "Z-Index 233" at bounding box center [51, 206] width 64 height 9
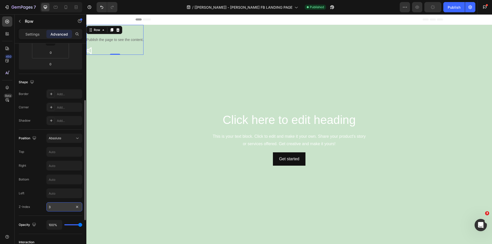
drag, startPoint x: 56, startPoint y: 207, endPoint x: 46, endPoint y: 205, distance: 9.8
click at [46, 205] on input "3" at bounding box center [64, 206] width 36 height 9
type input "2"
click at [61, 153] on input "text" at bounding box center [64, 151] width 35 height 9
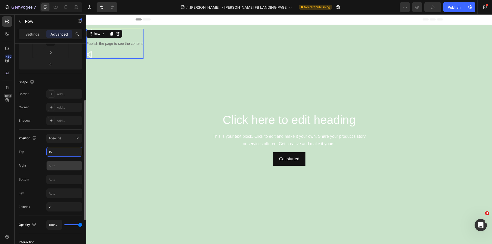
type input "15"
click at [55, 168] on input "text" at bounding box center [64, 165] width 35 height 9
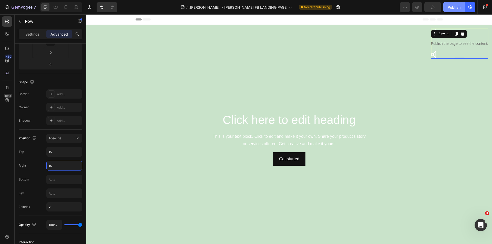
type input "15"
click at [452, 8] on div "Publish" at bounding box center [454, 7] width 13 height 5
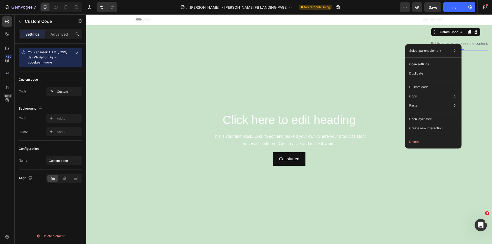
scroll to position [0, 0]
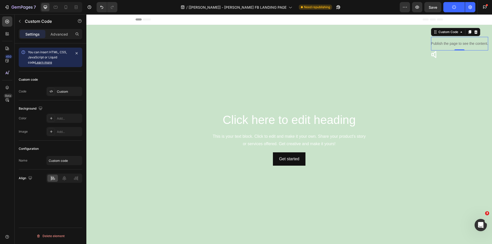
click at [471, 38] on div "Publish the page to see the content." at bounding box center [459, 44] width 57 height 14
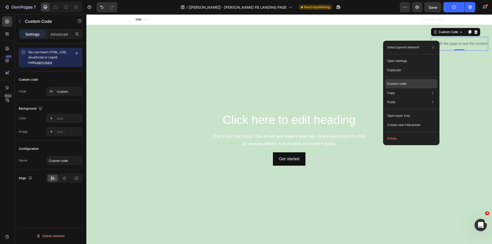
click at [398, 84] on p "Custom code" at bounding box center [396, 83] width 19 height 5
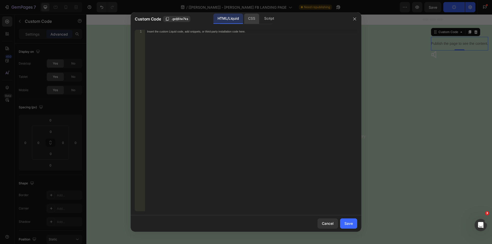
click at [260, 18] on div "CSS" at bounding box center [269, 19] width 18 height 10
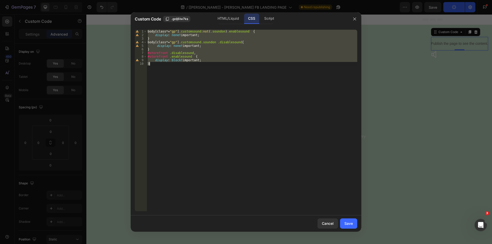
click at [190, 31] on div "body [ class *= " gp " ] .customsound :not ( .soundon ) .enablesound { display …" at bounding box center [252, 121] width 211 height 182
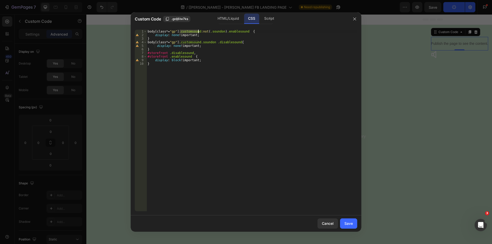
click at [190, 31] on div "body [ class *= " gp " ] .customsound :not ( .soundon ) .enablesound { display …" at bounding box center [252, 124] width 211 height 189
click at [200, 32] on div "body [ class *= " gp " ] .customsound :not ( .soundon ) .enablesound { display …" at bounding box center [252, 124] width 211 height 189
click at [189, 32] on div "body [ class *= " gp " ] .customsound :not ( .soundon ) .enablesound { display …" at bounding box center [252, 124] width 211 height 189
click at [239, 32] on div "body [ class *= " gp " ] .customsound :not ( .soundon ) .enablesound { display …" at bounding box center [252, 124] width 211 height 189
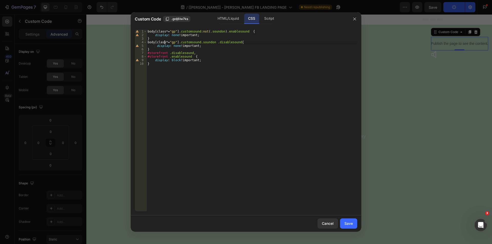
click at [164, 42] on div "body [ class *= " gp " ] .customsound :not ( .soundon ) .enablesound { display …" at bounding box center [252, 124] width 211 height 189
type textarea "body[class*="gp"] .customsound.soundon .disablesound{"
click at [191, 41] on div "body [ class *= " gp " ] .customsound :not ( .soundon ) .enablesound { display …" at bounding box center [252, 124] width 211 height 189
click at [207, 42] on div "body [ class *= " gp " ] .customsound :not ( .soundon ) .enablesound { display …" at bounding box center [252, 124] width 211 height 189
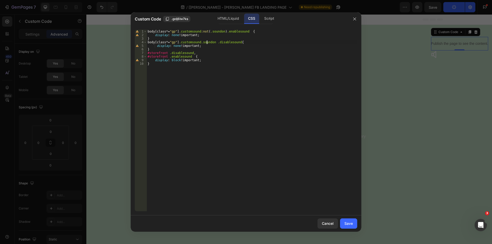
click at [207, 42] on div "body [ class *= " gp " ] .customsound :not ( .soundon ) .enablesound { display …" at bounding box center [252, 124] width 211 height 189
click at [229, 42] on div "body [ class *= " gp " ] .customsound :not ( .soundon ) .enablesound { display …" at bounding box center [252, 124] width 211 height 189
click at [355, 16] on button "button" at bounding box center [355, 19] width 8 height 8
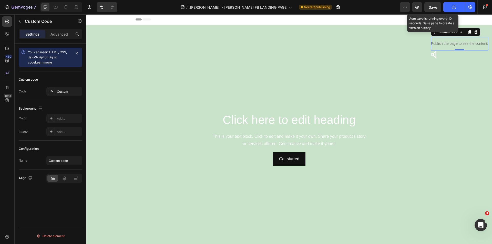
click at [436, 7] on span "Save" at bounding box center [433, 7] width 8 height 4
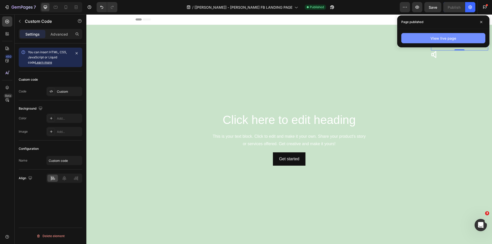
click at [445, 39] on div "View live page" at bounding box center [444, 38] width 26 height 5
click at [480, 21] on icon at bounding box center [481, 22] width 3 height 3
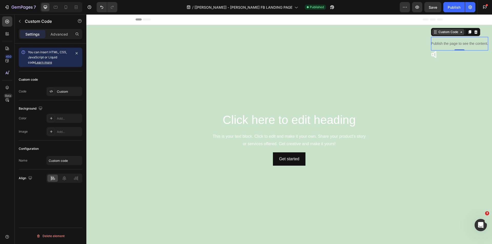
click at [445, 31] on div "Custom Code" at bounding box center [448, 32] width 22 height 5
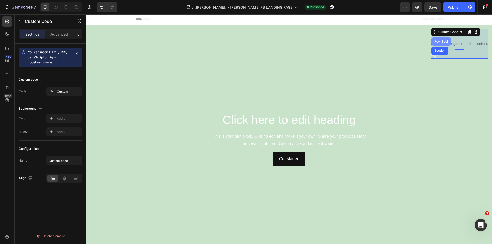
click at [439, 39] on div "Row 1 col" at bounding box center [441, 41] width 20 height 8
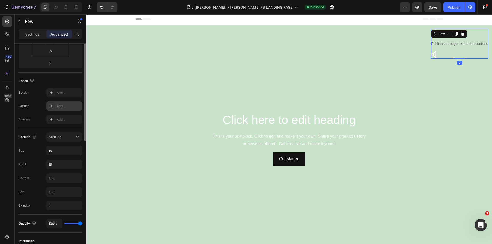
scroll to position [128, 0]
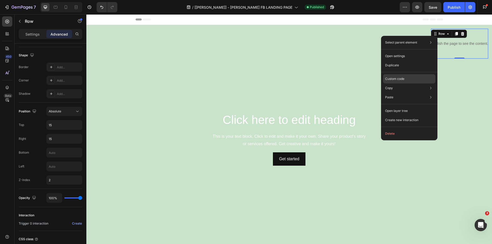
click at [413, 93] on div "Custom code" at bounding box center [409, 97] width 52 height 9
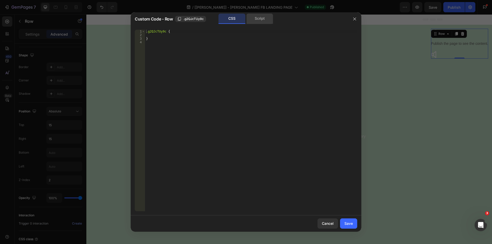
click at [252, 17] on div "Script" at bounding box center [259, 19] width 27 height 10
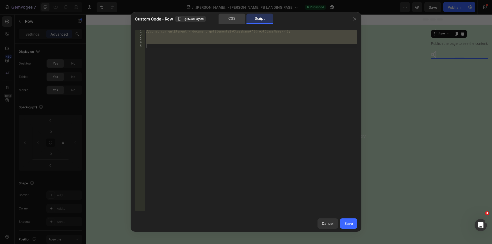
scroll to position [128, 0]
click at [239, 18] on div "CSS" at bounding box center [232, 19] width 27 height 10
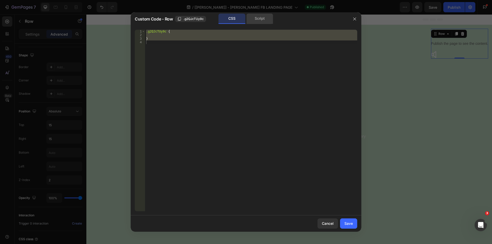
click at [264, 17] on div "Script" at bounding box center [259, 19] width 27 height 10
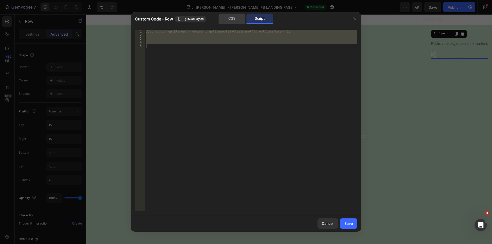
click at [231, 17] on div "CSS" at bounding box center [232, 19] width 27 height 10
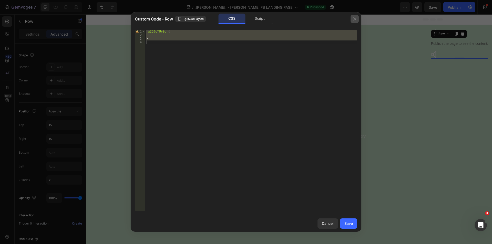
drag, startPoint x: 354, startPoint y: 18, endPoint x: 266, endPoint y: 4, distance: 89.3
click at [354, 18] on icon "button" at bounding box center [354, 18] width 3 height 3
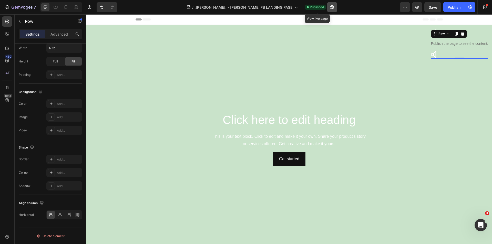
click at [330, 7] on icon "button" at bounding box center [332, 7] width 5 height 5
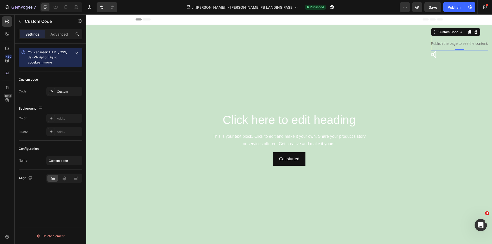
scroll to position [0, 0]
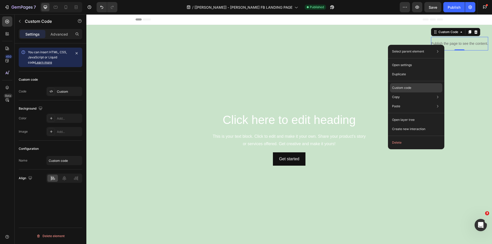
click at [406, 87] on p "Custom code" at bounding box center [401, 88] width 19 height 5
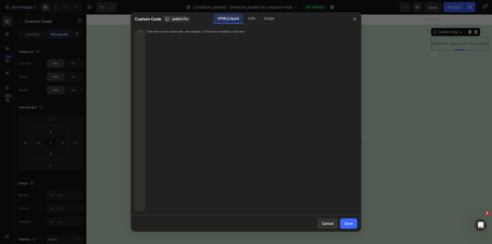
click at [248, 12] on div "Custom Code .goIj6Iw7ks HTML/Liquid CSS Script" at bounding box center [239, 18] width 217 height 13
click at [260, 18] on div "CSS" at bounding box center [269, 19] width 18 height 10
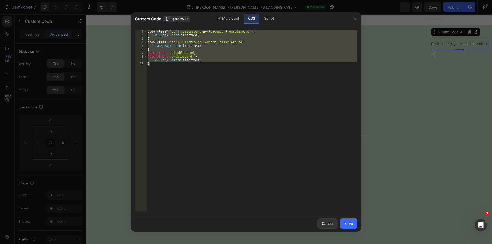
click at [211, 60] on div "body [ class *= " gp " ] .customsound :not ( .soundon ) .enablesound { display …" at bounding box center [252, 121] width 211 height 182
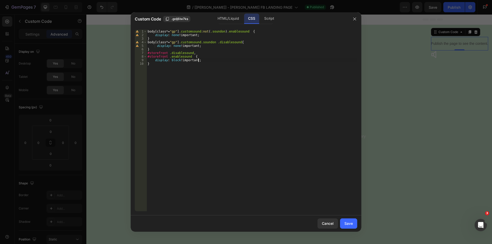
click at [166, 70] on div "body [ class *= " gp " ] .customsound :not ( .soundon ) .enablesound { display …" at bounding box center [252, 124] width 211 height 189
type textarea "}"
type textarea "."
paste textarea "https://try.feline-skinscience.com/jeremy-gp-sarah-fb-landing-page"
type textarea "https://try.feline-skinscience.com/jeremy-gp-sarah-fb-landing-page"
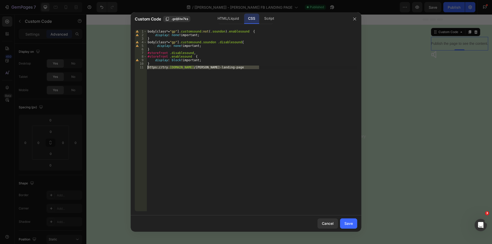
drag, startPoint x: 272, startPoint y: 67, endPoint x: 128, endPoint y: 68, distance: 143.8
click at [128, 68] on div "Custom Code .goIj6Iw7ks HTML/Liquid CSS Script https://try.feline-skinscience.c…" at bounding box center [246, 122] width 492 height 244
drag, startPoint x: 169, startPoint y: 68, endPoint x: 136, endPoint y: 64, distance: 34.1
click at [136, 64] on div "point 1 2 3 4 5 6 7 8 9 10 11 body [ class *= " gp " ] .customsound :not ( .sou…" at bounding box center [246, 121] width 222 height 182
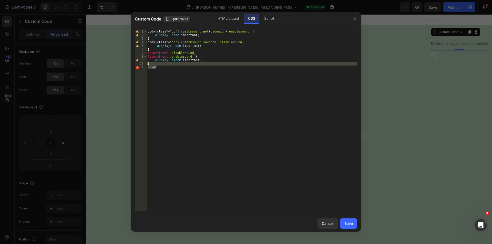
click at [161, 67] on div "body [ class *= " gp " ] .customsound :not ( .soundon ) .enablesound { display …" at bounding box center [252, 121] width 211 height 182
type textarea "point"
drag, startPoint x: 162, startPoint y: 67, endPoint x: 144, endPoint y: 67, distance: 18.7
click at [144, 67] on div "point 1 2 3 4 5 6 7 8 9 10 11 body [ class *= " gp " ] .customsound :not ( .sou…" at bounding box center [246, 121] width 222 height 182
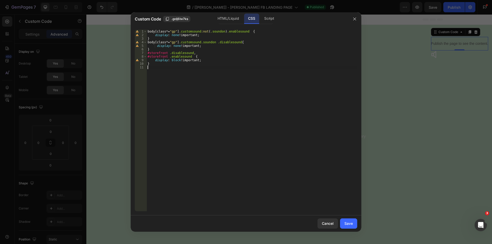
click at [207, 62] on div "body [ class *= " gp " ] .customsound :not ( .soundon ) .enablesound { display …" at bounding box center [252, 124] width 211 height 189
click at [205, 60] on div "body [ class *= " gp " ] .customsound :not ( .soundon ) .enablesound { display …" at bounding box center [252, 124] width 211 height 189
type textarea "display: block !important;"
paste textarea "point"
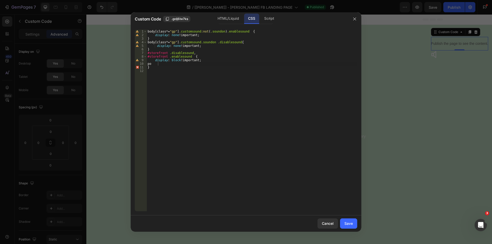
click at [168, 65] on div "body [ class *= " gp " ] .customsound :not ( .soundon ) .enablesound { display …" at bounding box center [252, 124] width 211 height 189
type textarea "p"
paste textarea "pointer-events: none; /* SVG sẽ không chặn click */"
drag, startPoint x: 194, startPoint y: 56, endPoint x: 139, endPoint y: 53, distance: 55.0
click at [139, 53] on div "pointer-events: none; /* SVG sẽ không chặn click */ 1 2 3 4 5 6 7 8 9 10 11 12 …" at bounding box center [246, 121] width 222 height 182
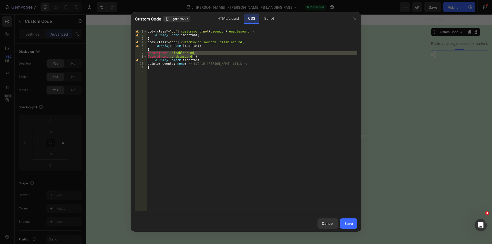
type textarea "#storefront .disablesound, #storefront .enablesound {"
click at [156, 74] on div "body [ class *= " gp " ] .customsound :not ( .soundon ) .enablesound { display …" at bounding box center [252, 124] width 211 height 189
paste textarea "#storefront .enablesound {"
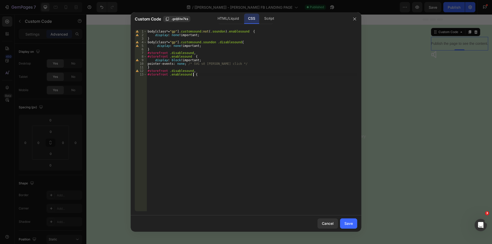
scroll to position [0, 4]
type textarea "#storefront .enablesound {}"
drag, startPoint x: 167, startPoint y: 74, endPoint x: 138, endPoint y: 75, distance: 28.2
click at [138, 75] on div "1 2 3 4 5 6 7 8 9 10 11 12 13 14 15 body [ class *= " gp " ] .customsound :not …" at bounding box center [246, 121] width 222 height 182
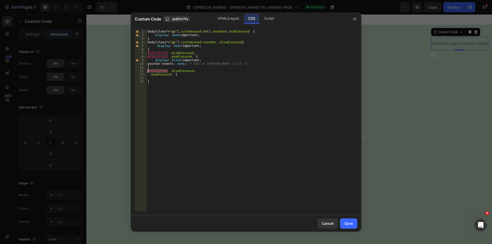
drag, startPoint x: 168, startPoint y: 70, endPoint x: 134, endPoint y: 71, distance: 33.6
click at [134, 71] on div ".enablesound { 1 2 3 4 5 6 7 8 9 10 11 12 13 14 15 body [ class *= " gp " ] .cu…" at bounding box center [246, 121] width 231 height 190
click at [148, 74] on div "body [ class *= " gp " ] .customsound :not ( .soundon ) .enablesound { display …" at bounding box center [252, 124] width 211 height 189
click at [149, 74] on div "body [ class *= " gp " ] .customsound :not ( .soundon ) .enablesound { display …" at bounding box center [252, 124] width 211 height 189
drag, startPoint x: 257, startPoint y: 62, endPoint x: 154, endPoint y: 65, distance: 102.8
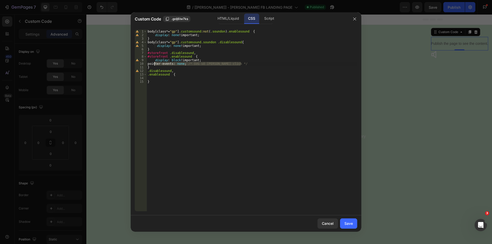
click at [154, 65] on div "body [ class *= " gp " ] .customsound :not ( .soundon ) .enablesound { display …" at bounding box center [252, 124] width 211 height 189
type textarea "pointer-events: none; /* SVG sẽ không chặn click */"
click at [156, 79] on div "body [ class *= " gp " ] .customsound :not ( .soundon ) .enablesound { display …" at bounding box center [252, 124] width 211 height 189
paste textarea "pointer-events: none; /* SVG sẽ không chặn click */"
type textarea "pointer-events: none; /* SVG sẽ không chặn click */"
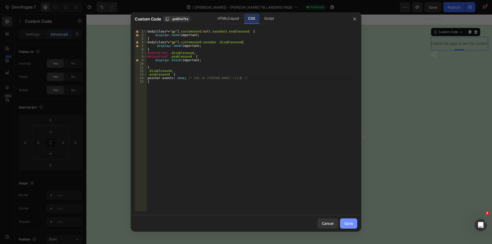
drag, startPoint x: 346, startPoint y: 221, endPoint x: 269, endPoint y: 183, distance: 86.2
click at [346, 221] on div "Save" at bounding box center [348, 223] width 8 height 5
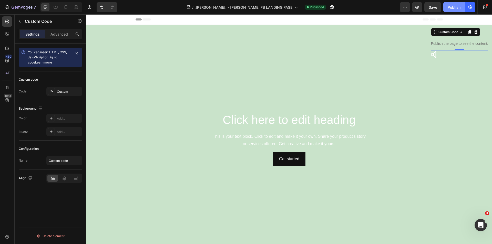
click at [457, 7] on div "Publish" at bounding box center [454, 7] width 13 height 5
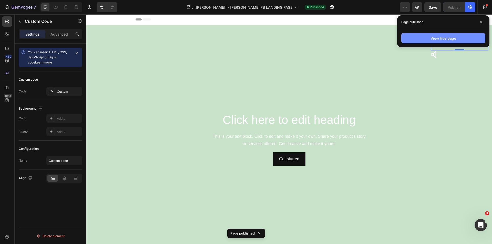
click at [441, 42] on button "View live page" at bounding box center [443, 38] width 84 height 10
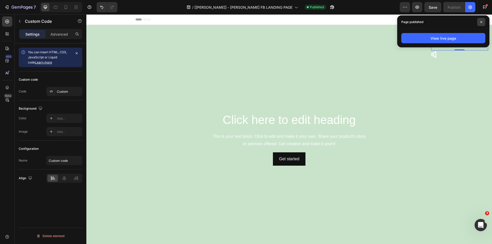
click at [482, 23] on icon at bounding box center [481, 22] width 2 height 2
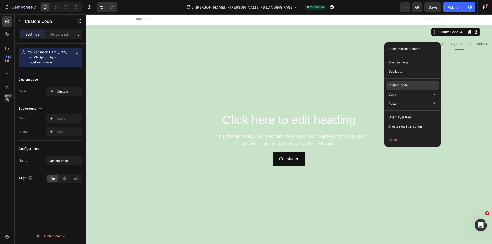
click at [408, 85] on p "Custom code" at bounding box center [397, 85] width 19 height 5
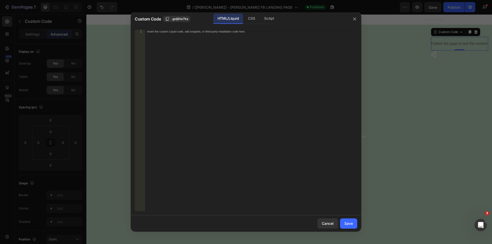
drag, startPoint x: 249, startPoint y: 20, endPoint x: 242, endPoint y: 23, distance: 7.2
click at [260, 20] on div "CSS" at bounding box center [269, 19] width 18 height 10
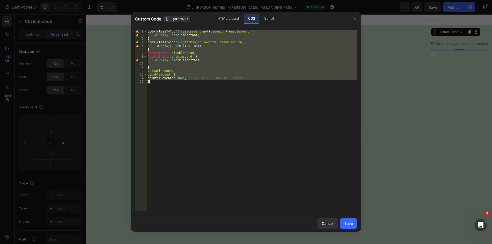
click at [188, 72] on div "body [ class *= " gp " ] .customsound :not ( .soundon ) .enablesound { display …" at bounding box center [252, 121] width 211 height 182
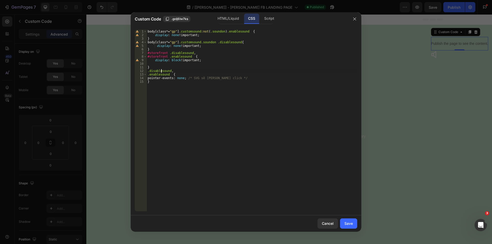
click at [161, 70] on div "body [ class *= " gp " ] .customsound :not ( .soundon ) .enablesound { display …" at bounding box center [252, 124] width 211 height 189
click at [162, 74] on div "body [ class *= " gp " ] .customsound :not ( .soundon ) .enablesound { display …" at bounding box center [252, 124] width 211 height 189
click at [191, 70] on div "body [ class *= " gp " ] .customsound :not ( .soundon ) .enablesound { display …" at bounding box center [252, 124] width 211 height 189
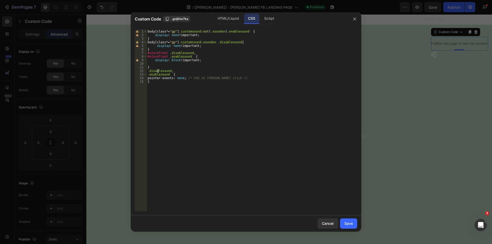
click at [158, 71] on div "body [ class *= " gp " ] .customsound :not ( .soundon ) .enablesound { display …" at bounding box center [252, 124] width 211 height 189
click at [155, 73] on div "body [ class *= " gp " ] .customsound :not ( .soundon ) .enablesound { display …" at bounding box center [252, 121] width 211 height 182
click at [166, 77] on div "body [ class *= " gp " ] .customsound :not ( .soundon ) .enablesound { display …" at bounding box center [252, 124] width 211 height 189
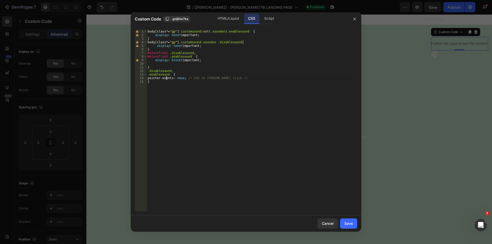
click at [203, 77] on div "body [ class *= " gp " ] .customsound :not ( .soundon ) .enablesound { display …" at bounding box center [252, 124] width 211 height 189
click at [188, 77] on div "body [ class *= " gp " ] .customsound :not ( .soundon ) .enablesound { display …" at bounding box center [252, 124] width 211 height 189
type textarea "pointer-events: none; /* SVG sẽ không chặn click */"
click at [348, 222] on div "Save" at bounding box center [348, 223] width 8 height 5
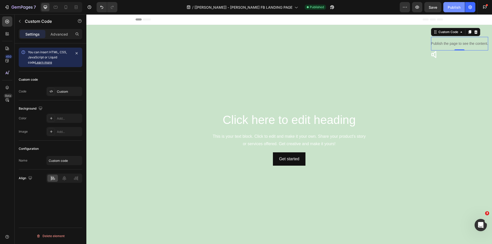
click at [452, 7] on div "Publish" at bounding box center [454, 7] width 13 height 5
click at [406, 9] on icon "button" at bounding box center [404, 7] width 5 height 5
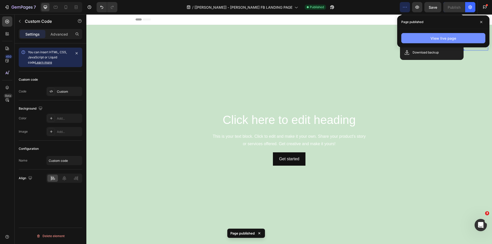
click at [429, 40] on button "View live page" at bounding box center [443, 38] width 84 height 10
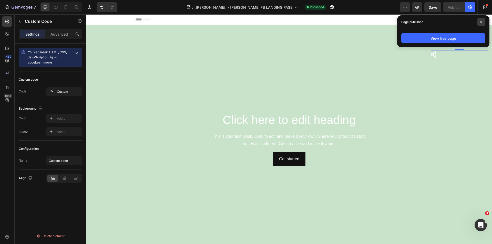
click at [482, 21] on span at bounding box center [481, 22] width 8 height 8
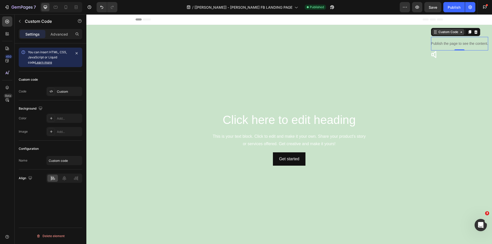
click at [446, 33] on div "Custom Code" at bounding box center [448, 32] width 22 height 5
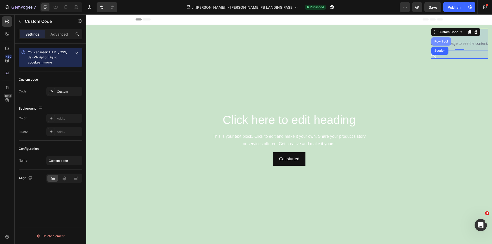
click at [434, 39] on div "Row 1 col" at bounding box center [441, 41] width 20 height 8
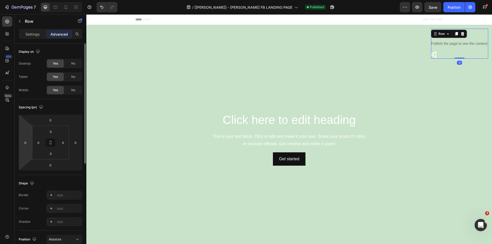
scroll to position [170, 0]
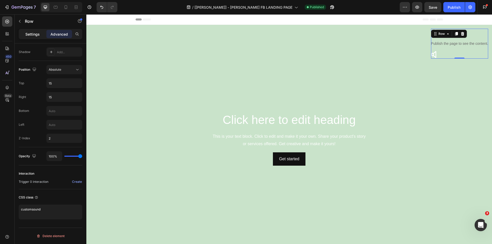
click at [26, 36] on p "Settings" at bounding box center [32, 34] width 14 height 5
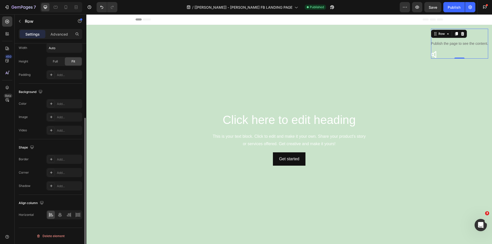
click at [46, 76] on div "Padding Add..." at bounding box center [51, 74] width 64 height 9
click at [50, 74] on icon at bounding box center [51, 75] width 4 height 4
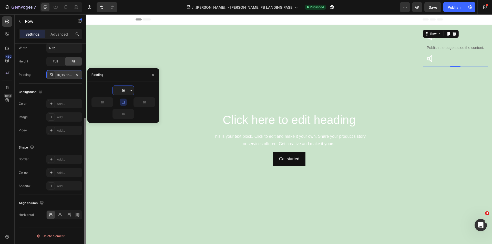
click at [124, 91] on input "16" at bounding box center [123, 90] width 21 height 9
type input "30"
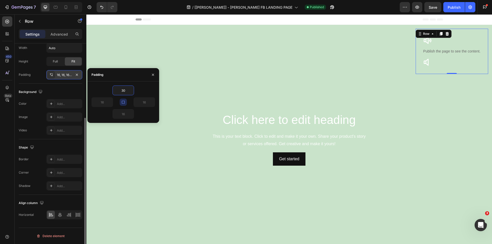
type input "30"
click at [148, 89] on div "30" at bounding box center [123, 91] width 64 height 10
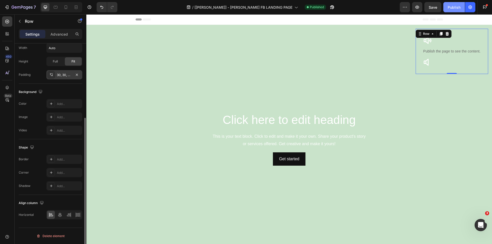
click at [452, 8] on div "Publish" at bounding box center [454, 7] width 13 height 5
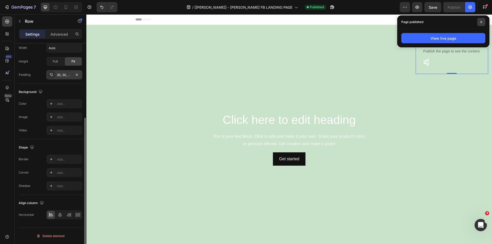
click at [481, 20] on span at bounding box center [481, 22] width 8 height 8
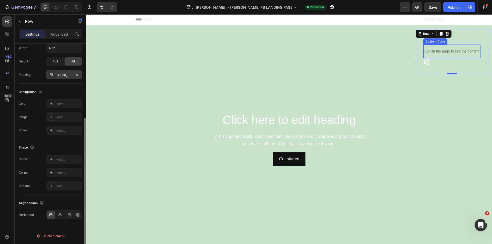
scroll to position [0, 0]
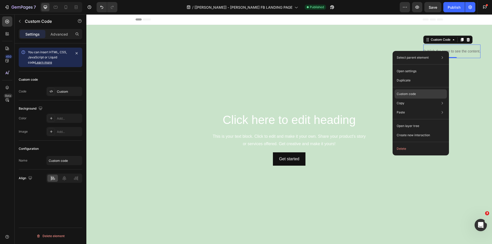
click at [416, 108] on div "Custom code" at bounding box center [421, 112] width 52 height 9
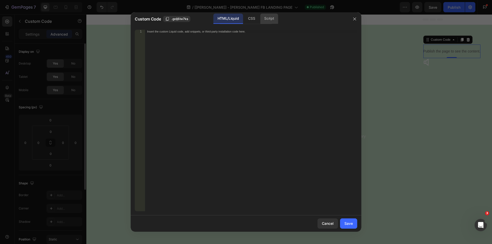
click at [271, 18] on div "Script" at bounding box center [269, 19] width 18 height 10
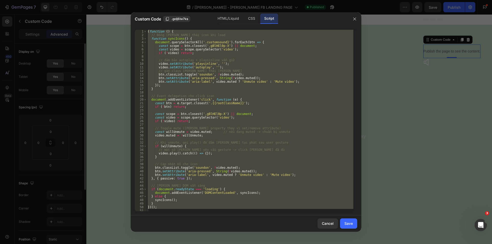
scroll to position [1, 0]
click at [209, 41] on div "( function ( ) { // Đồng bộ trạng thái icon khi load function syncIcons ( ) { d…" at bounding box center [250, 121] width 207 height 182
type textarea "document.querySelectorAll('.customsound}').forEach(btn => {"
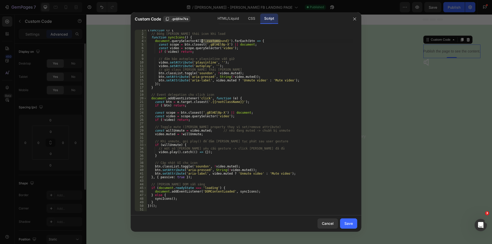
click at [209, 41] on div "( function ( ) { // Đồng bộ trạng thái icon khi load function syncIcons ( ) { d…" at bounding box center [250, 122] width 207 height 189
click at [201, 40] on div "( function ( ) { // Đồng bộ trạng thái icon khi load function syncIcons ( ) { d…" at bounding box center [250, 121] width 207 height 182
click at [201, 40] on div "( function ( ) { // Đồng bộ trạng thái icon khi load function syncIcons ( ) { d…" at bounding box center [250, 122] width 207 height 189
click at [252, 19] on div "CSS" at bounding box center [251, 19] width 15 height 10
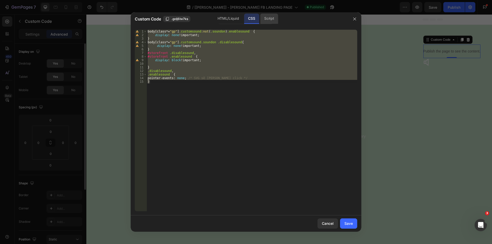
click at [269, 18] on div "Script" at bounding box center [269, 19] width 18 height 10
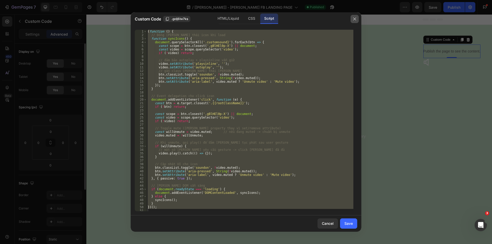
click at [354, 16] on button "button" at bounding box center [355, 19] width 8 height 8
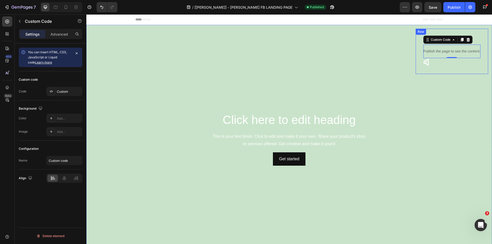
click at [416, 37] on div "Icon Publish the page to see the content. Custom Code 0 Icon Row" at bounding box center [452, 51] width 73 height 45
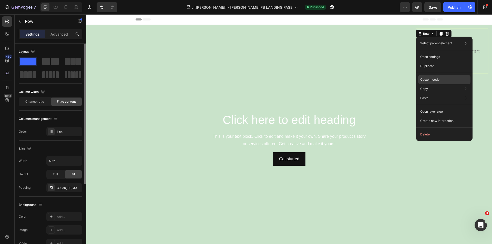
click at [426, 94] on div "Custom code" at bounding box center [444, 98] width 52 height 9
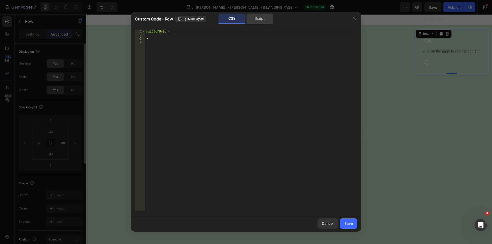
click at [260, 21] on div "Script" at bounding box center [259, 19] width 27 height 10
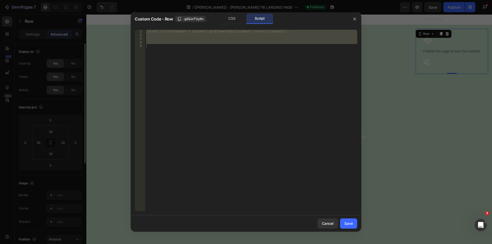
click at [198, 19] on span ".g2QJcTUy9c" at bounding box center [193, 19] width 20 height 5
click at [351, 18] on button "button" at bounding box center [355, 19] width 8 height 8
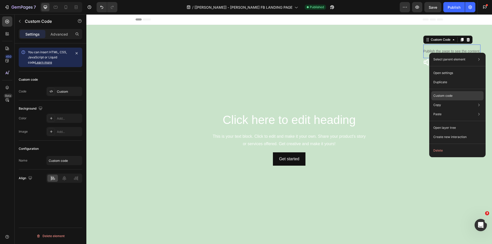
click at [446, 95] on p "Custom code" at bounding box center [442, 96] width 19 height 5
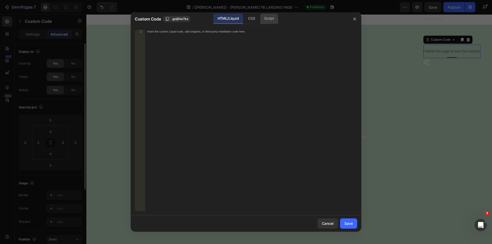
click at [265, 18] on div "Script" at bounding box center [269, 19] width 18 height 10
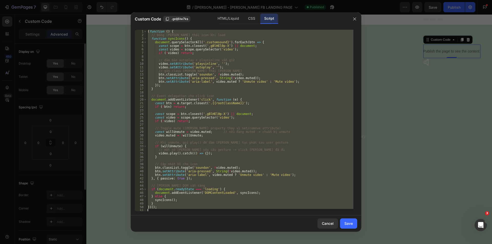
click at [215, 43] on div "( function ( ) { // Đồng bộ trạng thái icon khi load function syncIcons ( ) { d…" at bounding box center [250, 121] width 207 height 182
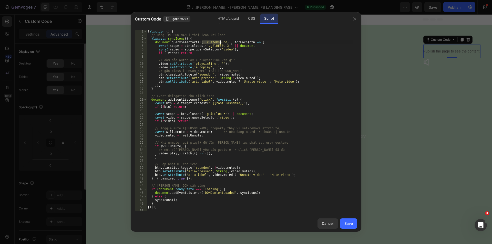
click at [215, 43] on div "( function ( ) { // Đồng bộ trạng thái icon khi load function syncIcons ( ) { d…" at bounding box center [250, 124] width 207 height 189
paste textarea ".g2QJcTUy9c"
click at [202, 42] on div "( function ( ) { // Đồng bộ trạng thái icon khi load function syncIcons ( ) { d…" at bounding box center [250, 124] width 207 height 189
click at [203, 44] on div "( function ( ) { // Đồng bộ trạng thái icon khi load function syncIcons ( ) { d…" at bounding box center [250, 124] width 207 height 189
click at [201, 43] on div "( function ( ) { // Đồng bộ trạng thái icon khi load function syncIcons ( ) { d…" at bounding box center [250, 124] width 207 height 189
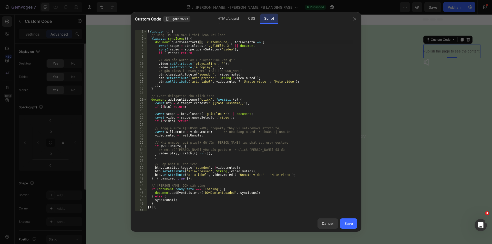
drag, startPoint x: 205, startPoint y: 42, endPoint x: 203, endPoint y: 42, distance: 2.6
click at [205, 42] on div "( function ( ) { // Đồng bộ trạng thái icon khi load function syncIcons ( ) { d…" at bounding box center [250, 124] width 207 height 189
drag, startPoint x: 199, startPoint y: 42, endPoint x: 204, endPoint y: 42, distance: 4.6
click at [204, 42] on div "( function ( ) { // Đồng bộ trạng thái icon khi load function syncIcons ( ) { d…" at bounding box center [250, 124] width 207 height 189
drag, startPoint x: 206, startPoint y: 41, endPoint x: 201, endPoint y: 41, distance: 4.9
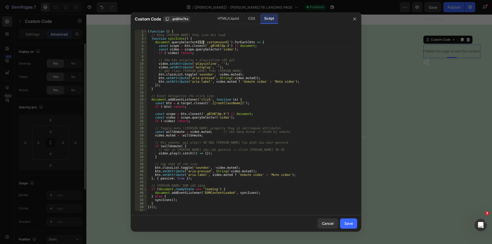
click at [204, 41] on div "( function ( ) { // Đồng bộ trạng thái icon khi load function syncIcons ( ) { d…" at bounding box center [250, 124] width 207 height 189
drag, startPoint x: 200, startPoint y: 41, endPoint x: 221, endPoint y: 42, distance: 21.5
click at [221, 42] on div "( function ( ) { // Đồng bộ trạng thái icon khi load function syncIcons ( ) { d…" at bounding box center [250, 124] width 207 height 189
click at [221, 43] on div "( function ( ) { // Đồng bộ trạng thái icon khi load function syncIcons ( ) { d…" at bounding box center [250, 121] width 207 height 182
drag, startPoint x: 200, startPoint y: 41, endPoint x: 220, endPoint y: 42, distance: 20.0
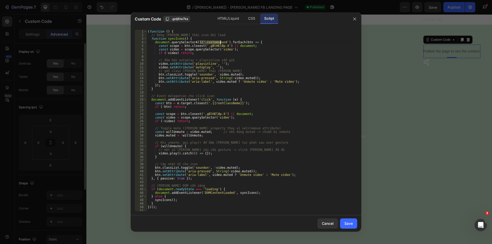
click at [220, 42] on div "( function ( ) { // Đồng bộ trạng thái icon khi load function syncIcons ( ) { d…" at bounding box center [250, 124] width 207 height 189
drag, startPoint x: 204, startPoint y: 103, endPoint x: 235, endPoint y: 102, distance: 30.3
click at [235, 102] on div "( function ( ) { // Đồng bộ trạng thái icon khi load function syncIcons ( ) { d…" at bounding box center [250, 124] width 207 height 189
paste textarea "customsound"
type textarea "const btn = e.target.closest('.customsound');"
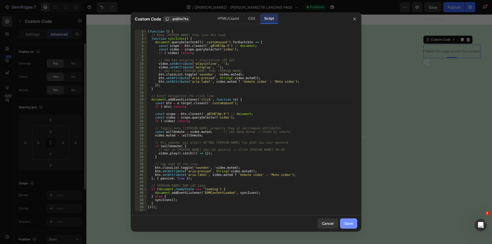
click at [348, 222] on div "Save" at bounding box center [348, 223] width 8 height 5
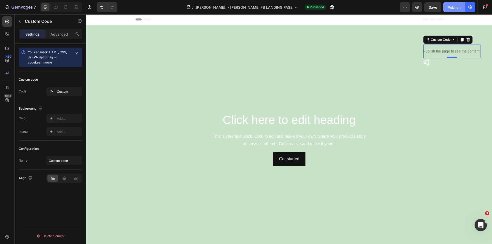
click at [457, 7] on div "Publish" at bounding box center [454, 7] width 13 height 5
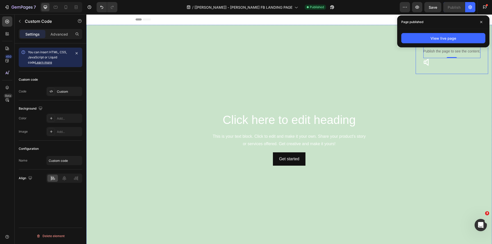
click at [416, 68] on div "Icon Publish the page to see the content. Custom Code 0 Icon Row" at bounding box center [452, 51] width 73 height 45
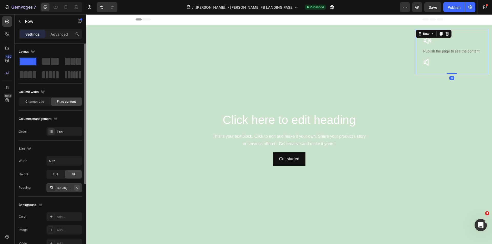
click at [75, 186] on icon "button" at bounding box center [77, 188] width 4 height 4
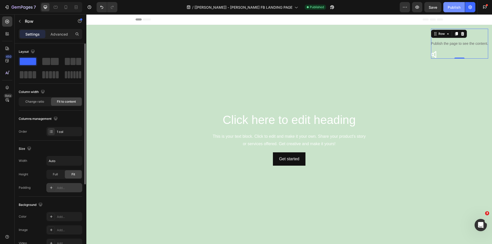
click at [452, 11] on button "Publish" at bounding box center [454, 7] width 22 height 10
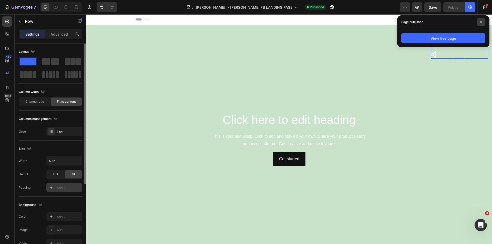
click at [484, 21] on span at bounding box center [481, 22] width 8 height 8
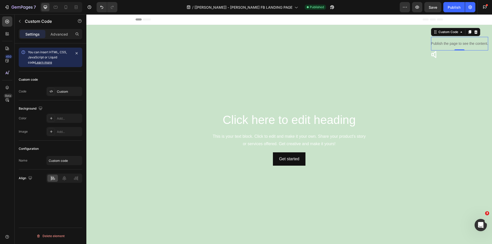
click at [448, 44] on p "Publish the page to see the content." at bounding box center [459, 43] width 57 height 5
click at [307, 81] on video "Background Image" at bounding box center [289, 139] width 406 height 228
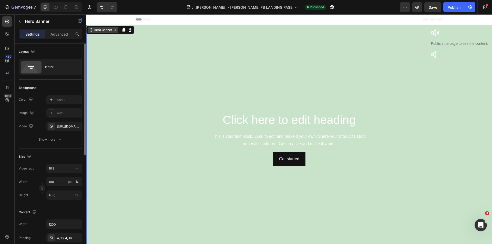
click at [100, 30] on div "Hero Banner" at bounding box center [103, 30] width 21 height 5
click at [104, 33] on div "Hero Banner" at bounding box center [103, 30] width 31 height 6
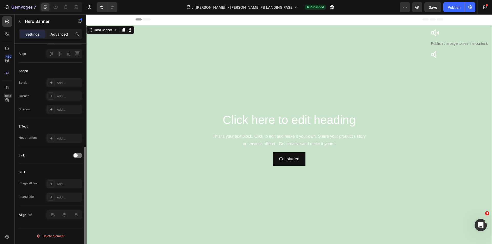
click at [56, 33] on p "Advanced" at bounding box center [58, 34] width 17 height 5
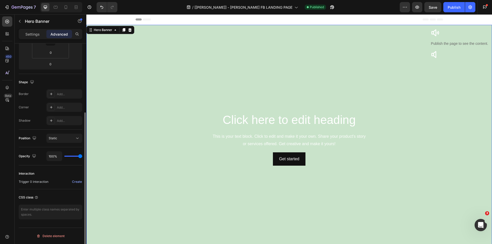
scroll to position [101, 0]
click at [33, 212] on textarea at bounding box center [51, 212] width 64 height 15
type textarea "v"
drag, startPoint x: 40, startPoint y: 210, endPoint x: 42, endPoint y: 211, distance: 2.7
click at [39, 210] on textarea "bannervideo target" at bounding box center [51, 212] width 64 height 15
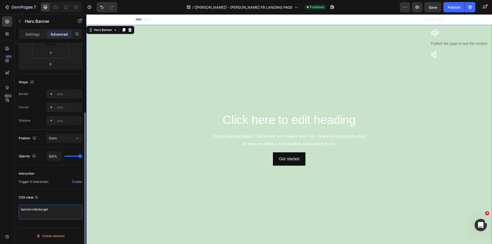
type textarea "bannervideo-target"
drag, startPoint x: 58, startPoint y: 212, endPoint x: 19, endPoint y: 210, distance: 38.5
click at [19, 210] on textarea "bannervideo-target" at bounding box center [51, 212] width 64 height 15
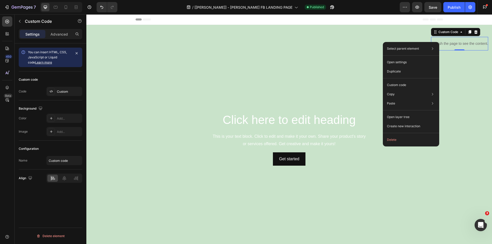
scroll to position [0, 0]
click at [400, 86] on p "Custom code" at bounding box center [396, 85] width 19 height 5
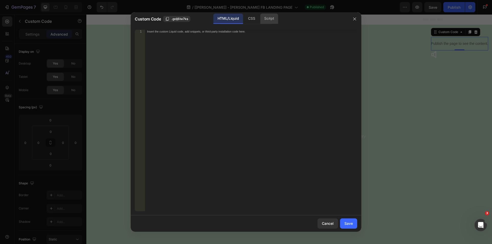
click at [265, 16] on div "Script" at bounding box center [269, 19] width 18 height 10
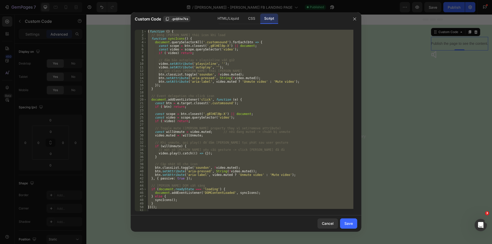
click at [236, 65] on div "( function ( ) { // Đồng bộ trạng thái icon khi load function syncIcons ( ) { d…" at bounding box center [250, 121] width 207 height 182
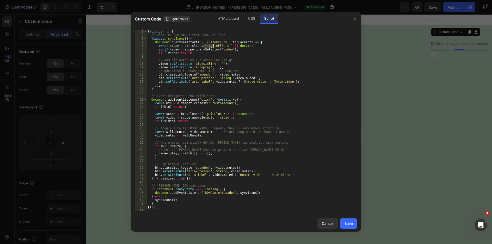
drag, startPoint x: 204, startPoint y: 45, endPoint x: 213, endPoint y: 47, distance: 9.1
click at [214, 46] on div "( function ( ) { // Đồng bộ trạng thái icon khi load function syncIcons ( ) { d…" at bounding box center [250, 124] width 207 height 189
click at [218, 48] on div "( function ( ) { // Đồng bộ trạng thái icon khi load function syncIcons ( ) { d…" at bounding box center [250, 124] width 207 height 189
drag, startPoint x: 222, startPoint y: 46, endPoint x: 212, endPoint y: 50, distance: 10.6
click at [204, 46] on div "( function ( ) { // Đồng bộ trạng thái icon khi load function syncIcons ( ) { d…" at bounding box center [250, 124] width 207 height 189
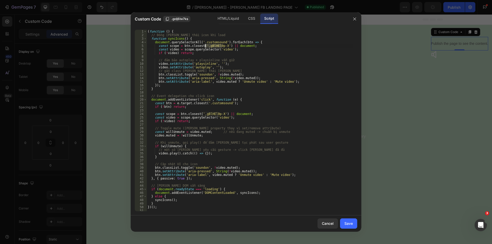
paste textarea "bannervideo-target"
drag, startPoint x: 203, startPoint y: 45, endPoint x: 236, endPoint y: 45, distance: 33.1
click at [236, 45] on div "( function ( ) { // Đồng bộ trạng thái icon khi load function syncIcons ( ) { d…" at bounding box center [250, 124] width 207 height 189
drag, startPoint x: 200, startPoint y: 112, endPoint x: 219, endPoint y: 111, distance: 18.7
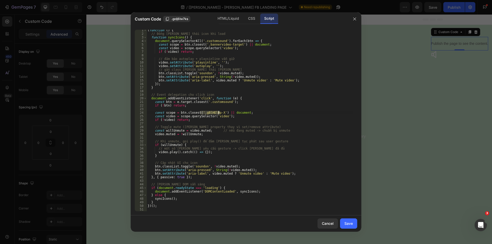
click at [219, 111] on div "( function ( ) { // Đồng bộ trạng thái icon khi load function syncIcons ( ) { d…" at bounding box center [250, 122] width 207 height 189
paste textarea "bannervideo-target"
click at [247, 119] on div "( function ( ) { // Đồng bộ trạng thái icon khi load function syncIcons ( ) { d…" at bounding box center [250, 122] width 207 height 189
type textarea "if (!video) return;"
click at [351, 224] on div "Save" at bounding box center [348, 223] width 8 height 5
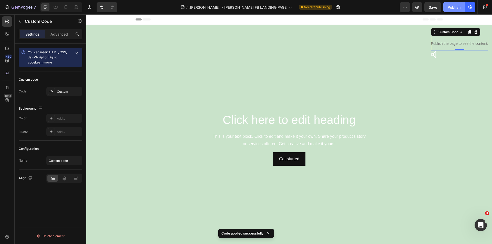
click at [456, 7] on div "Publish" at bounding box center [454, 7] width 13 height 5
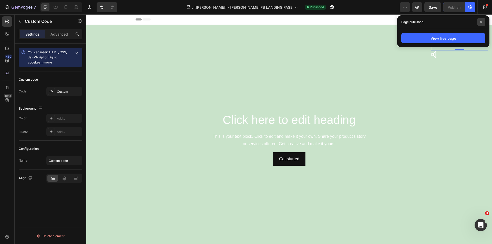
click at [482, 21] on icon at bounding box center [481, 22] width 3 height 3
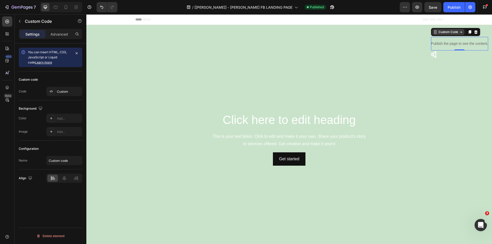
click at [446, 32] on div "Custom Code" at bounding box center [448, 32] width 22 height 5
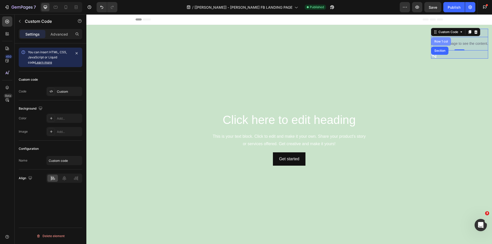
click at [438, 42] on div "Row 1 col" at bounding box center [441, 41] width 16 height 3
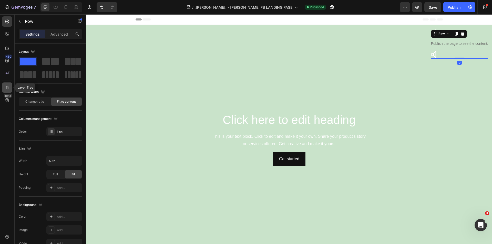
click at [5, 87] on icon at bounding box center [7, 87] width 5 height 5
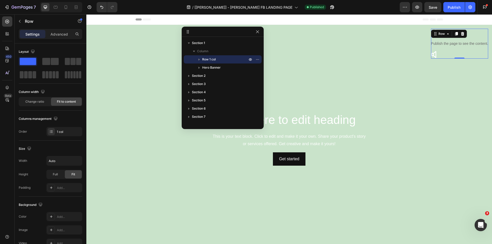
drag, startPoint x: 446, startPoint y: 21, endPoint x: 216, endPoint y: 32, distance: 230.6
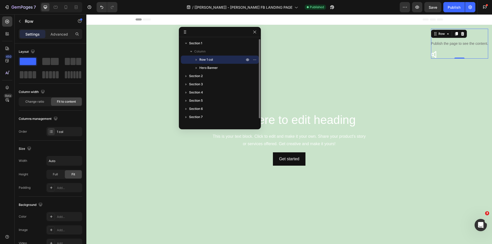
click at [197, 59] on icon "button" at bounding box center [196, 59] width 5 height 5
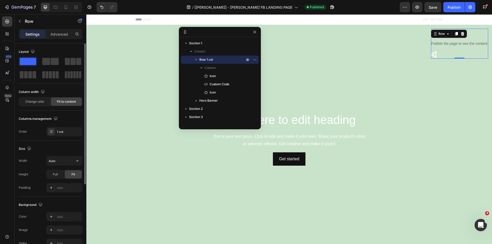
scroll to position [113, 0]
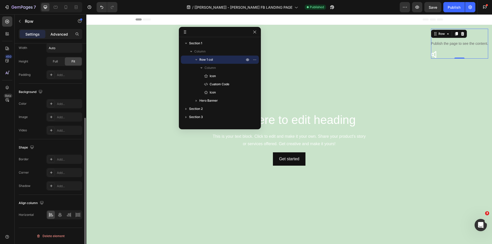
click at [56, 35] on p "Advanced" at bounding box center [58, 34] width 17 height 5
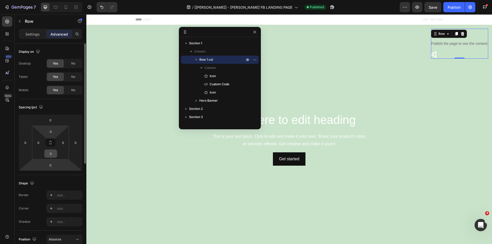
scroll to position [128, 0]
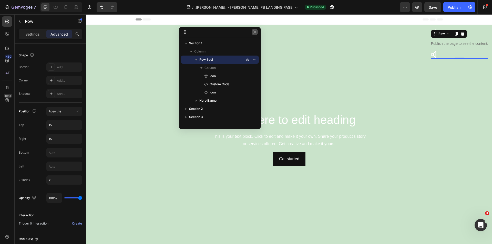
click at [256, 32] on icon "button" at bounding box center [255, 32] width 4 height 4
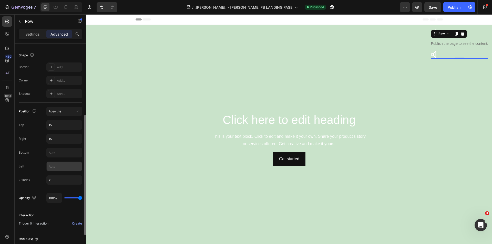
scroll to position [170, 0]
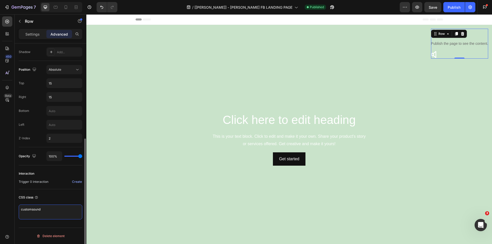
click at [31, 212] on textarea "customsound" at bounding box center [51, 212] width 64 height 15
click at [394, 41] on video "Background Image" at bounding box center [289, 139] width 406 height 228
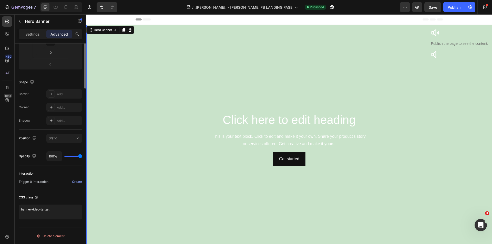
scroll to position [0, 0]
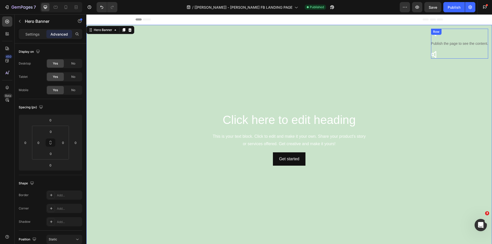
click at [457, 33] on div "Icon Publish the page to see the content. Custom Code Icon Row" at bounding box center [459, 44] width 57 height 30
click at [467, 33] on div "Icon Publish the page to see the content. Custom Code Icon" at bounding box center [459, 44] width 57 height 30
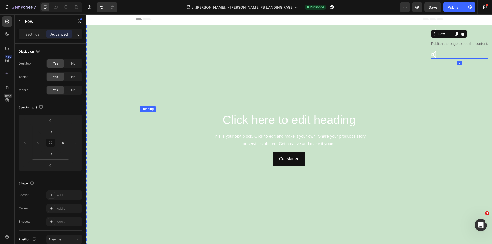
click at [430, 126] on h2 "Click here to edit heading" at bounding box center [289, 120] width 299 height 16
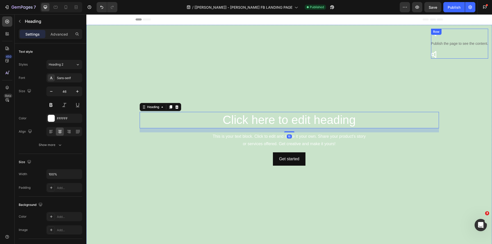
click at [460, 34] on div "Icon Publish the page to see the content. Custom Code Icon Row" at bounding box center [459, 44] width 57 height 30
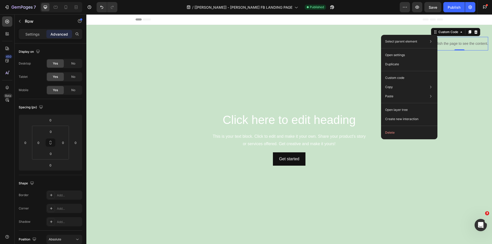
click at [462, 46] on p "Publish the page to see the content." at bounding box center [459, 43] width 57 height 5
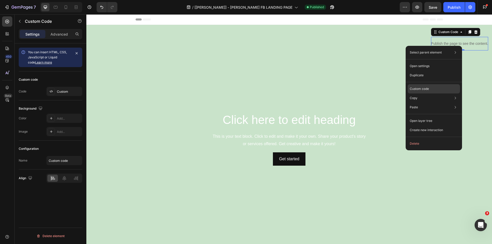
click at [428, 88] on p "Custom code" at bounding box center [419, 89] width 19 height 5
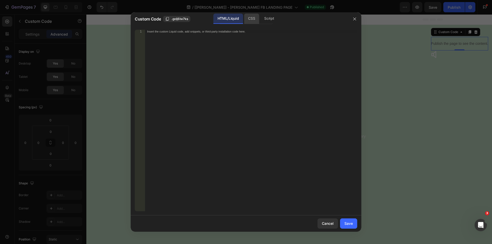
click at [260, 21] on div "CSS" at bounding box center [269, 19] width 18 height 10
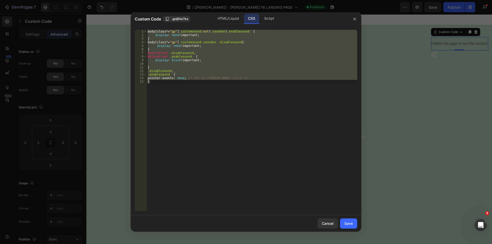
click at [192, 109] on div "body [ class *= " gp " ] .customsound :not ( .soundon ) .enablesound { display …" at bounding box center [252, 121] width 211 height 182
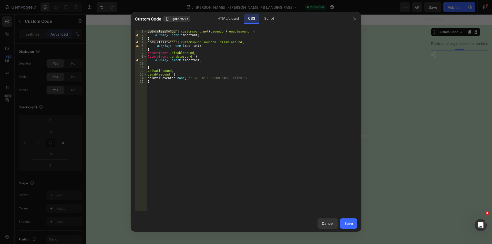
drag, startPoint x: 176, startPoint y: 31, endPoint x: 143, endPoint y: 30, distance: 33.6
click at [143, 30] on div "} 1 2 3 4 5 6 7 8 9 10 11 12 13 14 15 body [ class *= " gp " ] .customsound :no…" at bounding box center [246, 121] width 222 height 182
click at [148, 71] on div "body [ class *= " gp " ] .customsound :not ( .soundon ) .enablesound { display …" at bounding box center [252, 124] width 211 height 189
paste textarea "body[class*="gp"]"
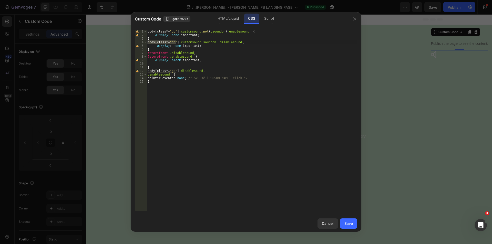
drag, startPoint x: 176, startPoint y: 42, endPoint x: 150, endPoint y: 50, distance: 27.1
click at [144, 44] on div "body[class*="gp"] .disablesound, 1 2 3 4 5 6 7 8 9 10 11 12 13 14 15 body [ cla…" at bounding box center [246, 121] width 222 height 182
click at [148, 75] on div "body [ class *= " gp " ] .customsound :not ( .soundon ) .enablesound { display …" at bounding box center [252, 124] width 211 height 189
paste textarea "body[class*="gp"]"
type textarea "body[class*="gp"] .enablesound {"
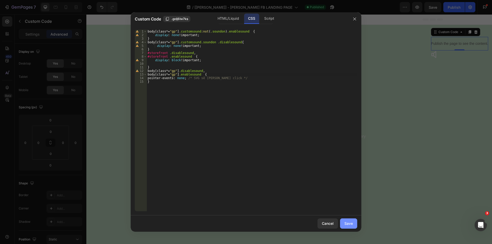
drag, startPoint x: 347, startPoint y: 222, endPoint x: 256, endPoint y: 190, distance: 96.7
click at [347, 222] on div "Save" at bounding box center [348, 223] width 8 height 5
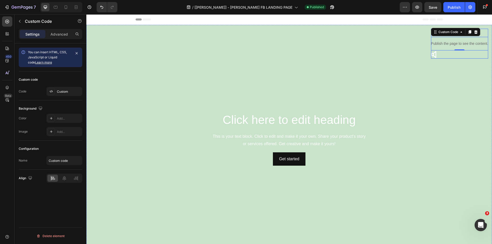
click at [435, 56] on div "Icon Publish the page to see the content. Custom Code 0 Icon" at bounding box center [459, 44] width 57 height 30
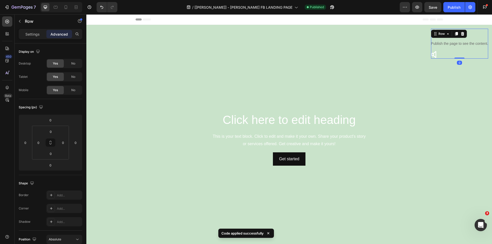
click at [478, 31] on div "Icon Publish the page to see the content. Custom Code Icon" at bounding box center [459, 44] width 57 height 30
click at [426, 99] on video "Background Image" at bounding box center [289, 139] width 406 height 228
click at [431, 35] on div "Icon Publish the page to see the content. Custom Code Icon Row" at bounding box center [459, 44] width 57 height 30
click at [412, 66] on video "Background Image" at bounding box center [289, 139] width 406 height 228
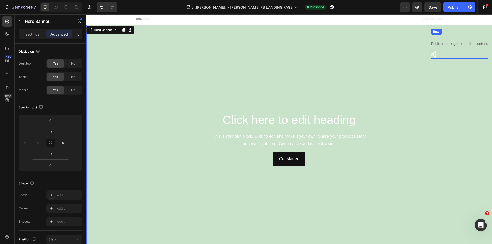
click at [431, 55] on div "Icon Publish the page to see the content. Custom Code Icon" at bounding box center [459, 44] width 57 height 30
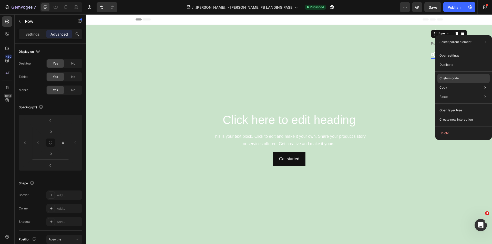
click at [452, 79] on p "Custom code" at bounding box center [448, 78] width 19 height 5
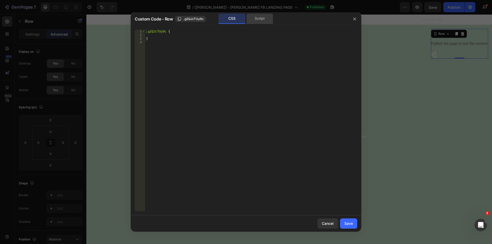
click at [263, 18] on div "Script" at bounding box center [259, 19] width 27 height 10
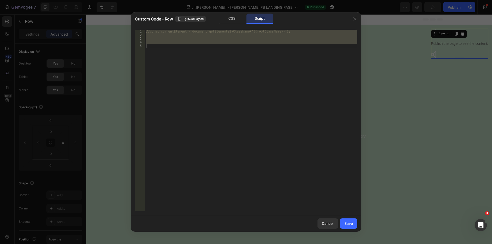
click at [349, 17] on div at bounding box center [354, 18] width 13 height 13
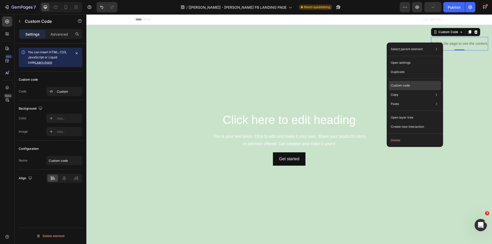
click at [410, 88] on p "Custom code" at bounding box center [400, 85] width 19 height 5
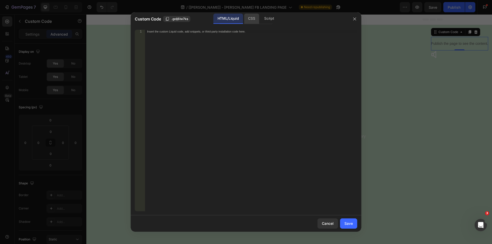
click at [260, 17] on div "CSS" at bounding box center [269, 19] width 18 height 10
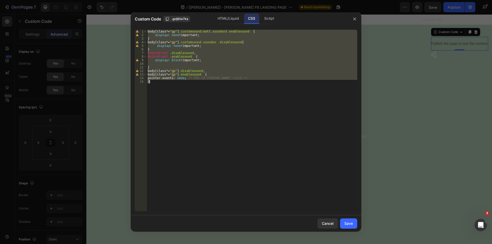
click at [170, 79] on div "body [ class *= " gp " ] .customsound :not ( .soundon ) .enablesound { display …" at bounding box center [252, 121] width 211 height 182
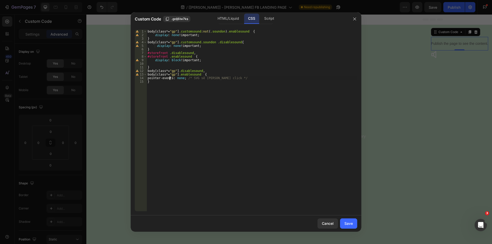
drag, startPoint x: 189, startPoint y: 67, endPoint x: 189, endPoint y: 70, distance: 2.8
click at [189, 67] on div "body [ class *= " gp " ] .customsound :not ( .soundon ) .enablesound { display …" at bounding box center [252, 124] width 211 height 189
click at [190, 71] on div "body [ class *= " gp " ] .customsound :not ( .soundon ) .enablesound { display …" at bounding box center [252, 124] width 211 height 189
click at [188, 75] on div "body [ class *= " gp " ] .customsound :not ( .soundon ) .enablesound { display …" at bounding box center [252, 124] width 211 height 189
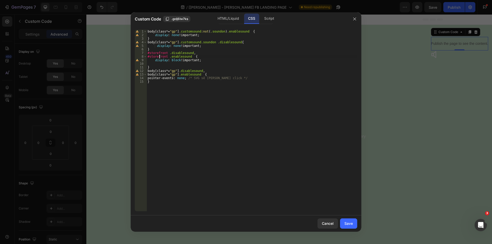
click at [160, 58] on div "body [ class *= " gp " ] .customsound :not ( .soundon ) .enablesound { display …" at bounding box center [252, 124] width 211 height 189
click at [176, 43] on div "body [ class *= " gp " ] .customsound :not ( .soundon ) .enablesound { display …" at bounding box center [252, 124] width 211 height 189
click at [176, 56] on div "body [ class *= " gp " ] .customsound :not ( .soundon ) .enablesound { display …" at bounding box center [252, 124] width 211 height 189
click at [176, 53] on div "body [ class *= " gp " ] .customsound :not ( .soundon ) .enablesound { display …" at bounding box center [252, 124] width 211 height 189
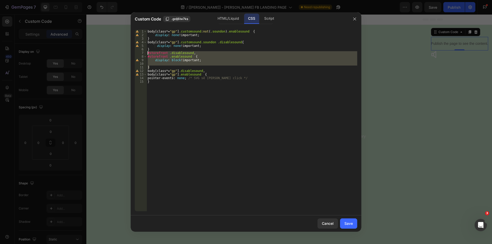
drag, startPoint x: 154, startPoint y: 67, endPoint x: 135, endPoint y: 52, distance: 23.9
click at [135, 52] on div "#storefront .disablesound, 1 2 3 4 5 6 7 8 9 10 11 12 13 14 15 body [ class *= …" at bounding box center [246, 121] width 222 height 182
type textarea "/*#storefront .disablesound,*/ /*#storefront .enablesound {*/"
click at [344, 223] on button "Save" at bounding box center [348, 224] width 17 height 10
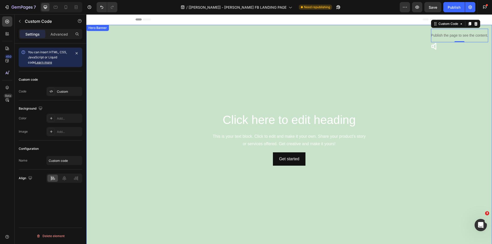
click at [412, 43] on video "Background Image" at bounding box center [289, 139] width 406 height 228
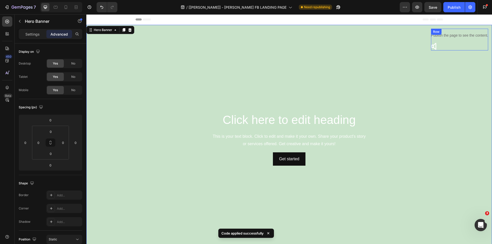
click at [434, 47] on div "Icon Publish the page to see the content. Custom Code Icon" at bounding box center [459, 40] width 57 height 22
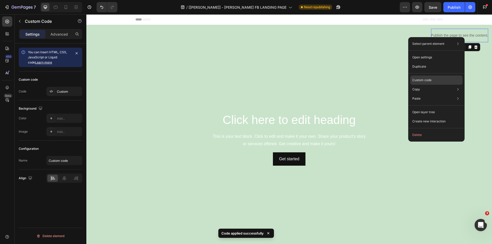
click at [429, 80] on p "Custom code" at bounding box center [421, 80] width 19 height 5
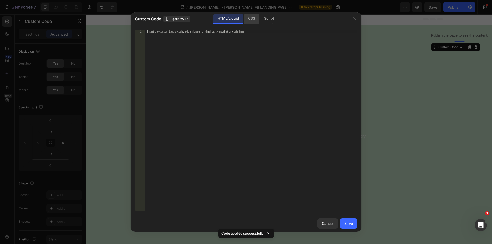
click at [260, 18] on div "CSS" at bounding box center [269, 19] width 18 height 10
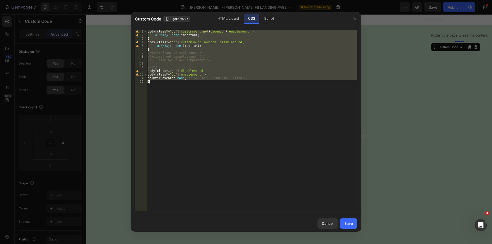
click at [214, 56] on div "body [ class *= " gp " ] .customsound :not ( .soundon ) .enablesound { display …" at bounding box center [252, 121] width 211 height 182
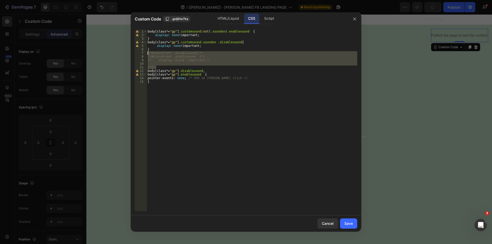
drag, startPoint x: 158, startPoint y: 68, endPoint x: 137, endPoint y: 53, distance: 26.2
click at [137, 53] on div "/*#storefront .enablesound {*/ 1 2 3 4 5 6 7 8 9 10 11 12 13 14 15 body [ class…" at bounding box center [246, 121] width 222 height 182
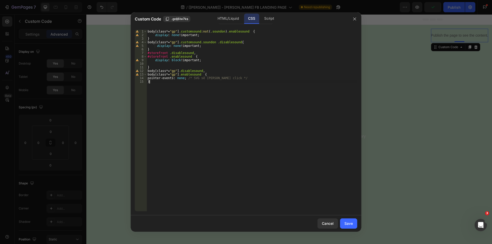
click at [307, 107] on div "body [ class *= " gp " ] .customsound :not ( .soundon ) .enablesound { display …" at bounding box center [252, 124] width 211 height 189
type textarea "}"
click at [350, 226] on div "Save" at bounding box center [348, 223] width 8 height 5
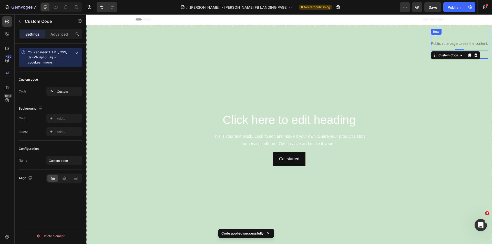
click at [431, 35] on div "Row" at bounding box center [436, 32] width 11 height 6
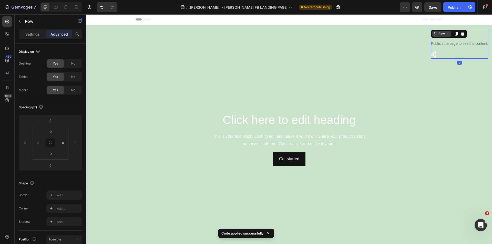
click at [437, 36] on div "Row" at bounding box center [441, 34] width 8 height 5
click at [5, 86] on icon at bounding box center [7, 87] width 5 height 5
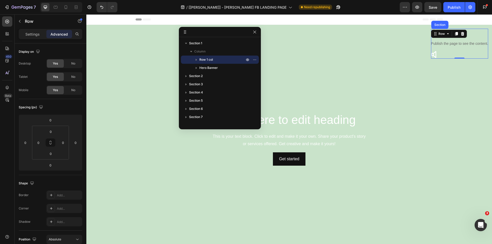
click at [431, 53] on div "Icon Publish the page to see the content. Custom Code Icon" at bounding box center [459, 44] width 57 height 30
click at [428, 65] on video "Background Image" at bounding box center [289, 139] width 406 height 228
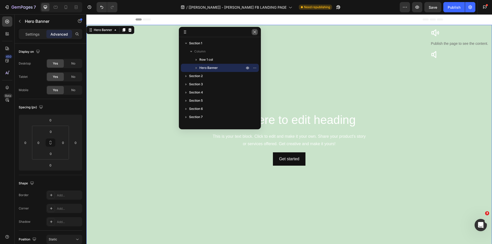
click at [255, 33] on icon "button" at bounding box center [255, 32] width 4 height 4
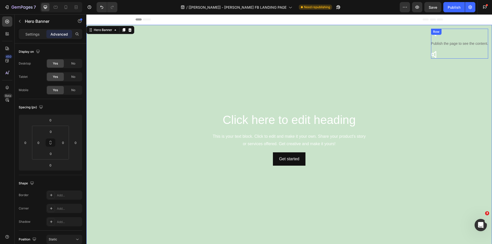
drag, startPoint x: 430, startPoint y: 36, endPoint x: 428, endPoint y: 60, distance: 24.1
click at [431, 36] on div "Icon Publish the page to see the content. Custom Code Icon Row" at bounding box center [459, 44] width 57 height 30
click at [431, 55] on div "Icon Publish the page to see the content. Custom Code Icon" at bounding box center [459, 44] width 57 height 30
click at [431, 54] on div "Icon Publish the page to see the content. Custom Code Icon" at bounding box center [459, 44] width 57 height 30
click at [449, 53] on div "Icon Publish the page to see the content. Custom Code Icon" at bounding box center [459, 44] width 57 height 30
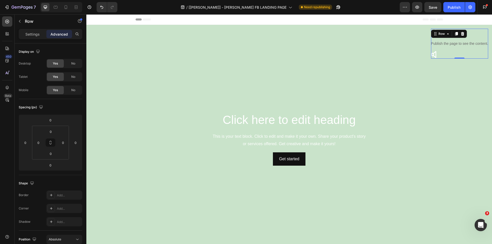
click at [431, 54] on div "Icon Publish the page to see the content. Custom Code Icon" at bounding box center [459, 44] width 57 height 30
click at [437, 44] on p "Publish the page to see the content." at bounding box center [459, 43] width 57 height 5
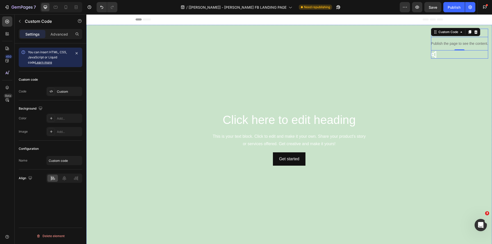
click at [431, 55] on div "Icon Publish the page to see the content. Custom Code 0 Icon" at bounding box center [459, 44] width 57 height 30
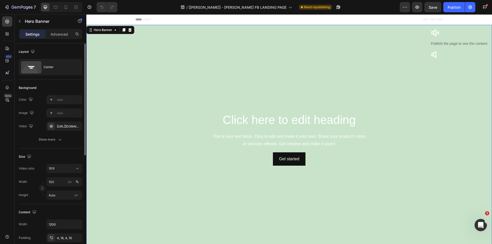
drag, startPoint x: 71, startPoint y: 79, endPoint x: 61, endPoint y: 91, distance: 15.5
click at [61, 91] on div "Background" at bounding box center [51, 88] width 64 height 8
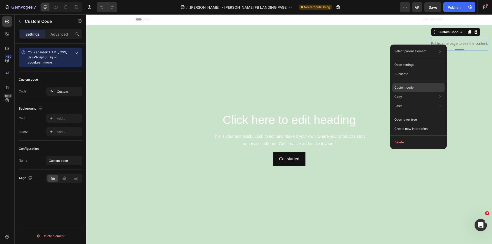
click at [407, 87] on p "Custom code" at bounding box center [403, 87] width 19 height 5
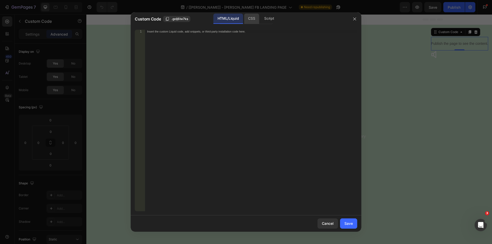
click at [260, 18] on div "CSS" at bounding box center [269, 19] width 18 height 10
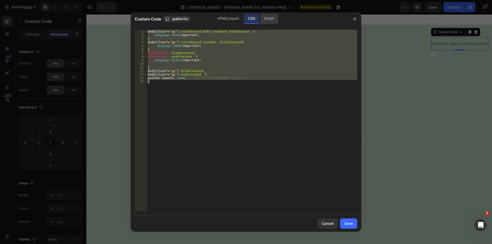
click at [275, 19] on div "Script" at bounding box center [269, 19] width 18 height 10
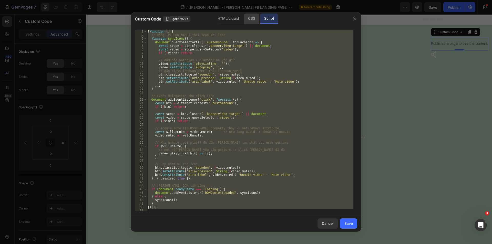
click at [255, 20] on div "CSS" at bounding box center [251, 19] width 15 height 10
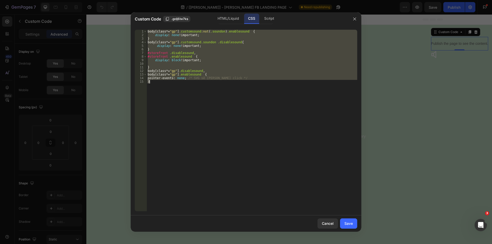
click at [165, 84] on div "body [ class *= " gp " ] .customsound :not ( .soundon ) .enablesound { display …" at bounding box center [252, 121] width 211 height 182
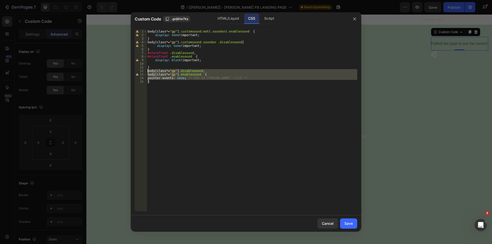
drag, startPoint x: 148, startPoint y: 81, endPoint x: 138, endPoint y: 71, distance: 14.3
click at [138, 71] on div "} 1 2 3 4 5 6 7 8 9 10 11 12 13 14 15 body [ class *= " gp " ] .customsound :no…" at bounding box center [246, 121] width 222 height 182
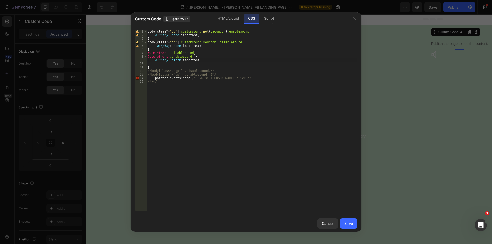
click at [174, 59] on div "body [ class *= " gp " ] .customsound :not ( .soundon ) .enablesound { display …" at bounding box center [252, 124] width 211 height 189
click at [153, 78] on div "body [ class *= " gp " ] .customsound :not ( .soundon ) .enablesound { display …" at bounding box center [252, 124] width 211 height 189
drag, startPoint x: 200, startPoint y: 78, endPoint x: 194, endPoint y: 77, distance: 6.2
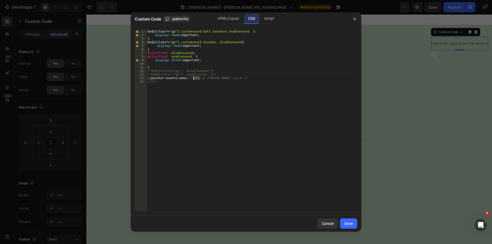
click at [194, 77] on div "body [ class *= " gp " ] .customsound :not ( .soundon ) .enablesound { display …" at bounding box center [252, 124] width 211 height 189
drag, startPoint x: 157, startPoint y: 77, endPoint x: 185, endPoint y: 90, distance: 31.6
click at [151, 77] on div "body [ class *= " gp " ] .customsound :not ( .soundon ) .enablesound { display …" at bounding box center [252, 124] width 211 height 189
paste textarea "*"
type textarea "/* pointer-events: none;SVG sẽ không chặn click */"
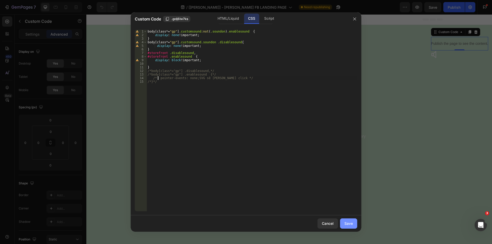
drag, startPoint x: 349, startPoint y: 225, endPoint x: 259, endPoint y: 210, distance: 91.0
click at [349, 225] on div "Save" at bounding box center [348, 223] width 8 height 5
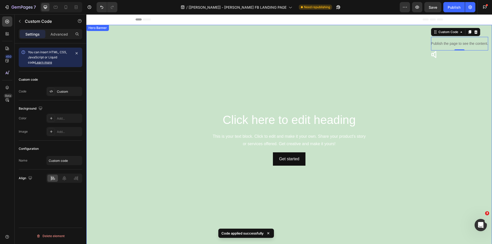
click at [439, 67] on video "Background Image" at bounding box center [289, 139] width 406 height 228
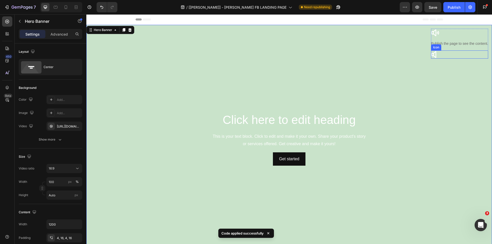
click at [431, 54] on icon at bounding box center [435, 54] width 8 height 8
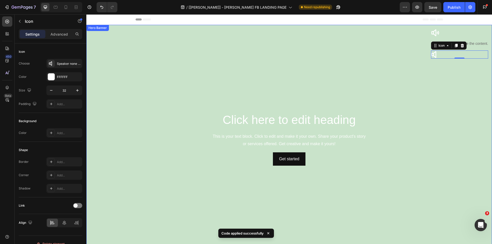
click at [431, 75] on video "Background Image" at bounding box center [289, 139] width 406 height 228
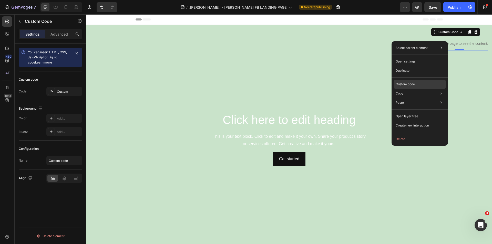
click at [409, 85] on p "Custom code" at bounding box center [405, 84] width 19 height 5
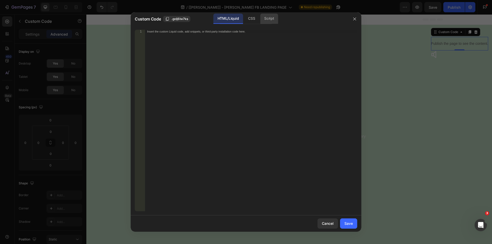
click at [269, 20] on div "Script" at bounding box center [269, 19] width 18 height 10
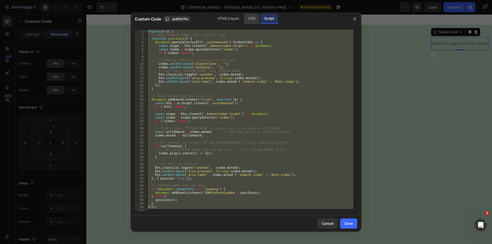
click at [245, 20] on div "CSS" at bounding box center [251, 19] width 15 height 10
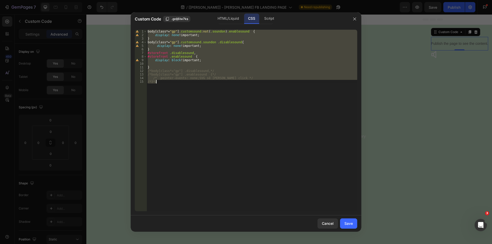
drag, startPoint x: 179, startPoint y: 87, endPoint x: 176, endPoint y: 87, distance: 2.8
click at [179, 87] on div "body [ class *= " gp " ] .customsound :not ( .soundon ) .enablesound { display …" at bounding box center [252, 121] width 211 height 182
type textarea "/*}*/"
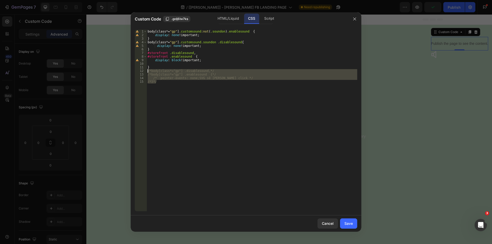
drag, startPoint x: 174, startPoint y: 84, endPoint x: 136, endPoint y: 71, distance: 40.0
click at [136, 71] on div "/*}*/ 1 2 3 4 5 6 7 8 9 10 11 12 13 14 15 body [ class *= " gp " ] .customsound…" at bounding box center [246, 121] width 222 height 182
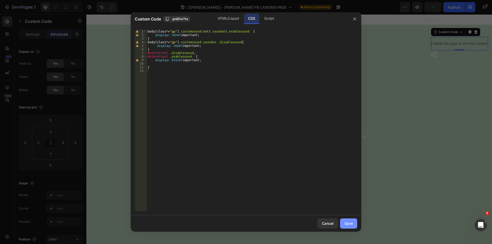
drag, startPoint x: 348, startPoint y: 222, endPoint x: 319, endPoint y: 89, distance: 136.1
click at [348, 222] on div "Save" at bounding box center [348, 223] width 8 height 5
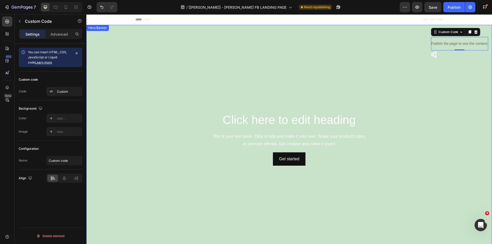
click at [427, 71] on video "Background Image" at bounding box center [289, 139] width 406 height 228
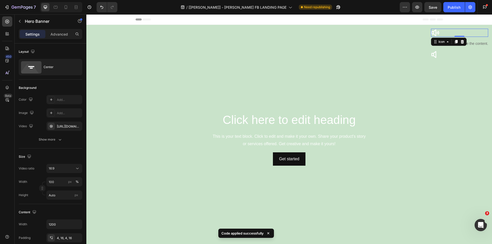
click at [432, 32] on icon at bounding box center [435, 32] width 8 height 7
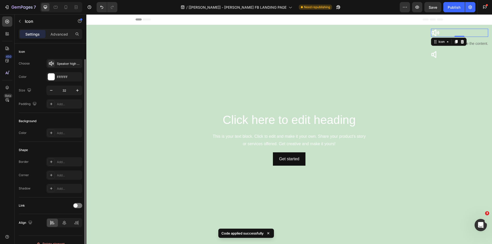
scroll to position [8, 0]
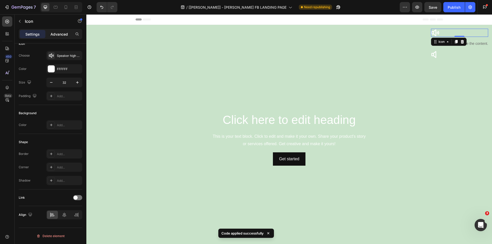
click at [56, 35] on p "Advanced" at bounding box center [58, 34] width 17 height 5
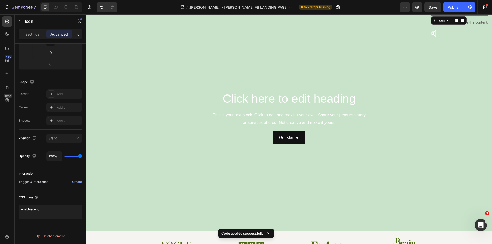
scroll to position [0, 0]
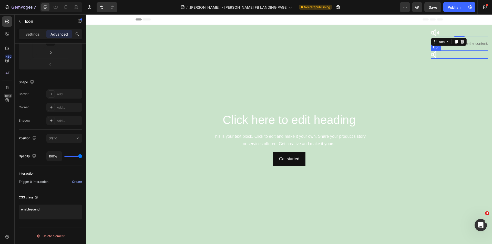
drag, startPoint x: 429, startPoint y: 53, endPoint x: 432, endPoint y: 52, distance: 3.4
click at [431, 53] on icon at bounding box center [433, 54] width 5 height 7
click at [453, 30] on div "Icon" at bounding box center [459, 33] width 57 height 8
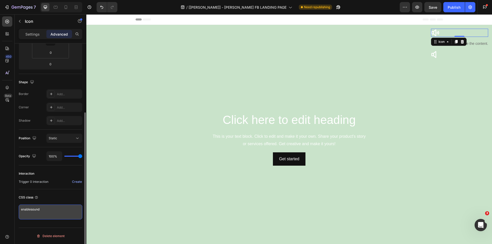
click at [48, 207] on textarea "enablesound" at bounding box center [51, 212] width 64 height 15
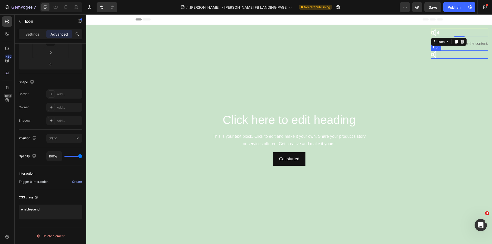
click at [437, 52] on div "Icon" at bounding box center [459, 54] width 57 height 8
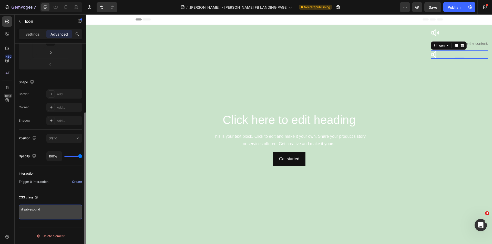
click at [45, 210] on textarea "disablesound" at bounding box center [51, 212] width 64 height 15
click at [45, 207] on textarea "disablesound" at bounding box center [51, 212] width 64 height 15
click at [45, 208] on textarea "disablesound" at bounding box center [51, 212] width 64 height 15
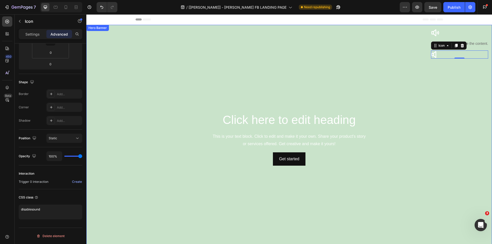
click at [165, 98] on video "Background Image" at bounding box center [289, 139] width 406 height 228
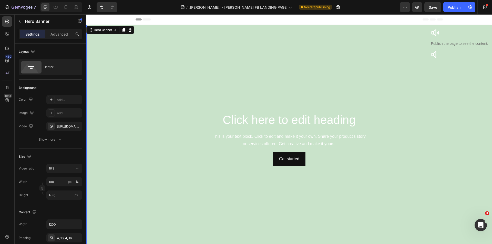
scroll to position [198, 0]
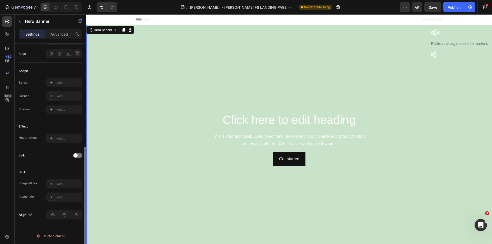
click at [49, 33] on div "Advanced" at bounding box center [59, 34] width 26 height 8
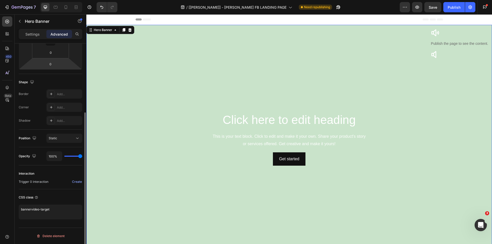
scroll to position [101, 0]
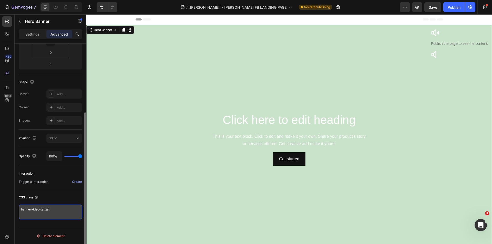
click at [42, 211] on textarea "bannervideo-target" at bounding box center [51, 212] width 64 height 15
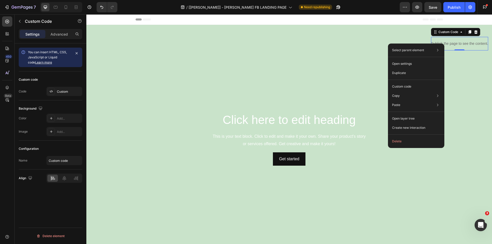
scroll to position [0, 0]
click at [413, 100] on div "Custom code" at bounding box center [416, 104] width 52 height 9
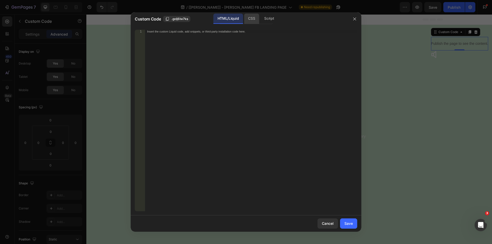
click at [260, 19] on div "CSS" at bounding box center [269, 19] width 18 height 10
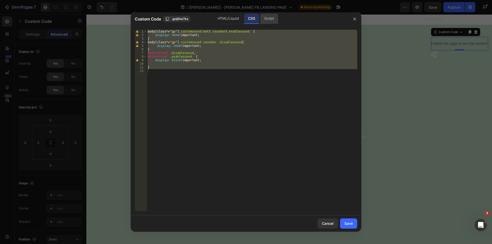
click at [269, 18] on div "Script" at bounding box center [269, 19] width 18 height 10
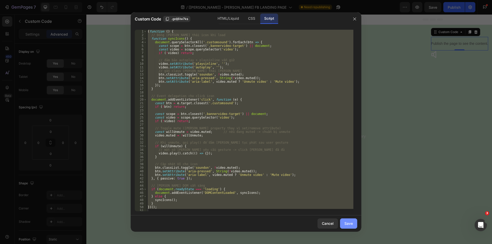
click at [350, 221] on div "Save" at bounding box center [348, 223] width 8 height 5
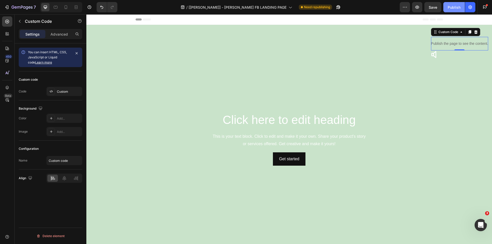
click at [453, 11] on button "Publish" at bounding box center [454, 7] width 22 height 10
